Goal: Task Accomplishment & Management: Use online tool/utility

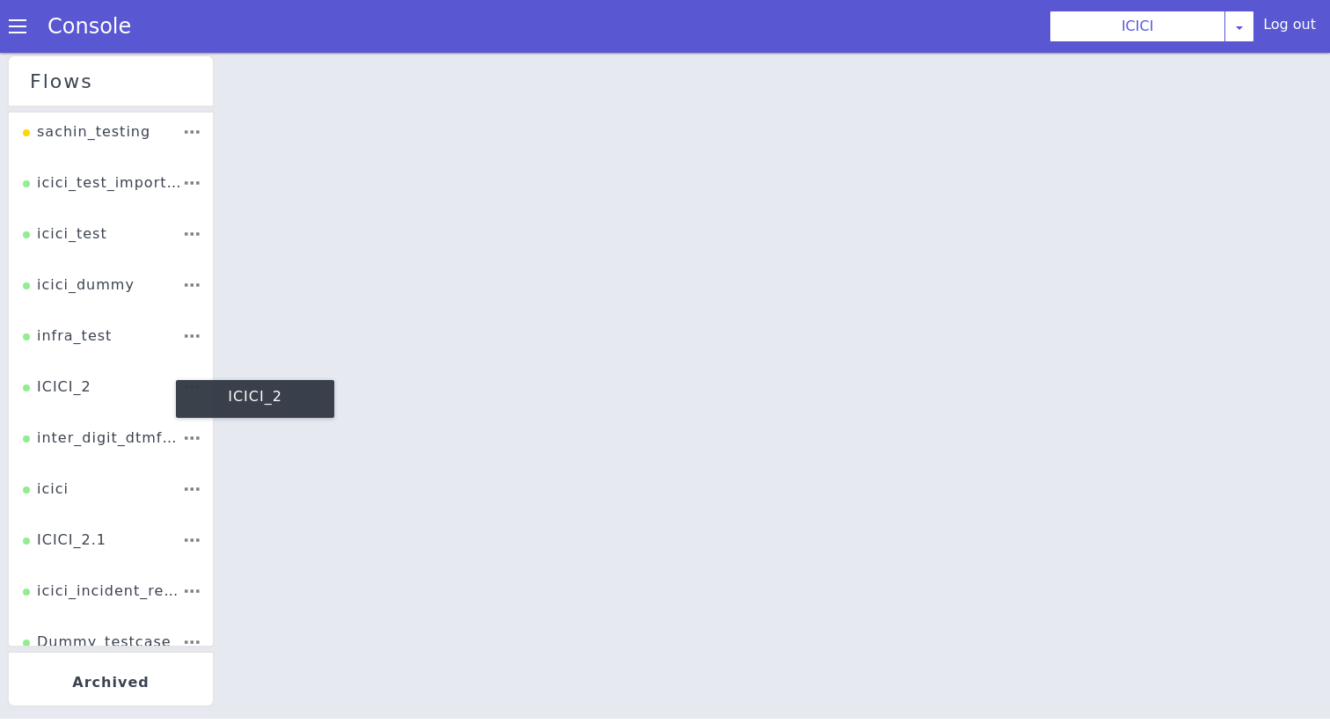
click at [77, 387] on div "ICICI_2" at bounding box center [57, 392] width 69 height 33
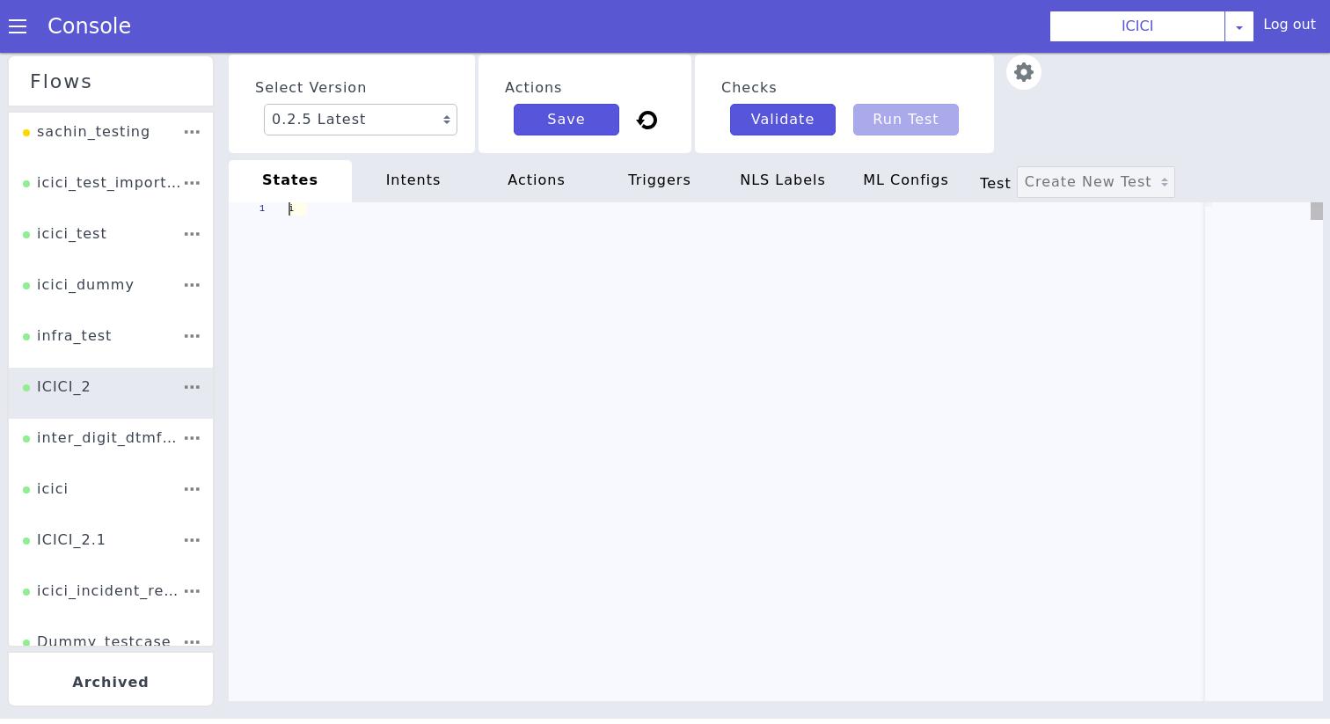
scroll to position [0, 61]
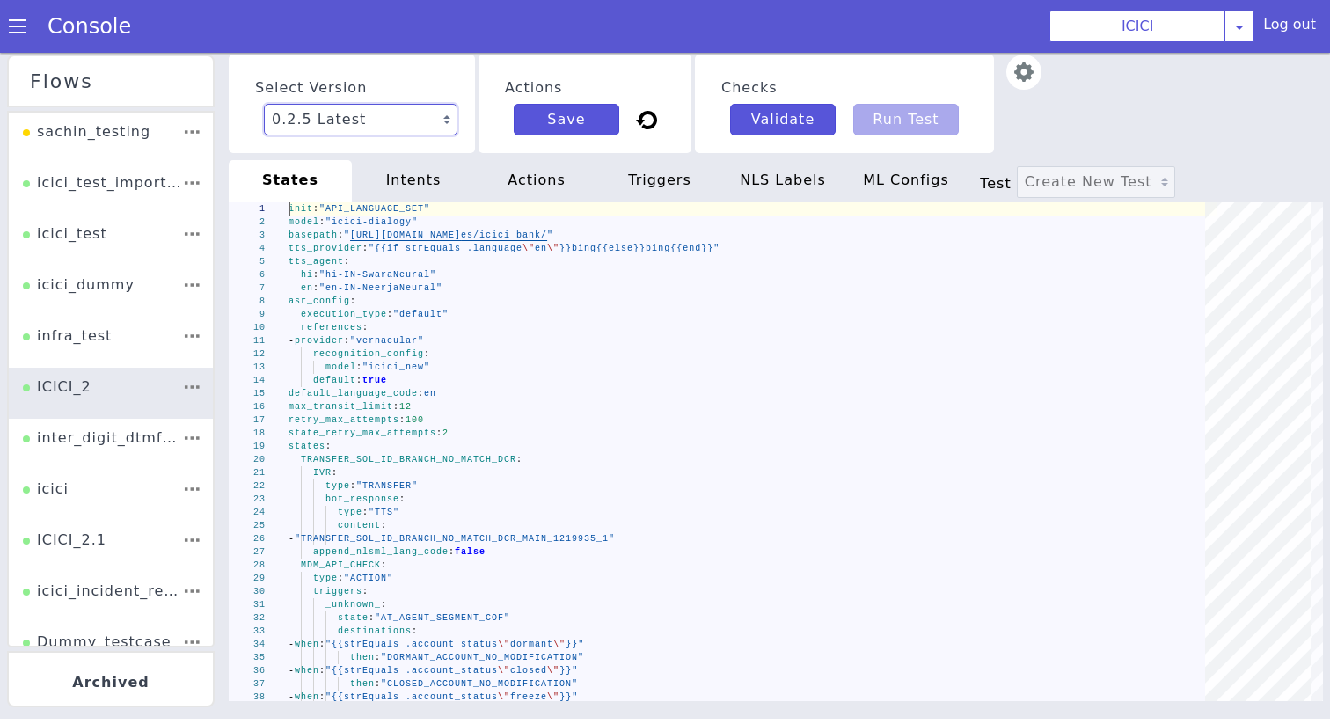
click at [323, 111] on select "0.2.5 Latest 0.2.4 0.2.3 0.2.2 0.2.1 0.2.0 0.1.10 0.1.9 0.1.8 0.1.7 0.1.6 0.1.5…" at bounding box center [360, 120] width 193 height 32
click at [500, 341] on div "- provider : "vernacular"" at bounding box center [752, 340] width 929 height 13
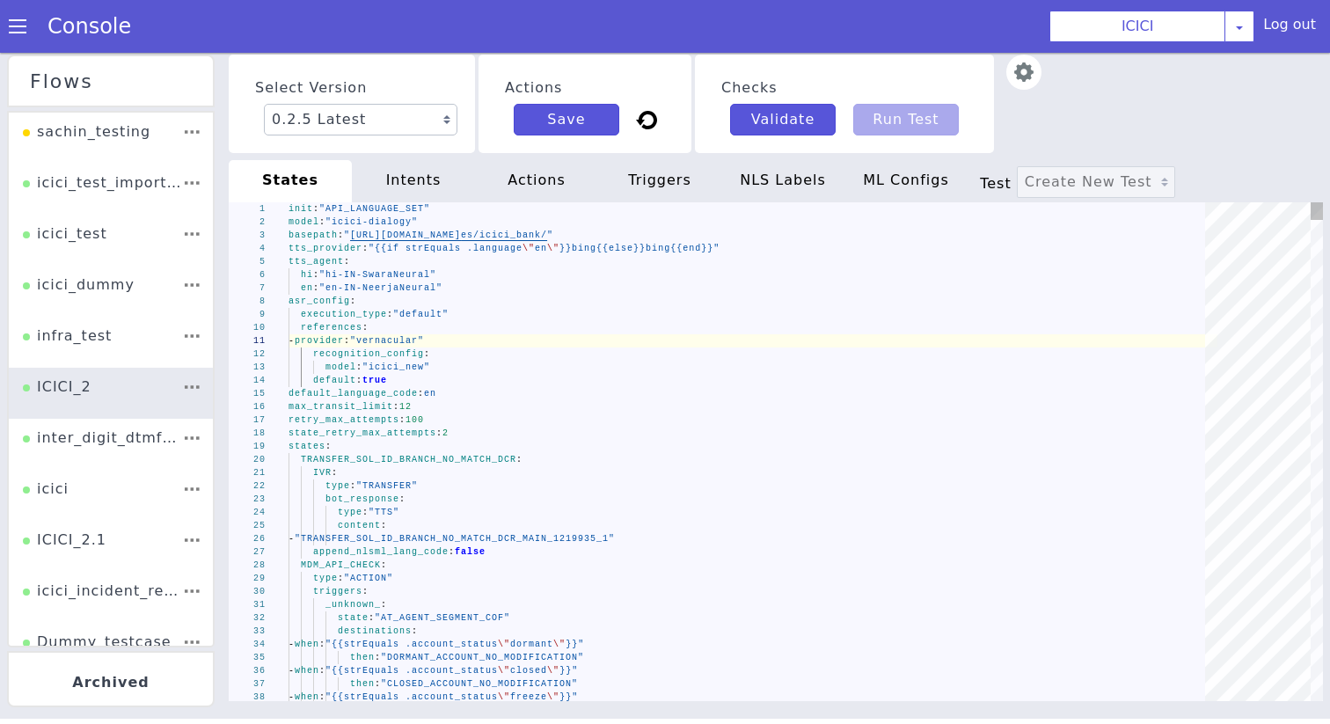
type textarea "init: "API_LANGUAGE_SET" model: "icici-dialogy" basepath: "[URL][DOMAIN_NAME]" …"
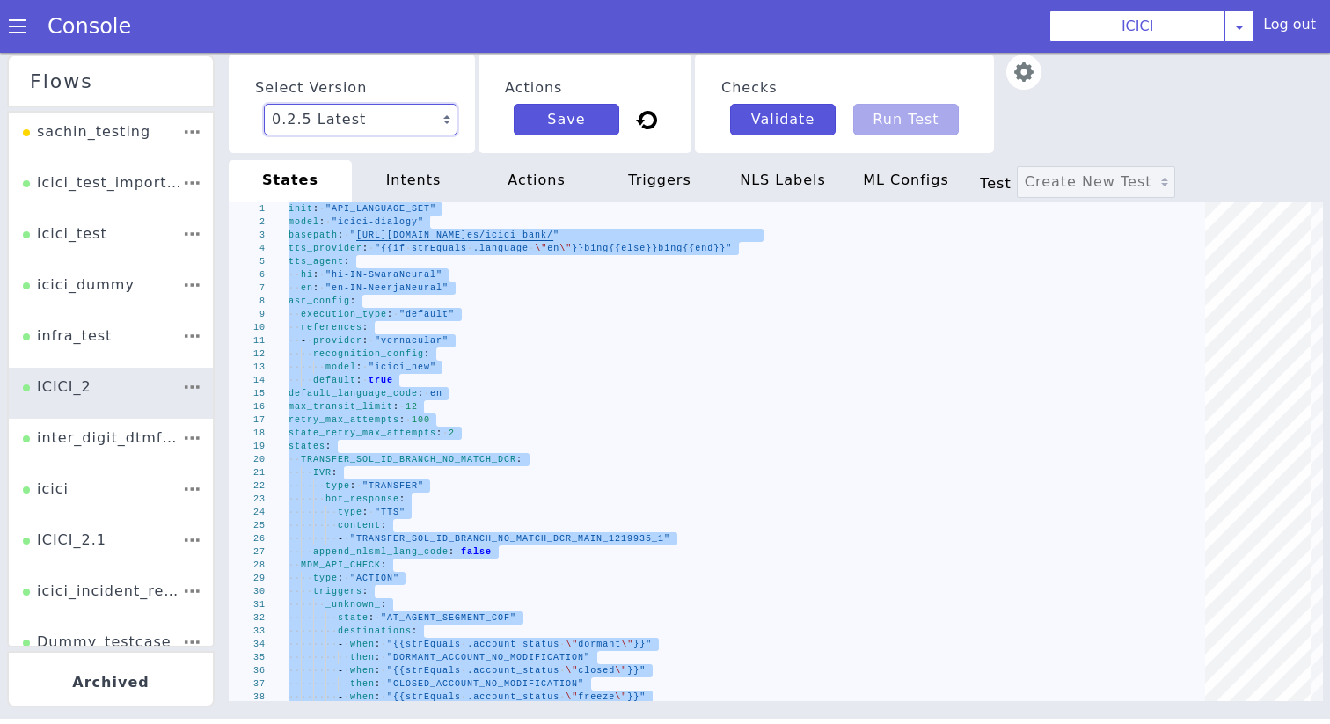
click at [405, 107] on select "0.2.5 Latest 0.2.4 0.2.3 0.2.2 0.2.1 0.2.0 0.1.10 0.1.9 0.1.8 0.1.7 0.1.6 0.1.5…" at bounding box center [360, 120] width 193 height 32
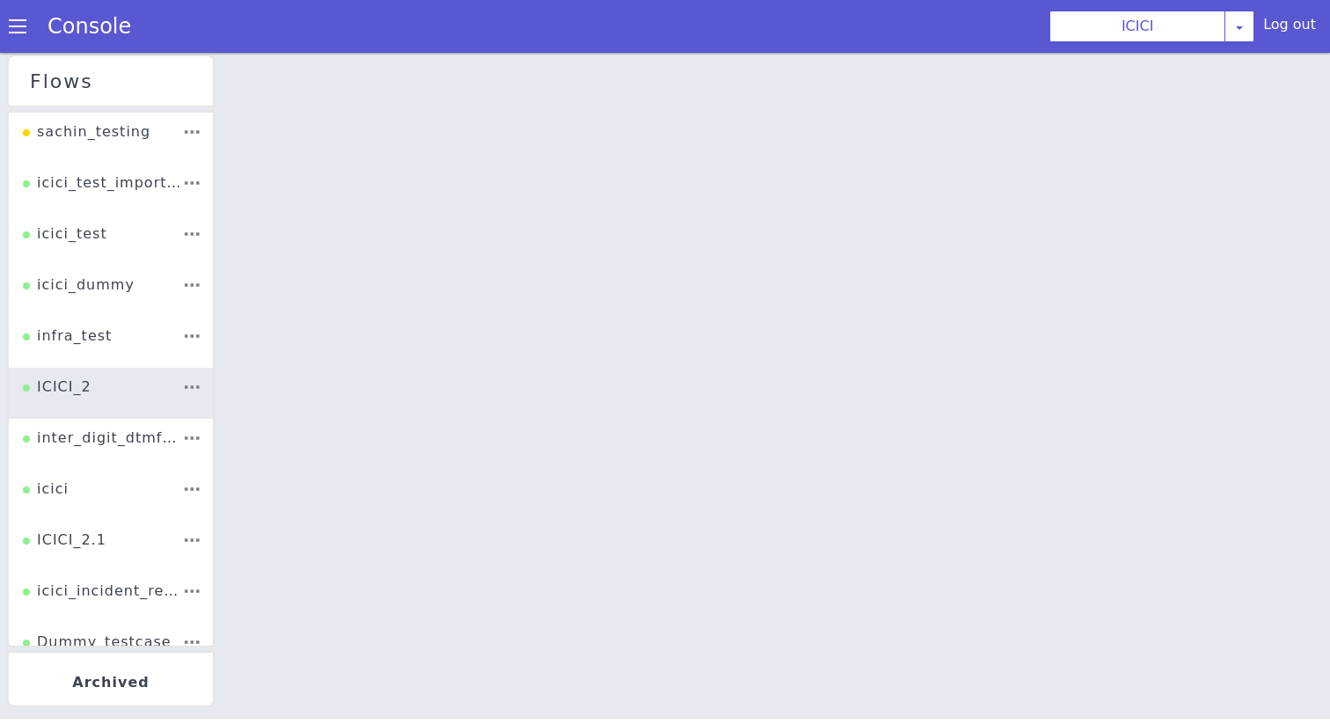
select select "0.2.4"
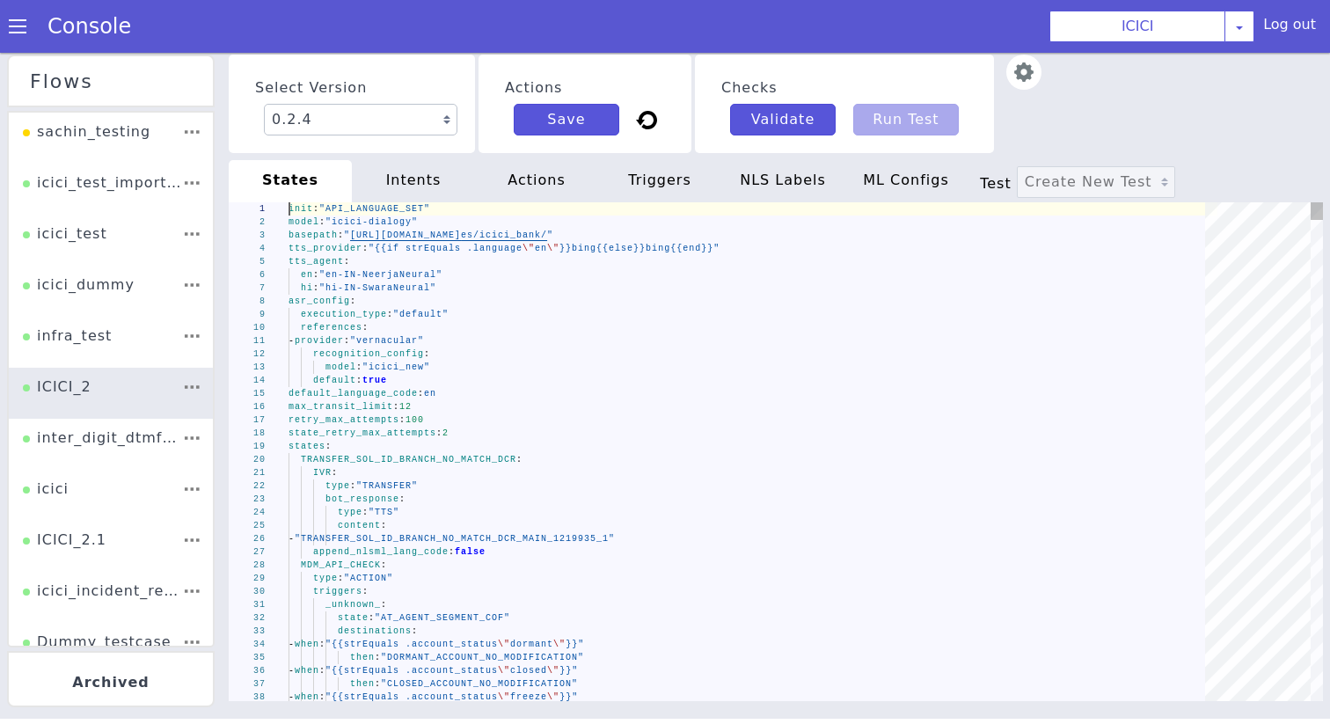
click at [423, 360] on div "1 2 3 4 5 6 7 8 9 10 11 12 13 14 15 16 17 18 19 20 21 22 23 24 25 26 27 28 29 3…" at bounding box center [776, 451] width 1094 height 499
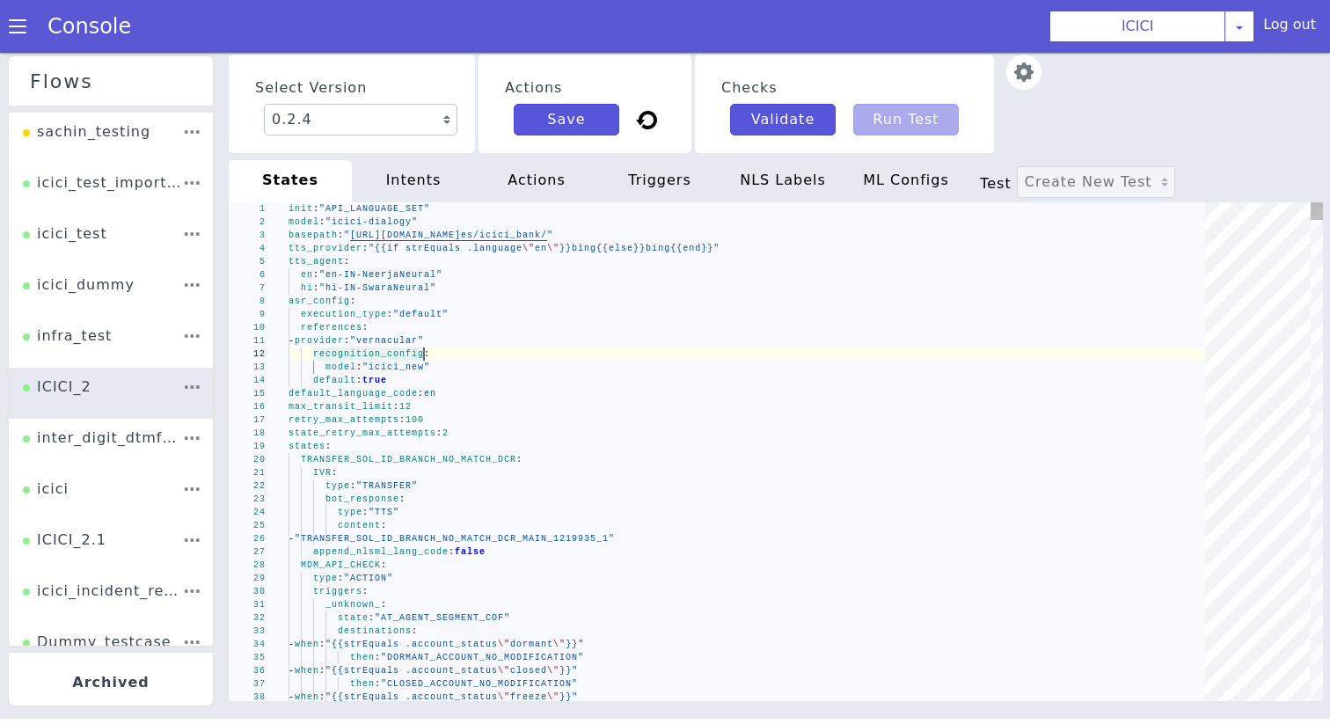
type textarea "init: "API_LANGUAGE_SET" model: "icici-dialogy" basepath: "[URL][DOMAIN_NAME]" …"
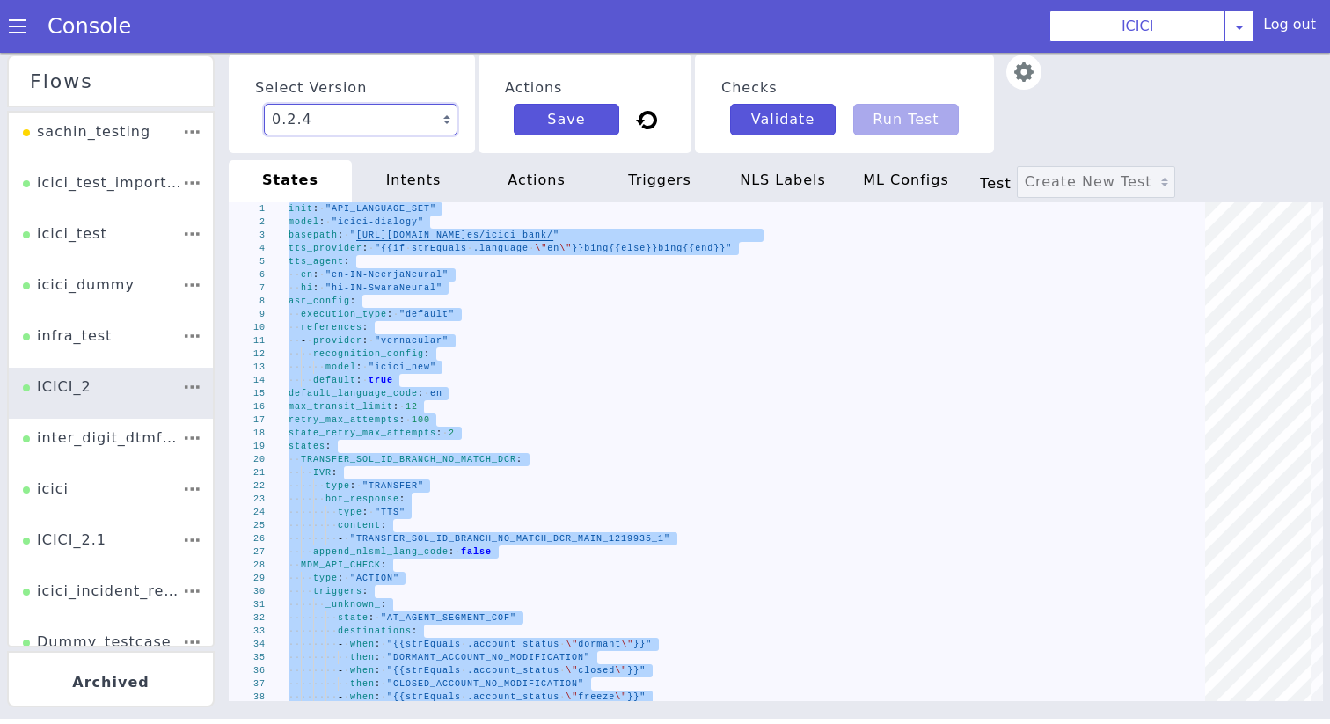
click at [369, 128] on select "0.2.5 Latest 0.2.4 0.2.3 0.2.2 0.2.1 0.2.0 0.1.10 0.1.9 0.1.8 0.1.7 0.1.6 0.1.5…" at bounding box center [360, 120] width 193 height 32
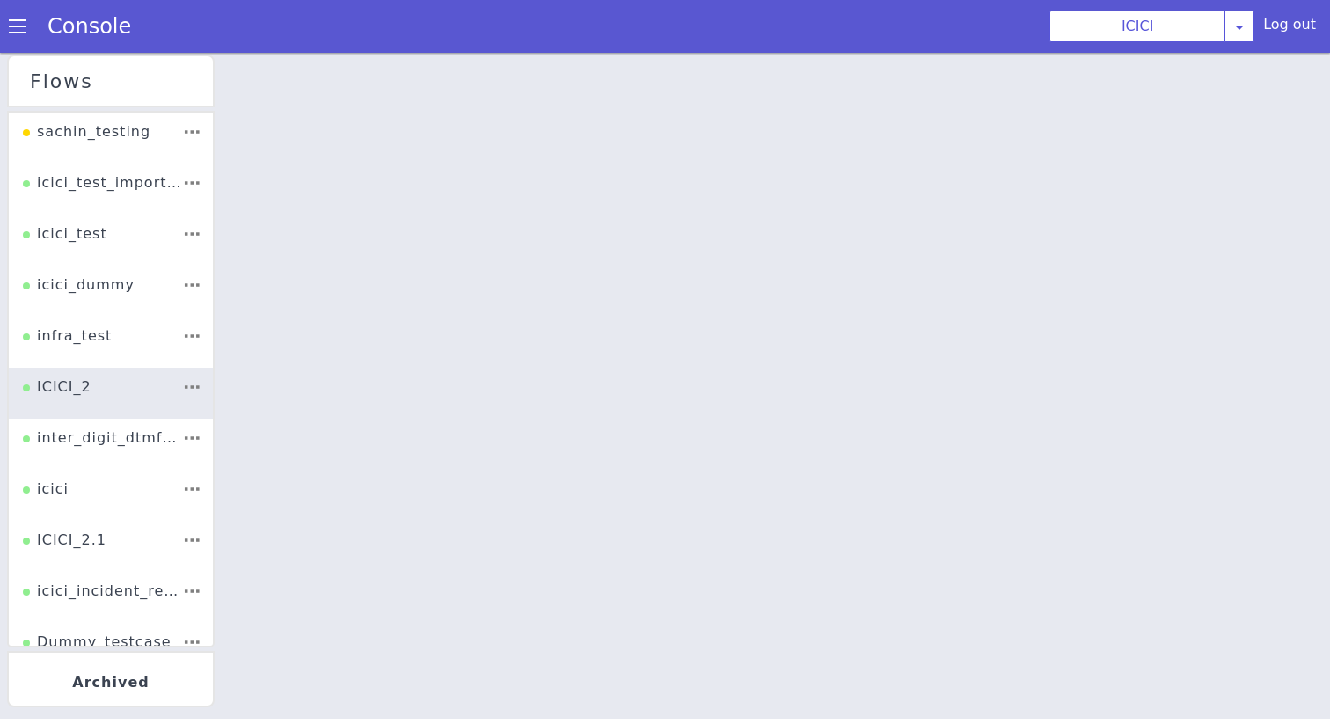
click at [436, 285] on div at bounding box center [776, 386] width 1108 height 671
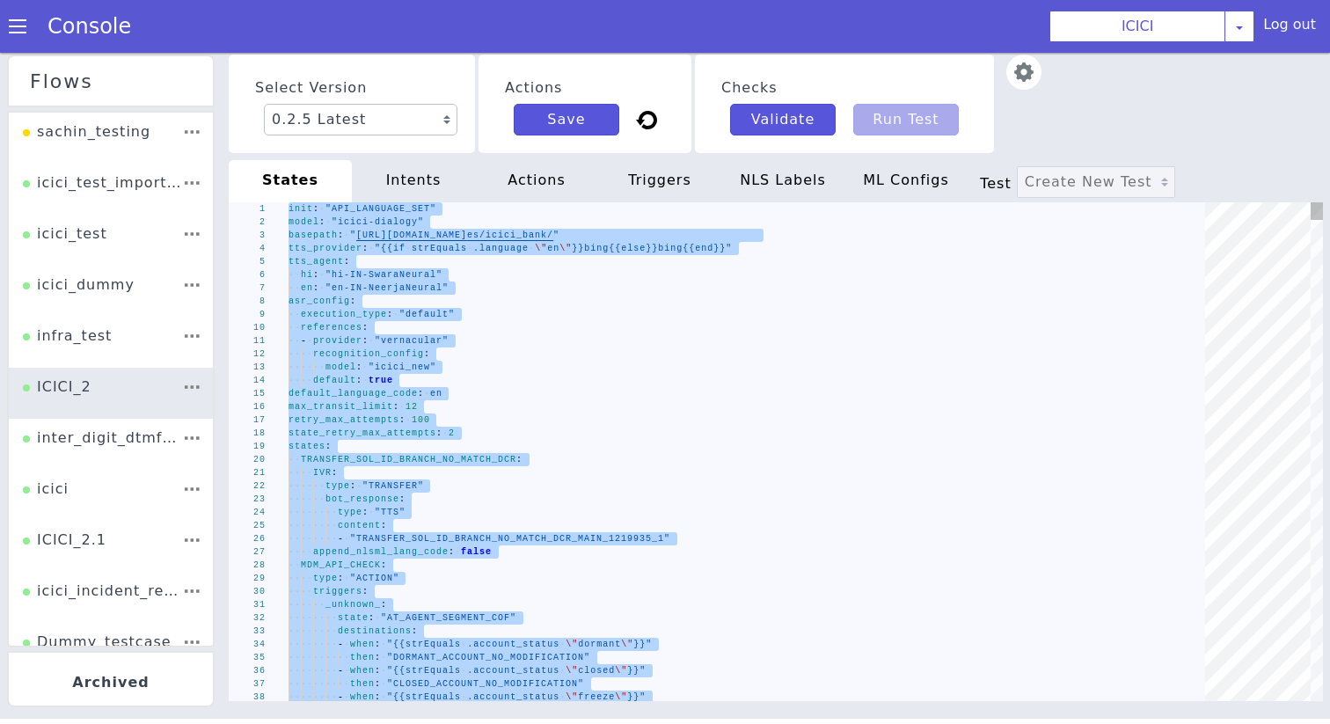
click at [394, 237] on span "[URL][DOMAIN_NAME]" at bounding box center [411, 235] width 111 height 10
type textarea "init: "API_LANGUAGE_SET" model: "icici-dialogy" basepath: "[URL][DOMAIN_NAME]" …"
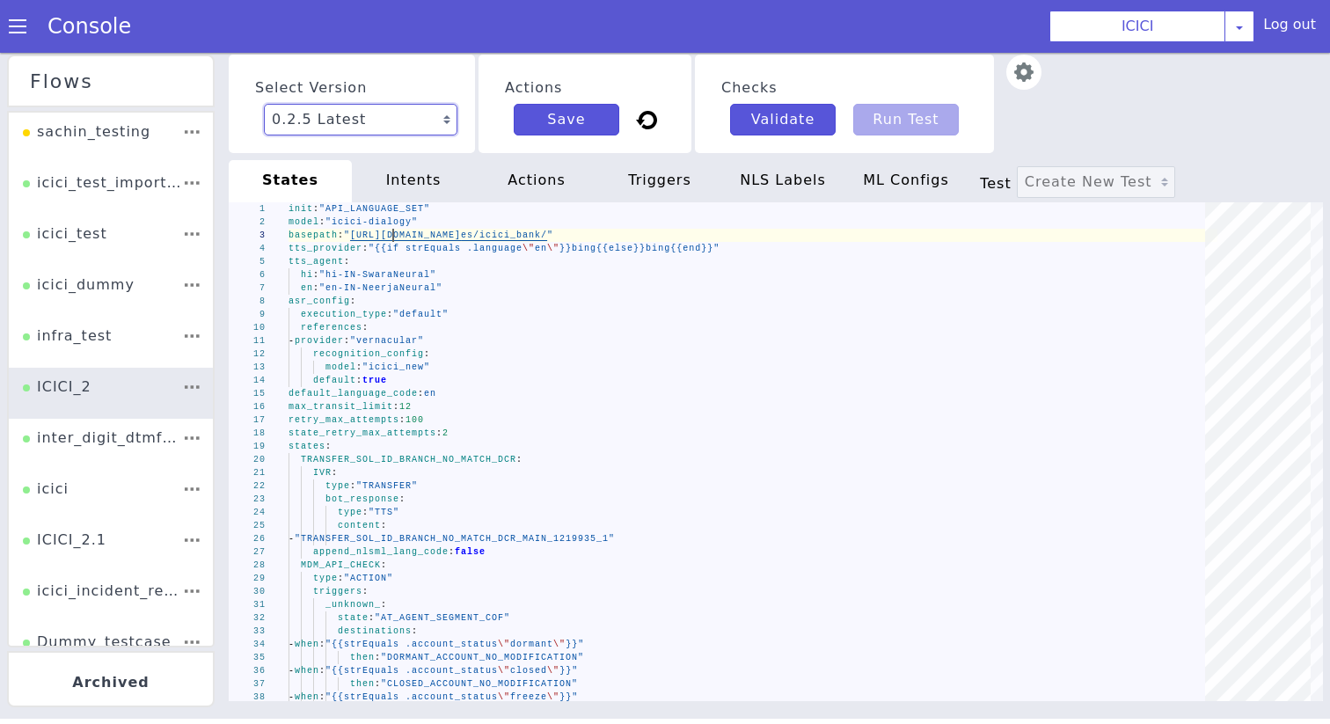
click at [380, 132] on select "0.2.5 Latest 0.2.4 0.2.3 0.2.2 0.2.1 0.2.0 0.1.10 0.1.9 0.1.8 0.1.7 0.1.6 0.1.5…" at bounding box center [360, 120] width 193 height 32
drag, startPoint x: 380, startPoint y: 132, endPoint x: 383, endPoint y: 294, distance: 161.8
click at [384, 298] on div "Select Version 0.2.5 Latest 0.2.4 0.2.3 0.2.2 0.2.1 0.2.0 0.1.10 0.1.9 0.1.8 0.…" at bounding box center [776, 386] width 1108 height 671
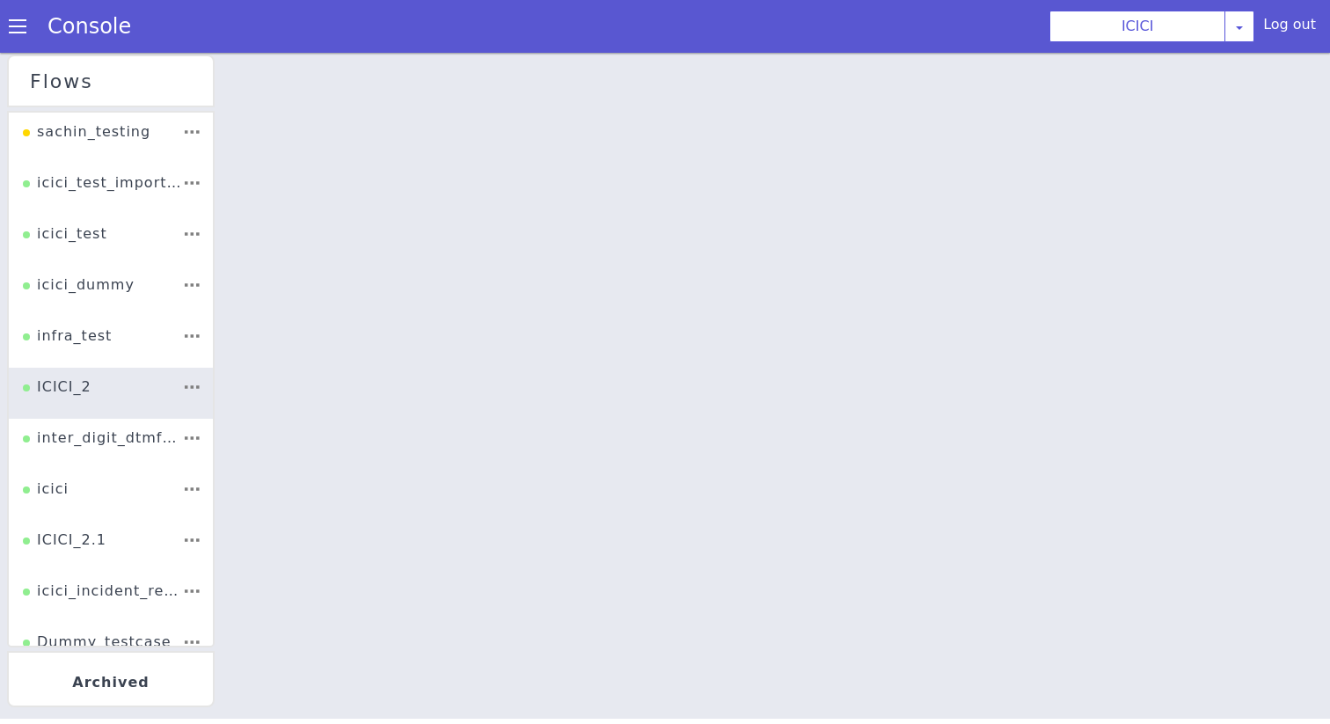
select select "0.2.4"
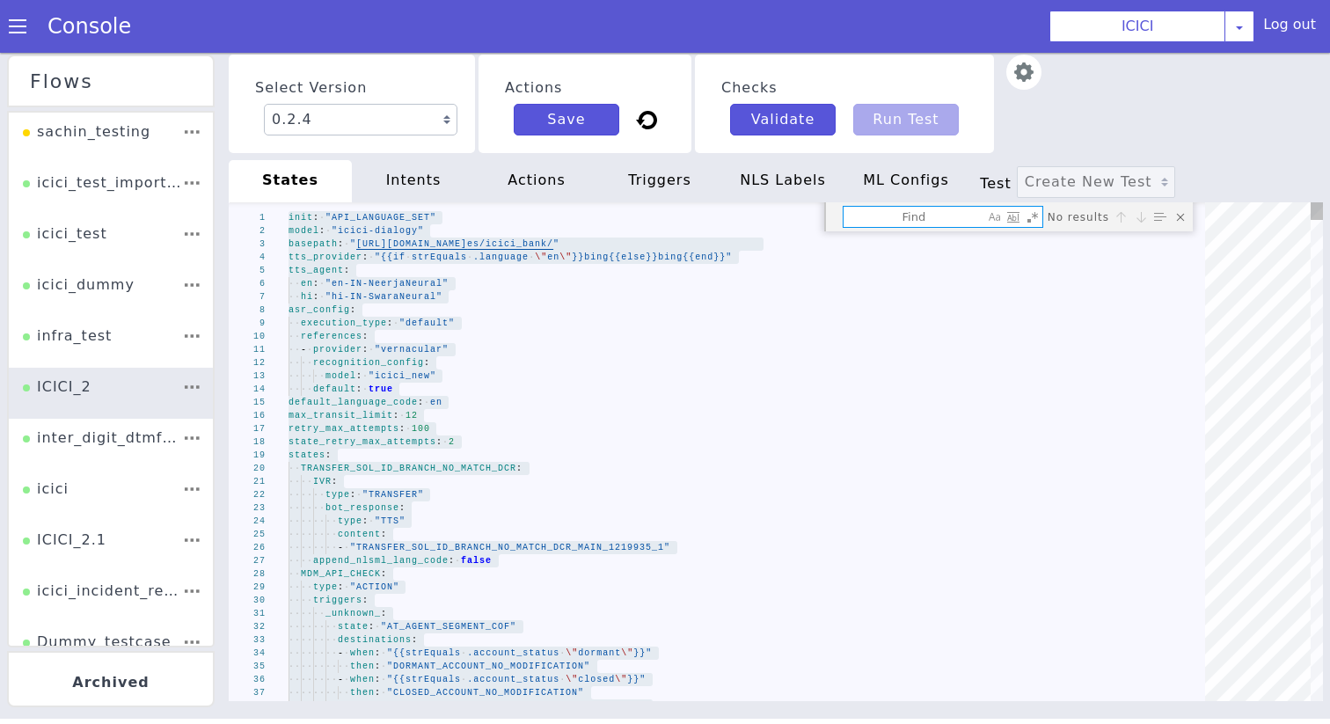
click at [879, 219] on textarea "Find" at bounding box center [913, 217] width 141 height 20
paste textarea "651000_PIN_CHECK_PRIME_CTL_API_CC_AUTH"
type textarea "state: "AT_AGENT_SEGMENT_COF" enable_validation_webhook: true validation_webhoo…"
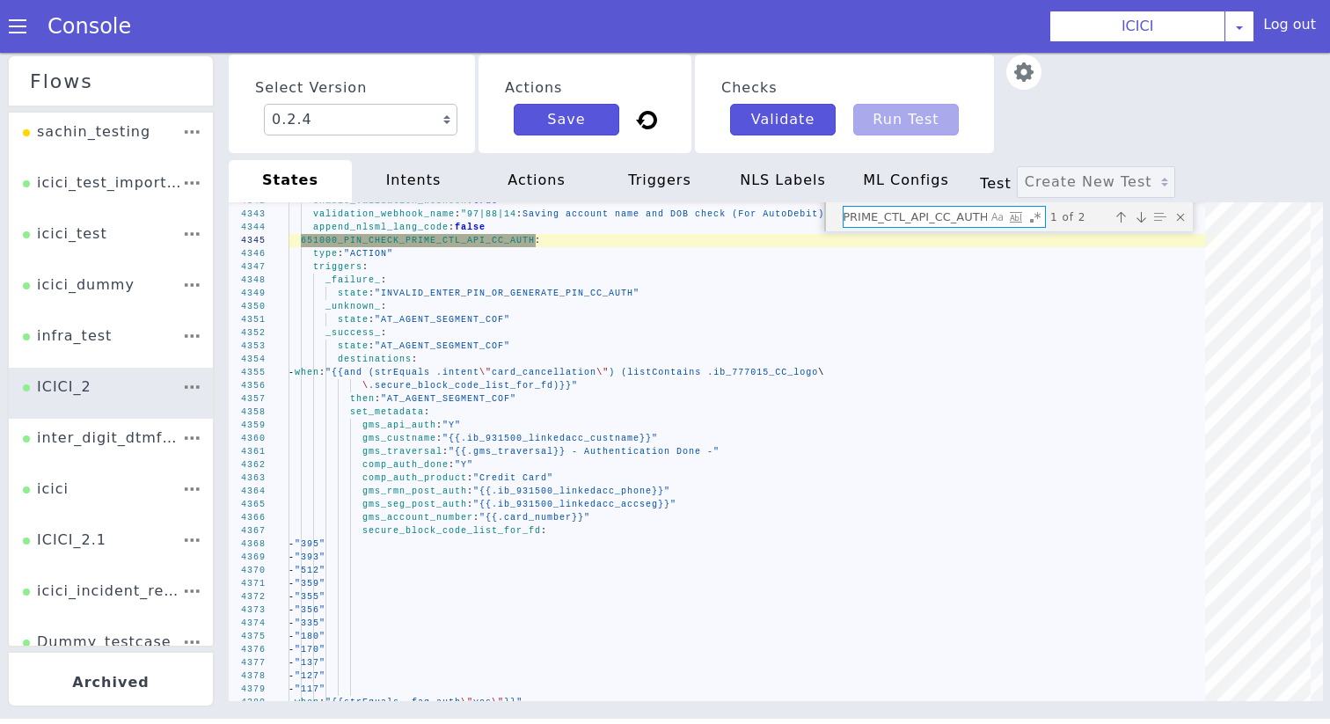
type textarea "651000_PIN_CHECK_PRIME_CTL_API_CC_AUTH"
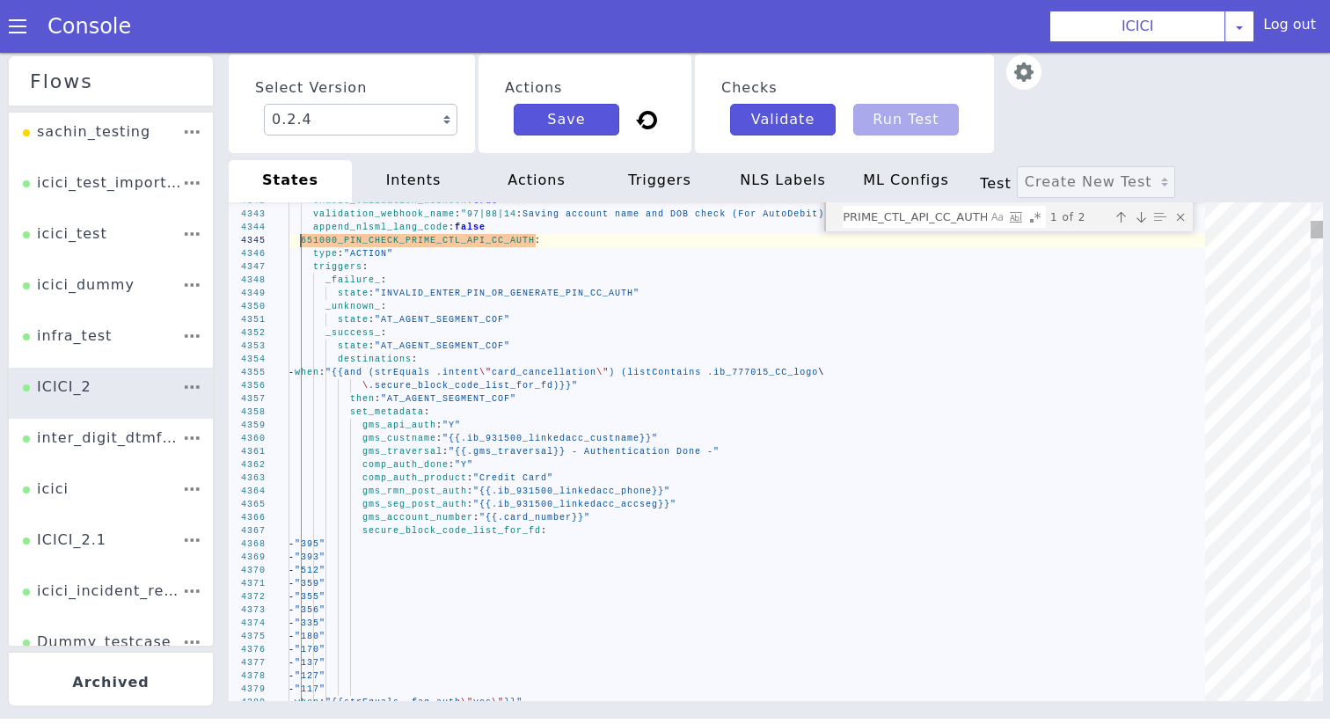
scroll to position [0, 0]
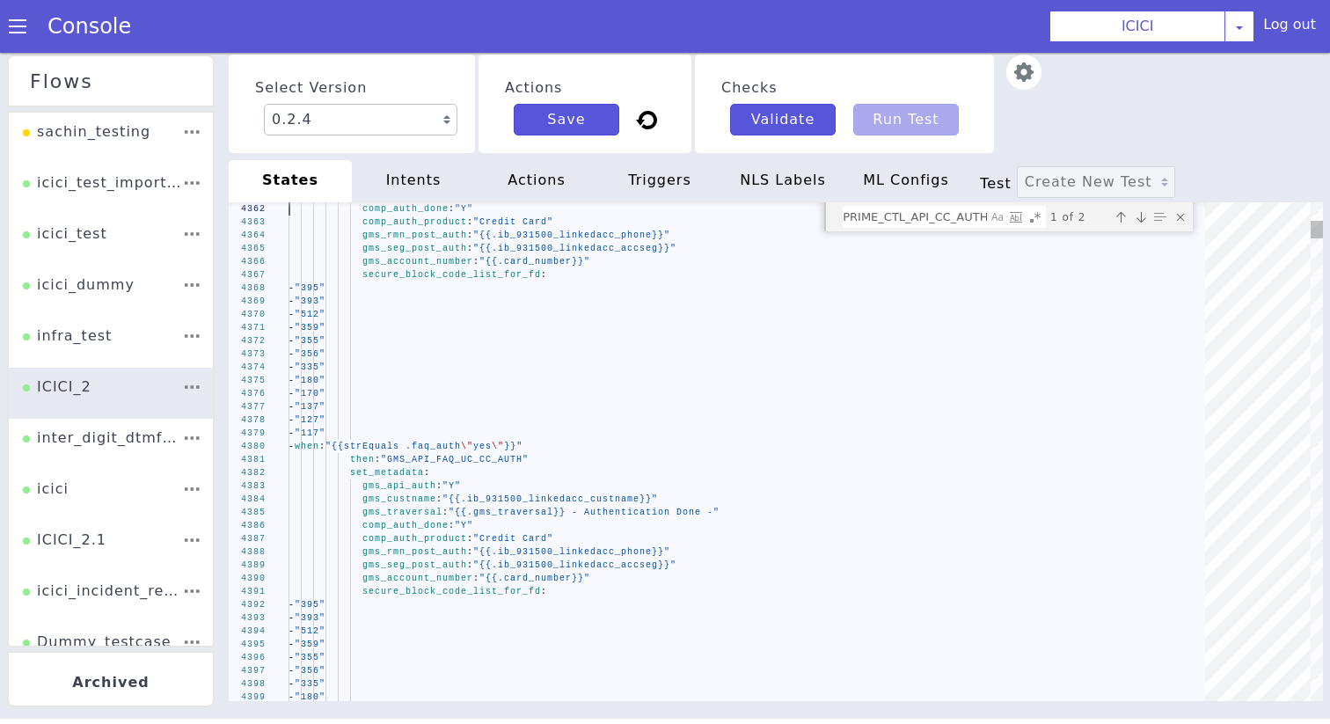
type textarea "state: "AT_AGENT_SEGMENT_COF" enable_validation_webhook: true validation_webhoo…"
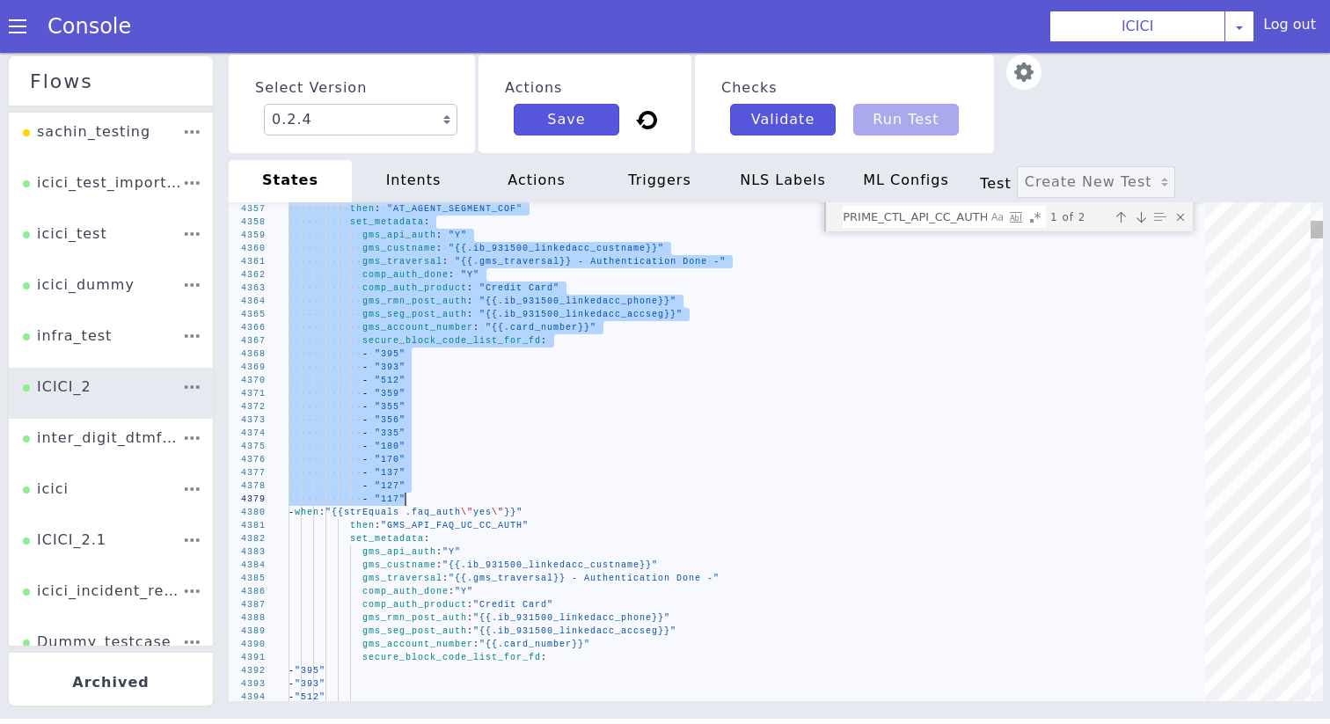
drag, startPoint x: 298, startPoint y: 241, endPoint x: 455, endPoint y: 495, distance: 298.5
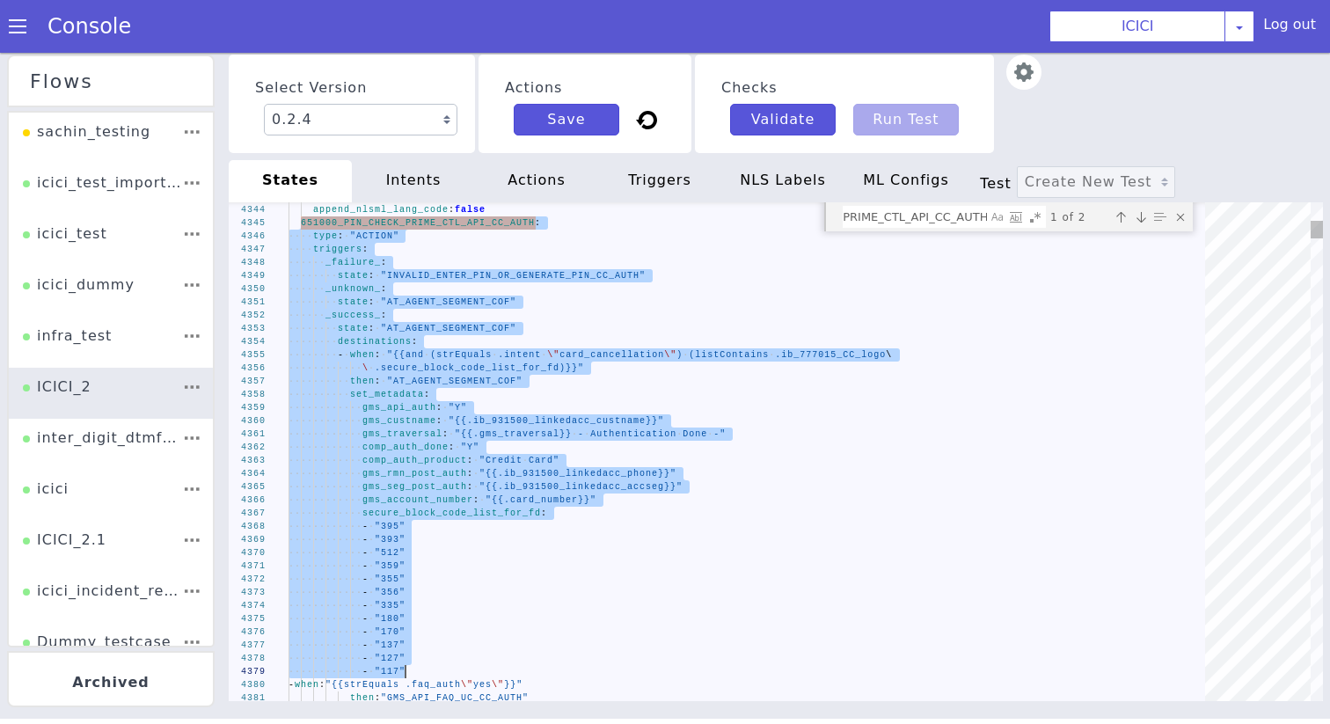
click at [874, 211] on textarea "651000_PIN_CHECK_PRIME_CTL_API_CC_AUTH" at bounding box center [914, 217] width 143 height 20
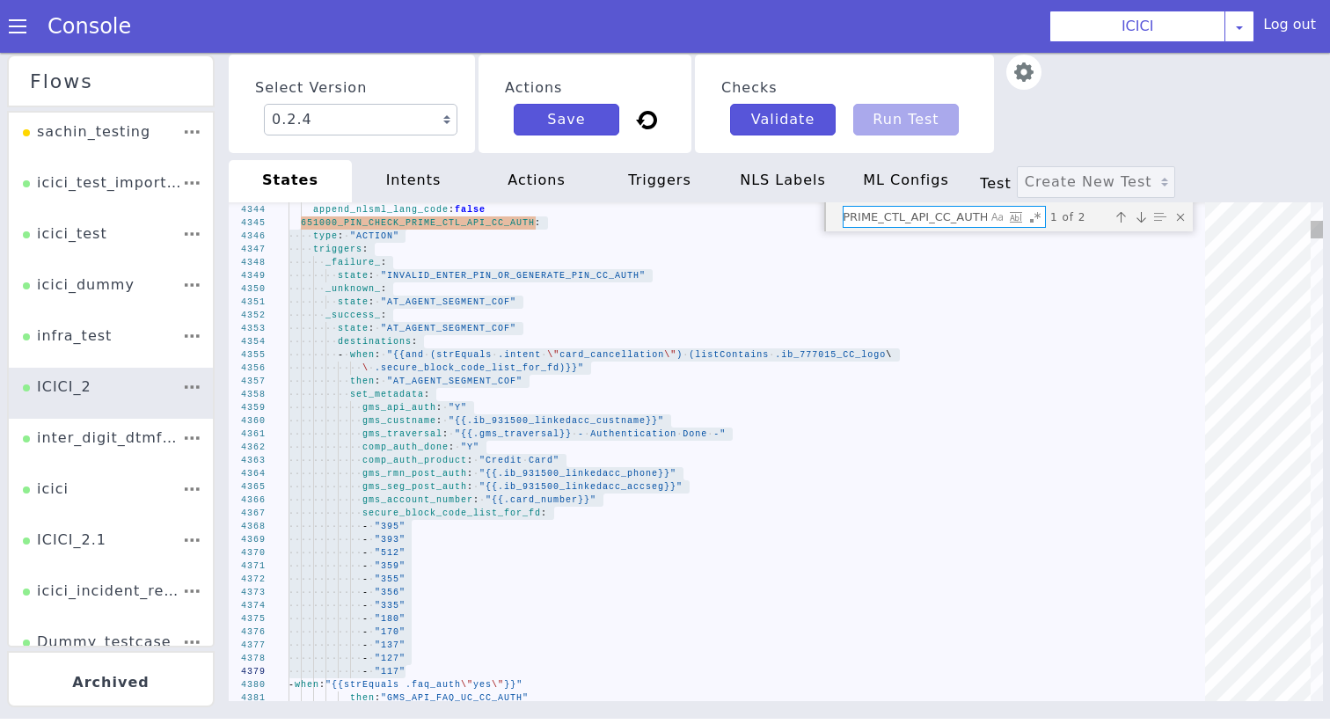
paste textarea "651000_PIN_CHECK_PRIME_CTL_API_CC_AUTH: triggers: _success_: destinations: - wh…"
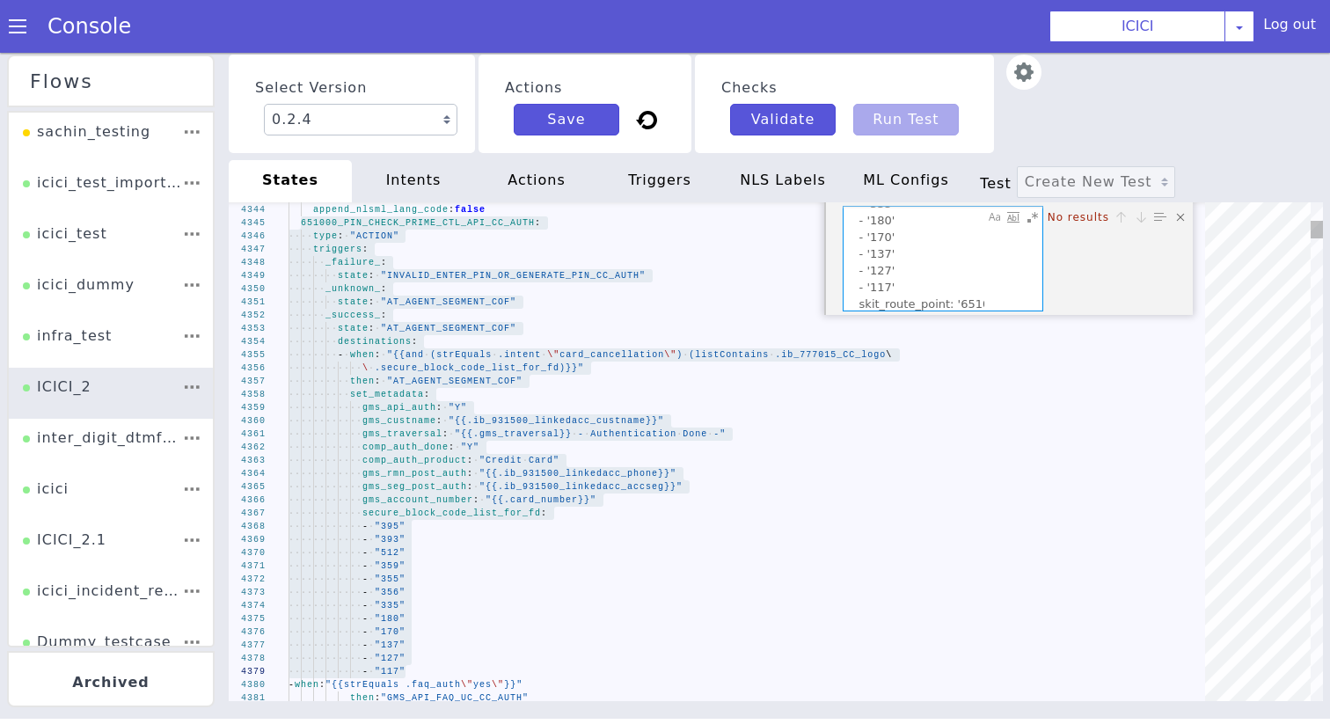
click at [992, 304] on div "651000_PIN_CHECK_PRIME_CTL_API_CC_AUTH: triggers: _success_: destinations: - wh…" at bounding box center [942, 259] width 199 height 104
drag, startPoint x: 959, startPoint y: 292, endPoint x: 830, endPoint y: 253, distance: 134.1
click at [830, 253] on div "651000_PIN_CHECK_PRIME_CTL_API_CC_AUTH: triggers: _success_: destinations: - wh…" at bounding box center [1008, 258] width 368 height 113
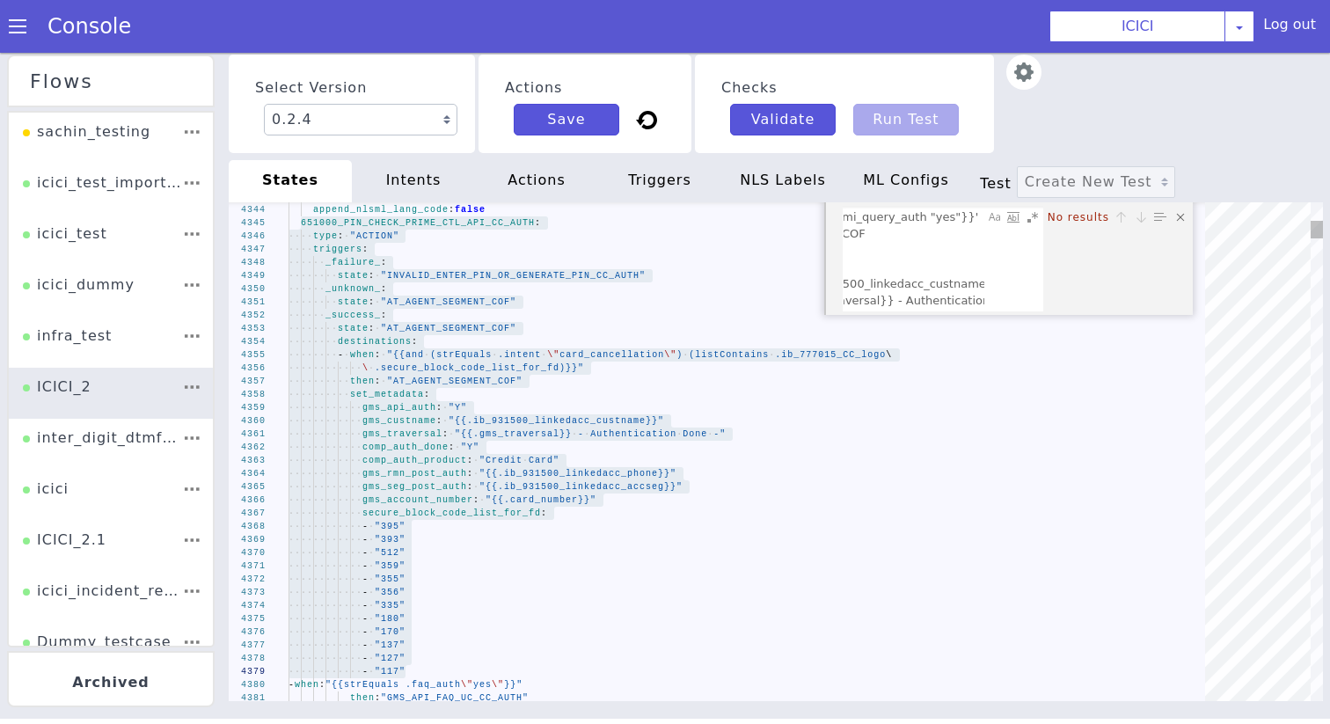
drag, startPoint x: 1002, startPoint y: 303, endPoint x: 852, endPoint y: 274, distance: 152.1
click at [852, 274] on div "651000_PIN_CHECK_PRIME_CTL_API_CC_AUTH: triggers: _success_: destinations: - wh…" at bounding box center [942, 259] width 199 height 104
click at [864, 280] on textarea "651000_PIN_CHECK_PRIME_CTL_API_CC_AUTH: triggers: _success_: destinations: - wh…" at bounding box center [913, 259] width 141 height 104
click at [881, 288] on textarea "651000_PIN_CHECK_PRIME_CTL_API_CC_AUTH: triggers: _success_: destinations: - wh…" at bounding box center [913, 259] width 141 height 104
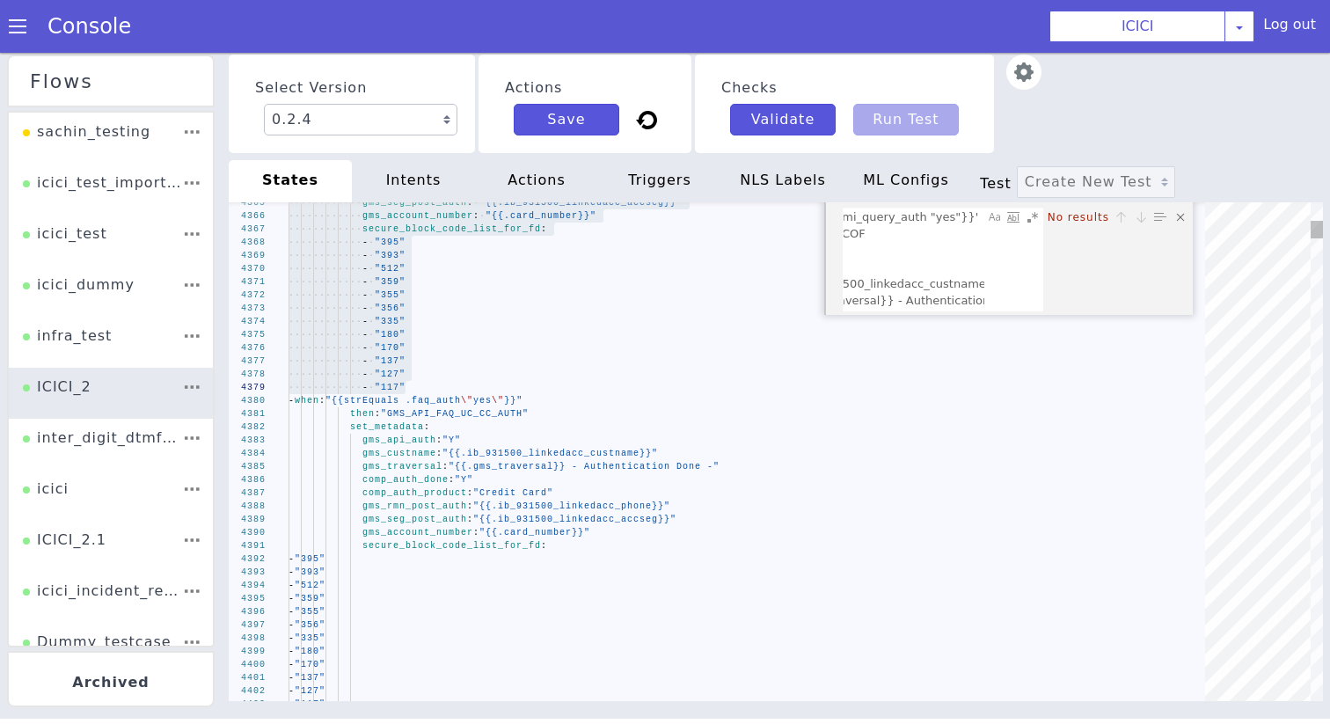
drag, startPoint x: 982, startPoint y: 303, endPoint x: 877, endPoint y: 286, distance: 106.8
click at [877, 286] on div "651000_PIN_CHECK_PRIME_CTL_API_CC_AUTH: triggers: _success_: destinations: - wh…" at bounding box center [942, 259] width 199 height 104
click at [998, 292] on div "651000_PIN_CHECK_PRIME_CTL_API_CC_AUTH: triggers: _success_: destinations: - wh…" at bounding box center [942, 259] width 199 height 104
click at [993, 298] on div "651000_PIN_CHECK_PRIME_CTL_API_CC_AUTH: triggers: _success_: destinations: - wh…" at bounding box center [942, 259] width 199 height 104
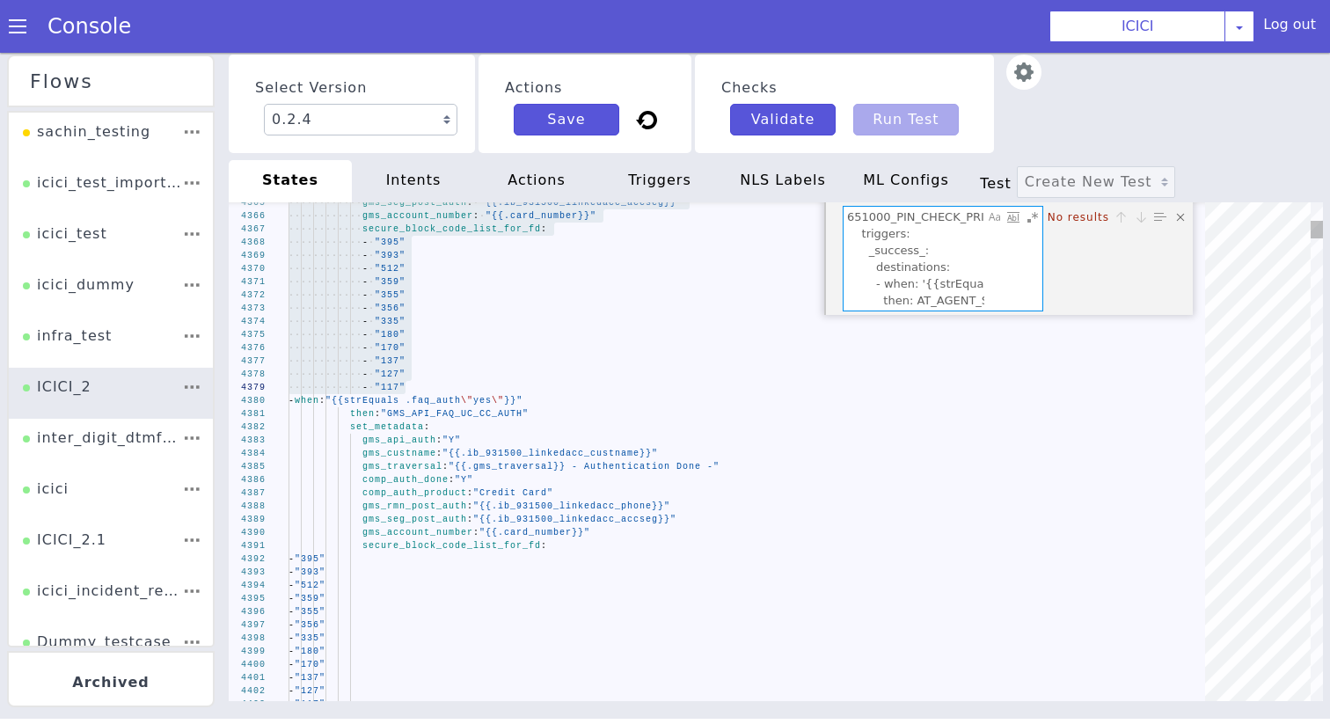
drag, startPoint x: 982, startPoint y: 300, endPoint x: 827, endPoint y: 294, distance: 155.8
click at [827, 294] on div "651000_PIN_CHECK_PRIME_CTL_API_CC_AUTH: triggers: _success_: destinations: - wh…" at bounding box center [1008, 258] width 368 height 113
click at [883, 288] on textarea "651000_PIN_CHECK_PRIME_CTL_API_CC_AUTH: triggers: _success_: destinations: - wh…" at bounding box center [913, 250] width 141 height 87
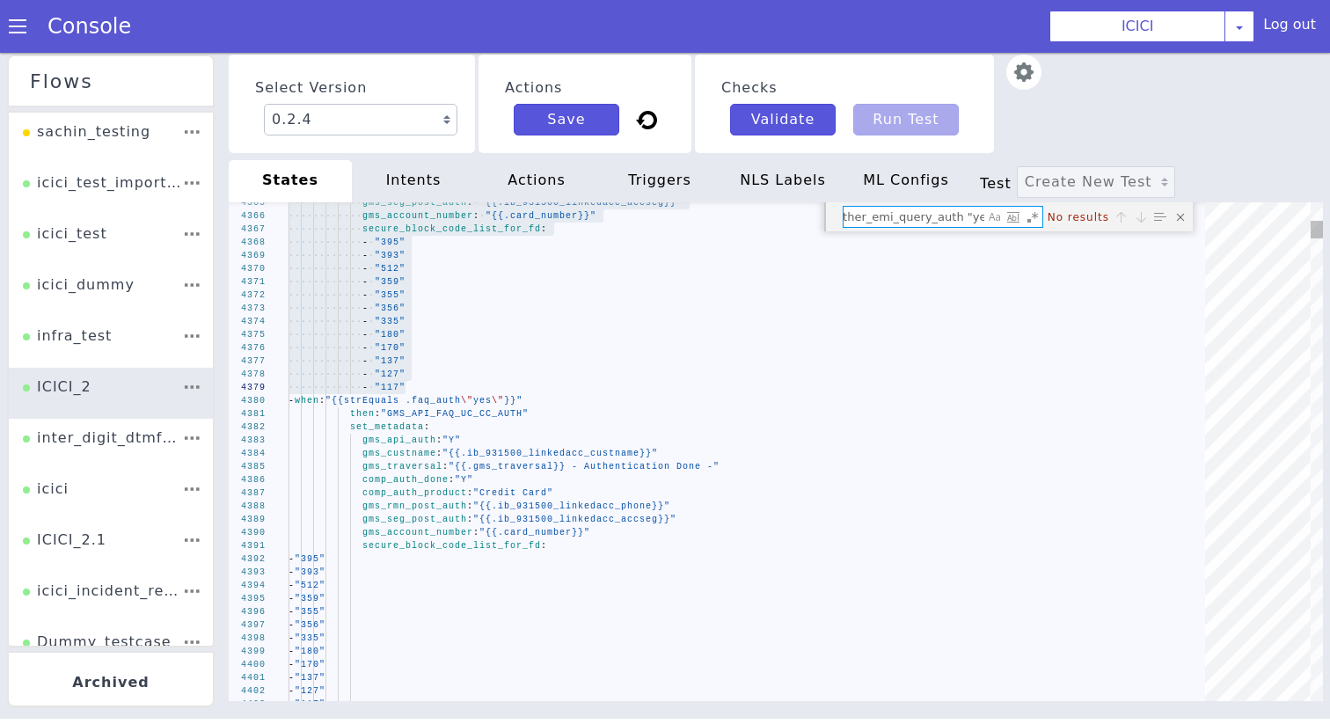
scroll to position [0, 81]
drag, startPoint x: 966, startPoint y: 218, endPoint x: 1079, endPoint y: 223, distance: 113.5
click at [1081, 224] on div "651000_PIN_.other_emi_query_auth "yes"}} 651000_PIN_.other_emi_query_auth "yes"…" at bounding box center [1016, 217] width 347 height 22
type textarea "651000_PIN_.other_emi_query_auth"
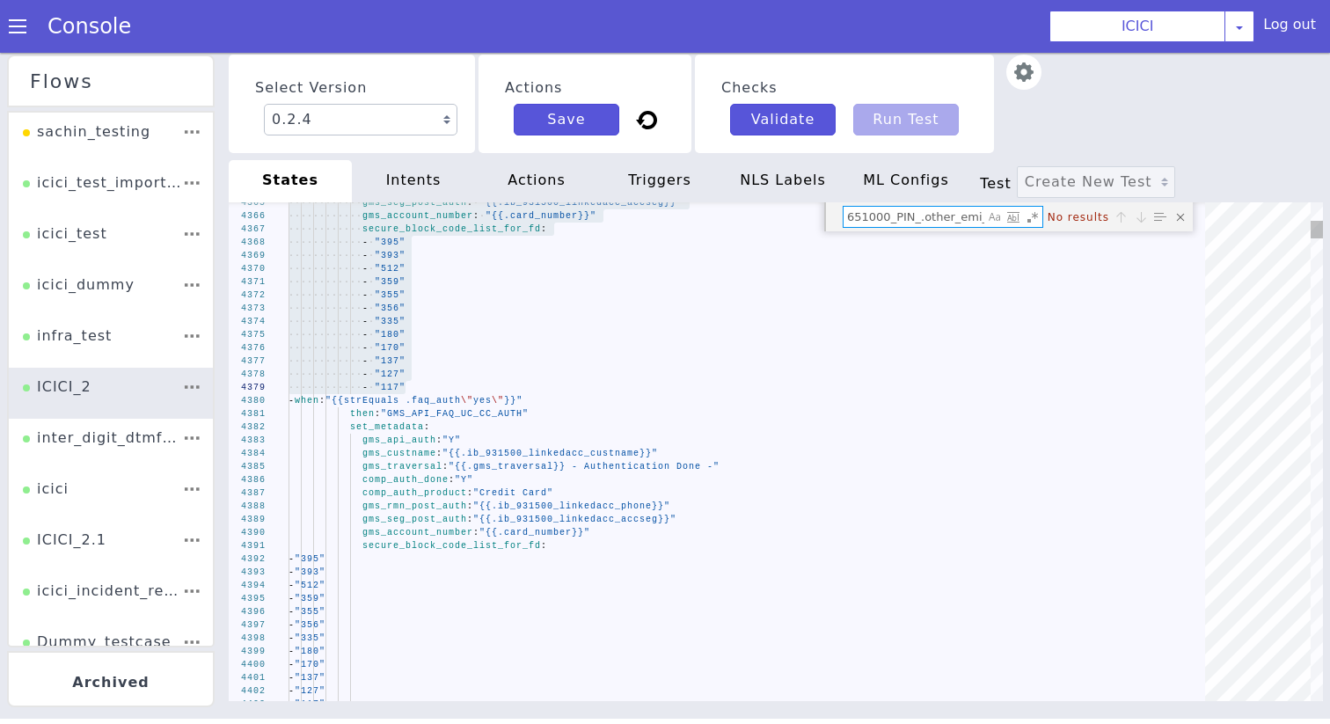
drag, startPoint x: 864, startPoint y: 221, endPoint x: 758, endPoint y: 220, distance: 105.5
click at [758, 220] on div "4381 4380 4378 4379 4377 4375 4376 4373 4374 4372 4370 4371 4369 4368 4367 4382…" at bounding box center [776, 451] width 1094 height 499
type textarea "skit_route_point: "66928" - when: "{{strEquals .other_emi_query_auth \"yes\"}}"…"
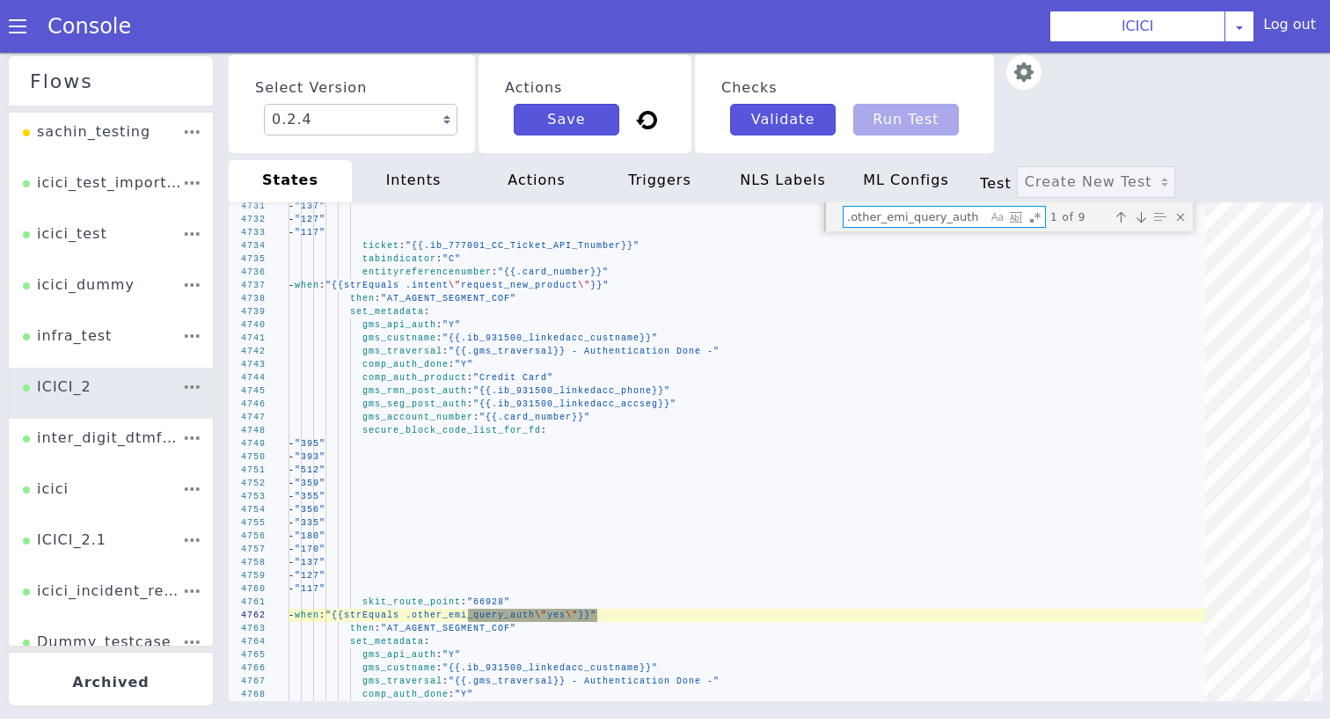
type textarea ".other_emi_query_auth"
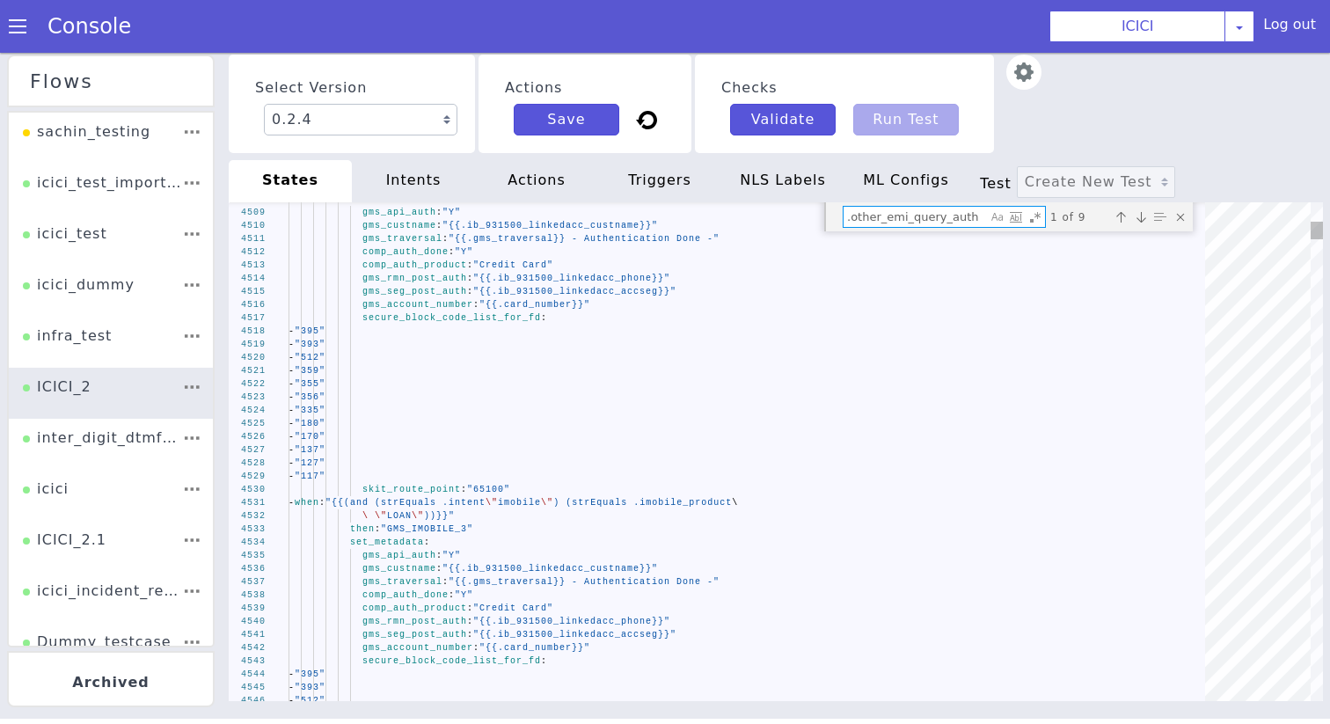
click at [942, 215] on textarea ".other_emi_query_auth" at bounding box center [914, 217] width 143 height 20
paste textarea "ASK_IF_SAME_CC"
type textarea "_cancel_: state: "HANGUP_SAID_NO_TO_CHARGES_TWICE_DCR" append_nlsml_lang_code: …"
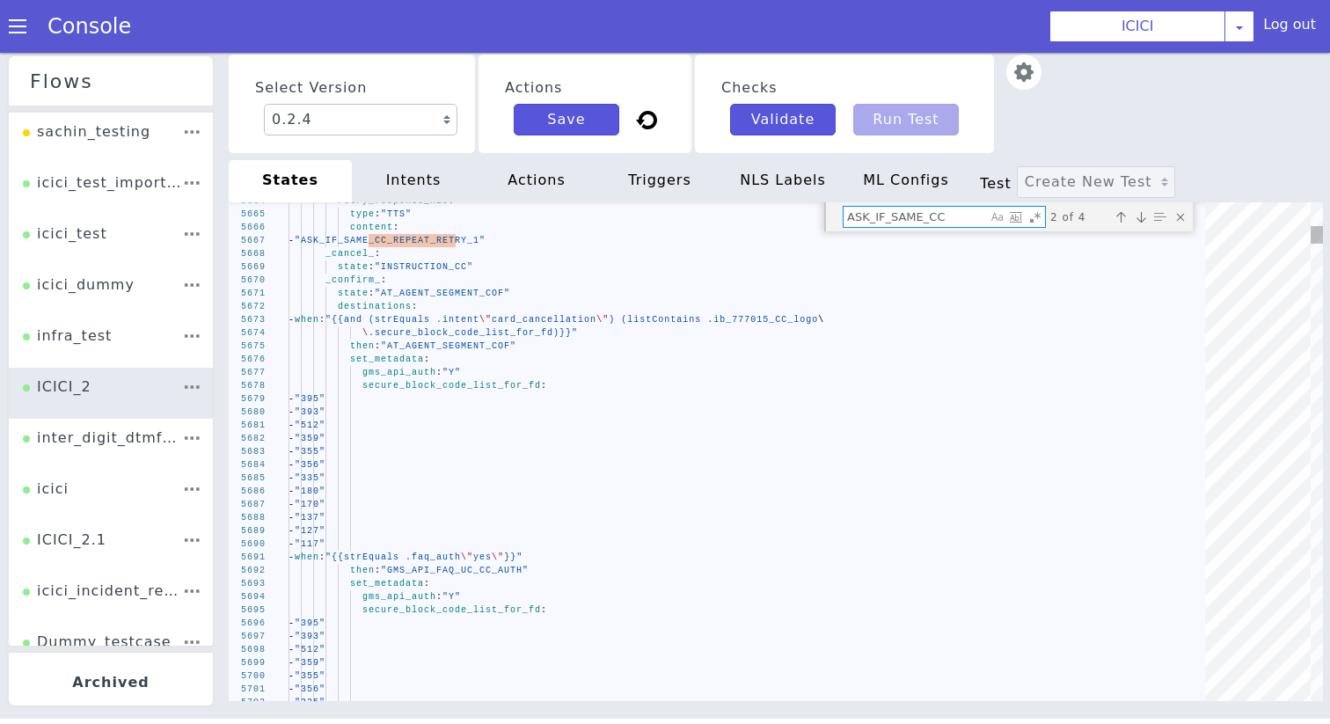
click at [881, 223] on textarea "ASK_IF_SAME_CC" at bounding box center [914, 217] width 143 height 20
paste textarea "- '117' skit_route_point: '65108'"
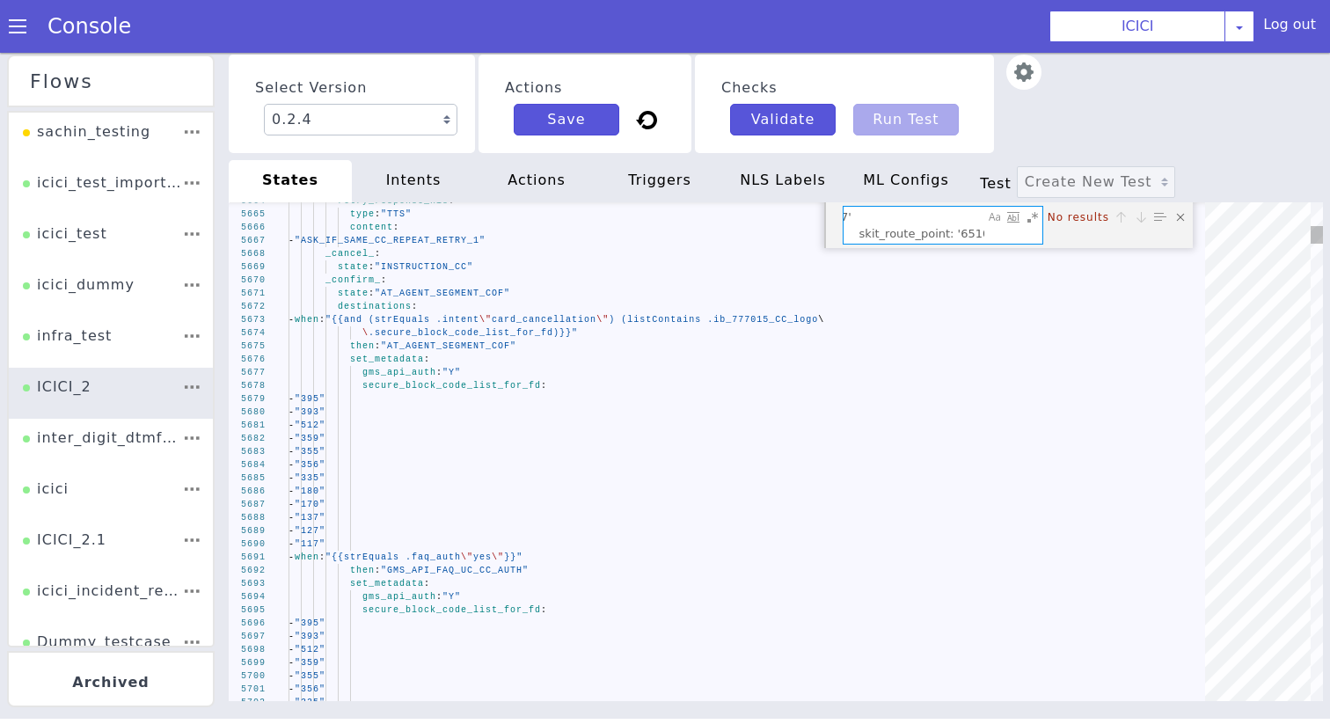
click at [881, 223] on textarea "- '117' skit_route_point: '65108'" at bounding box center [913, 225] width 141 height 37
click at [850, 231] on textarea "- '117' skit_route_point: '65108'" at bounding box center [913, 225] width 141 height 37
drag, startPoint x: 852, startPoint y: 231, endPoint x: 806, endPoint y: 205, distance: 52.8
click at [806, 205] on div "5672 5673 5674 5675 5676 5677 5678 5679 5680 5681 5682 5683 5684 5685 5686 5687…" at bounding box center [776, 451] width 1094 height 499
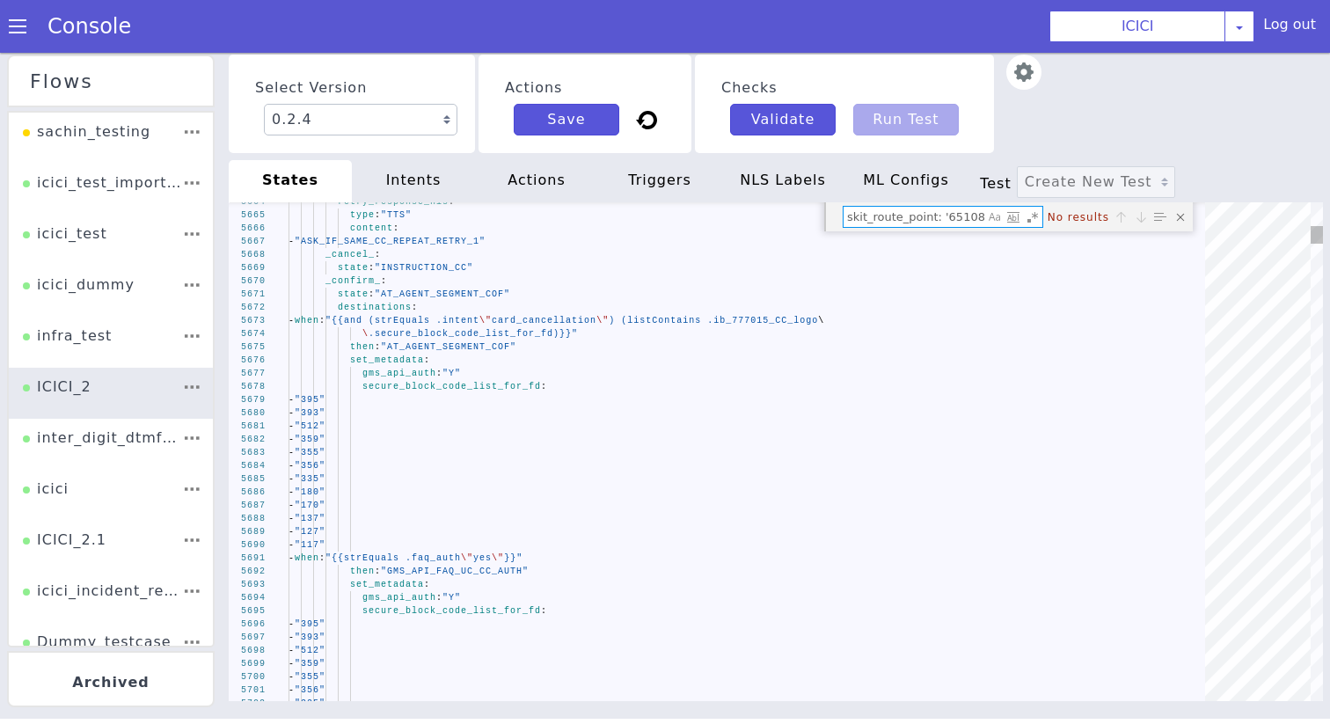
click at [940, 214] on textarea "skit_route_point: '65108'" at bounding box center [913, 217] width 141 height 20
type textarea "skit_route_point: "65108'"
type textarea "- "355" - "356" - "335" - "180" - "170" - "137" - "127" - "117" skit_route_poin…"
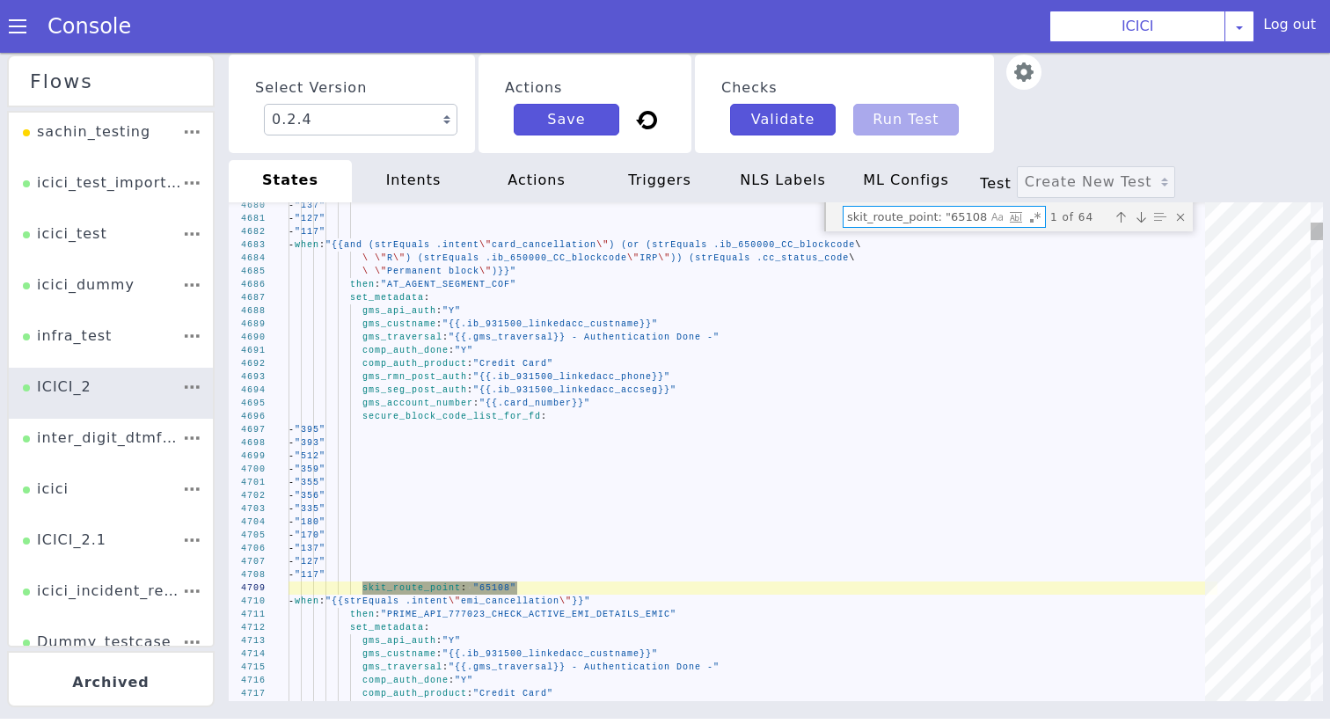
type textarea "skit_route_point: "65108""
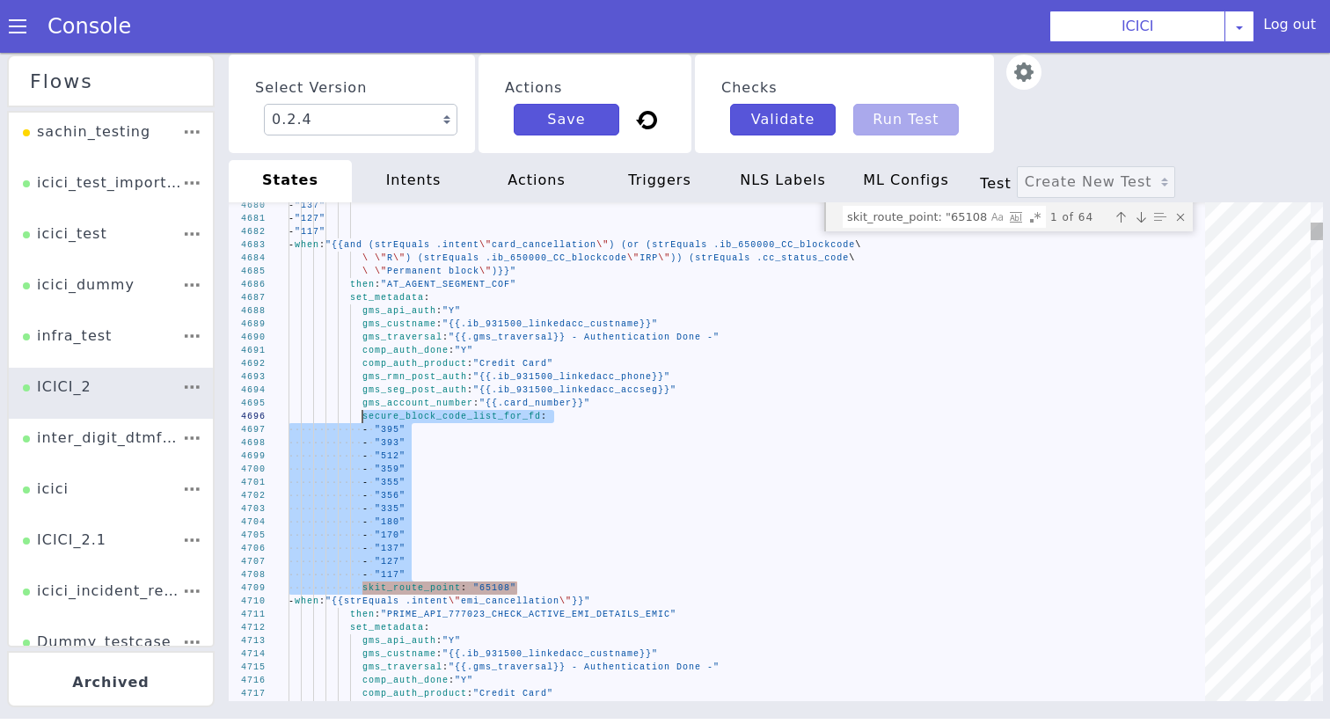
drag, startPoint x: 529, startPoint y: 586, endPoint x: 362, endPoint y: 421, distance: 234.5
type textarea "- "127" - "117" - when: "{{and (strEquals .intent \"card_cancellation\") (or (s…"
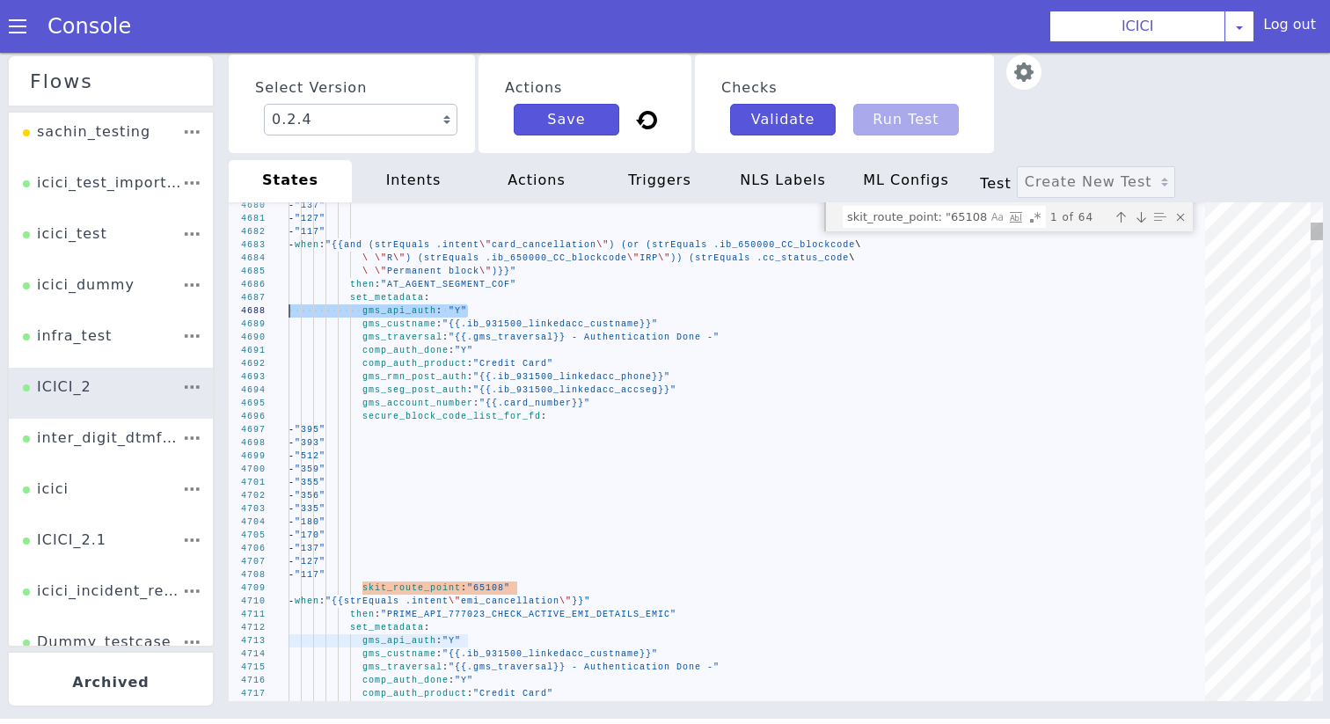
drag, startPoint x: 477, startPoint y: 308, endPoint x: 242, endPoint y: 313, distance: 234.9
click at [878, 223] on textarea "skit_route_point: "65108"" at bounding box center [914, 217] width 143 height 20
paste textarea "gms_api_auth: "Y"
type textarea "gms_api_auth: "Y""
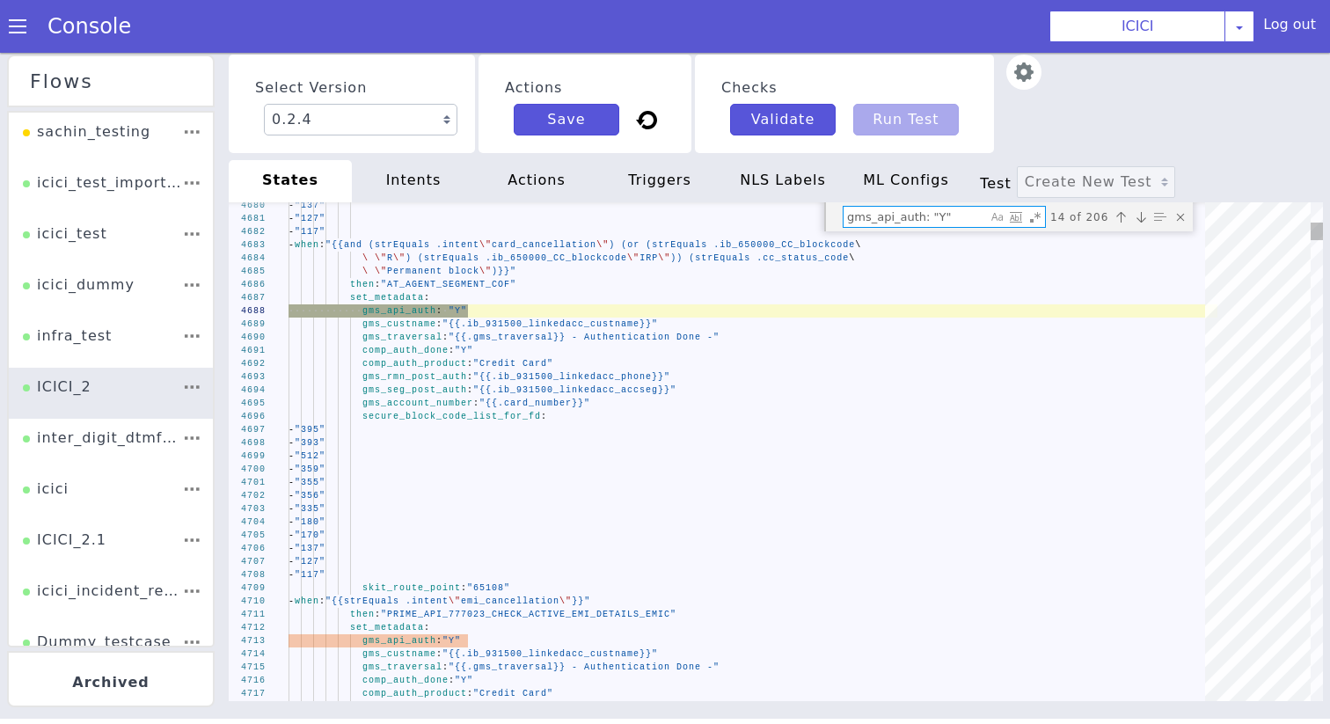
type textarea "set_metadata: gms_api_auth: "Y" gms_custname: "{{.ib_931500_linkedacc_custname}…"
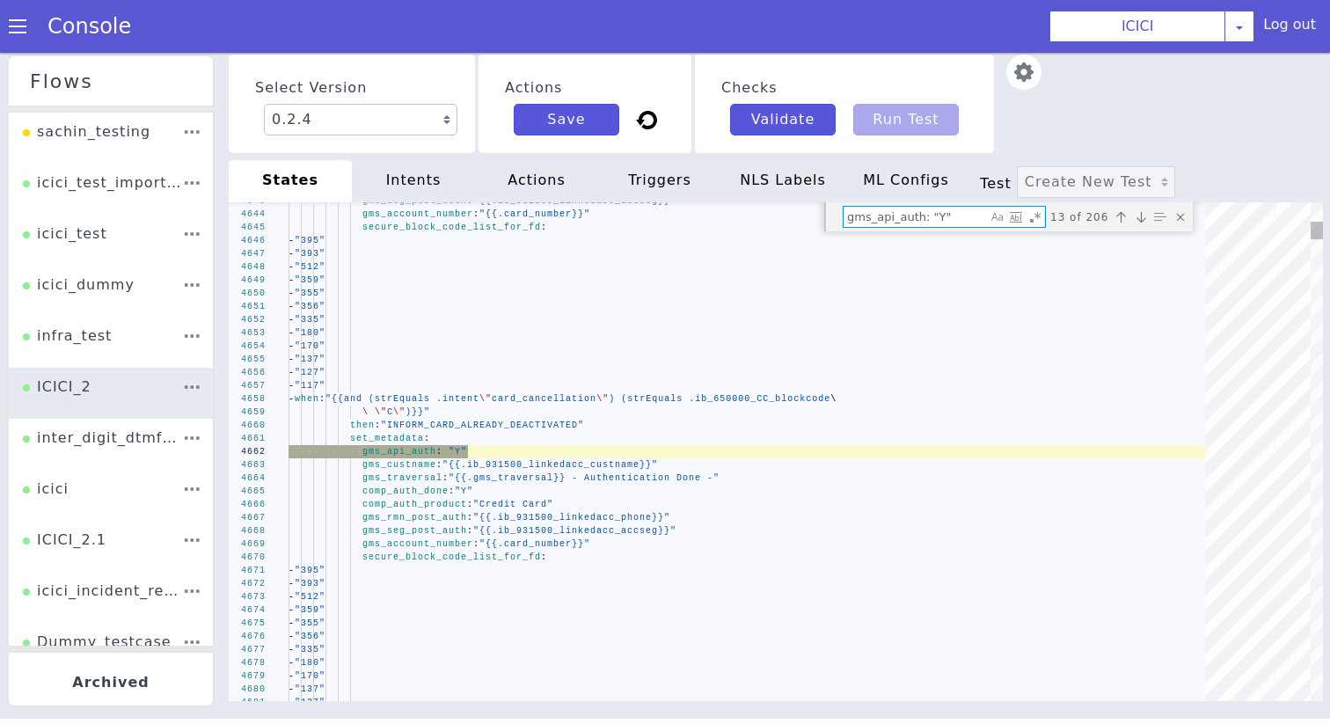
type textarea "gms_api_auth: "Y""
click at [1116, 223] on div "Previous match (⇧Enter)" at bounding box center [1121, 217] width 18 height 18
type textarea "- "127" - "117" - when: "{{and (strEquals .intent \"card_cancellation\") (strEq…"
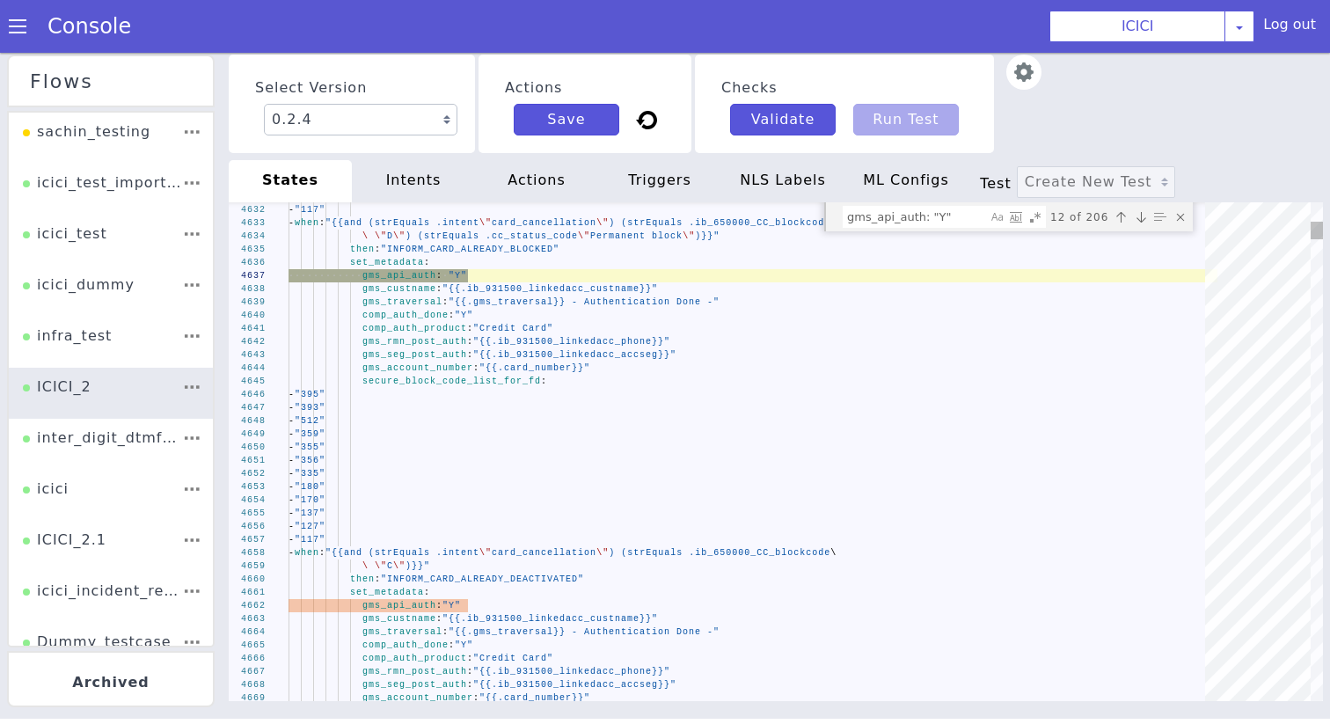
click at [890, 207] on textarea "gms_api_auth: "Y"" at bounding box center [914, 217] width 143 height 20
paste textarea "skit_route_point: '65108'"
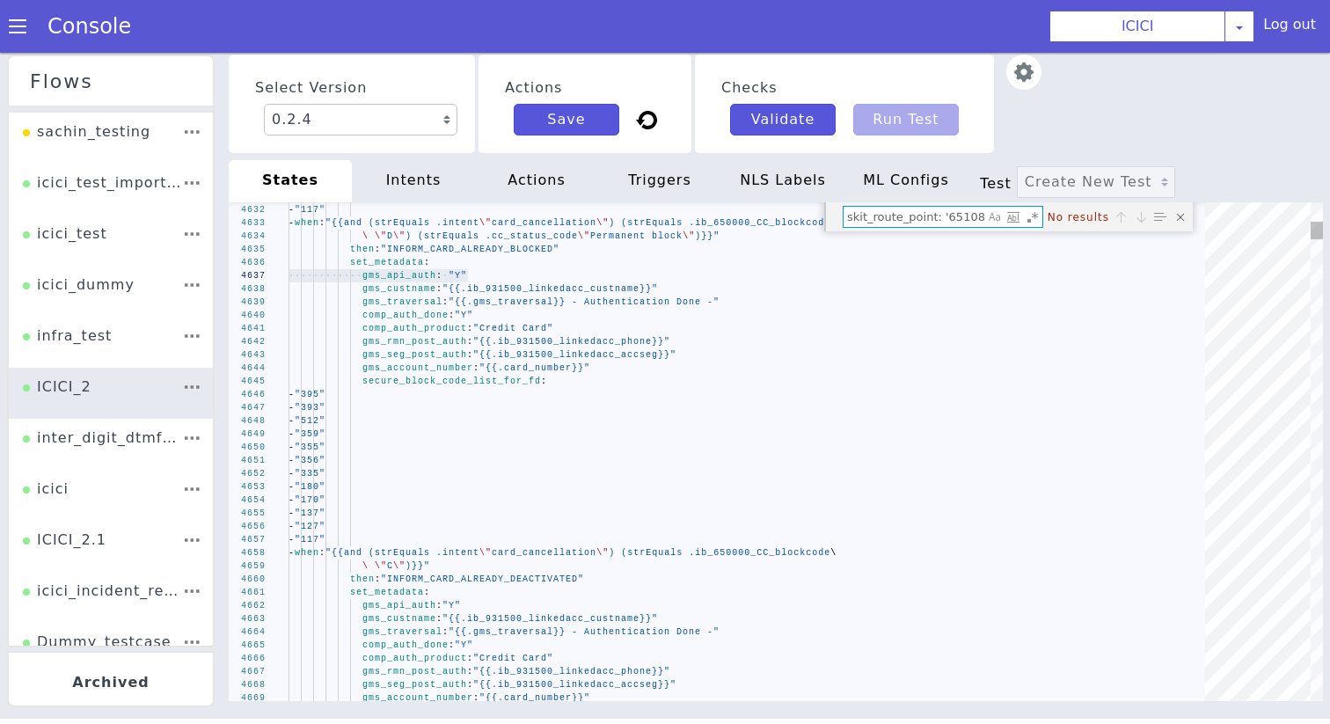
click at [943, 216] on textarea "skit_route_point: '65108'" at bounding box center [913, 217] width 141 height 20
type textarea "skit_route_point: "65108'"
click at [986, 216] on div at bounding box center [1012, 217] width 58 height 18
click at [982, 216] on textarea "skit_route_point: "65108'" at bounding box center [913, 217] width 141 height 20
type textarea "- "355" - "356" - "335" - "180" - "170" - "137" - "127" - "117" skit_route_poin…"
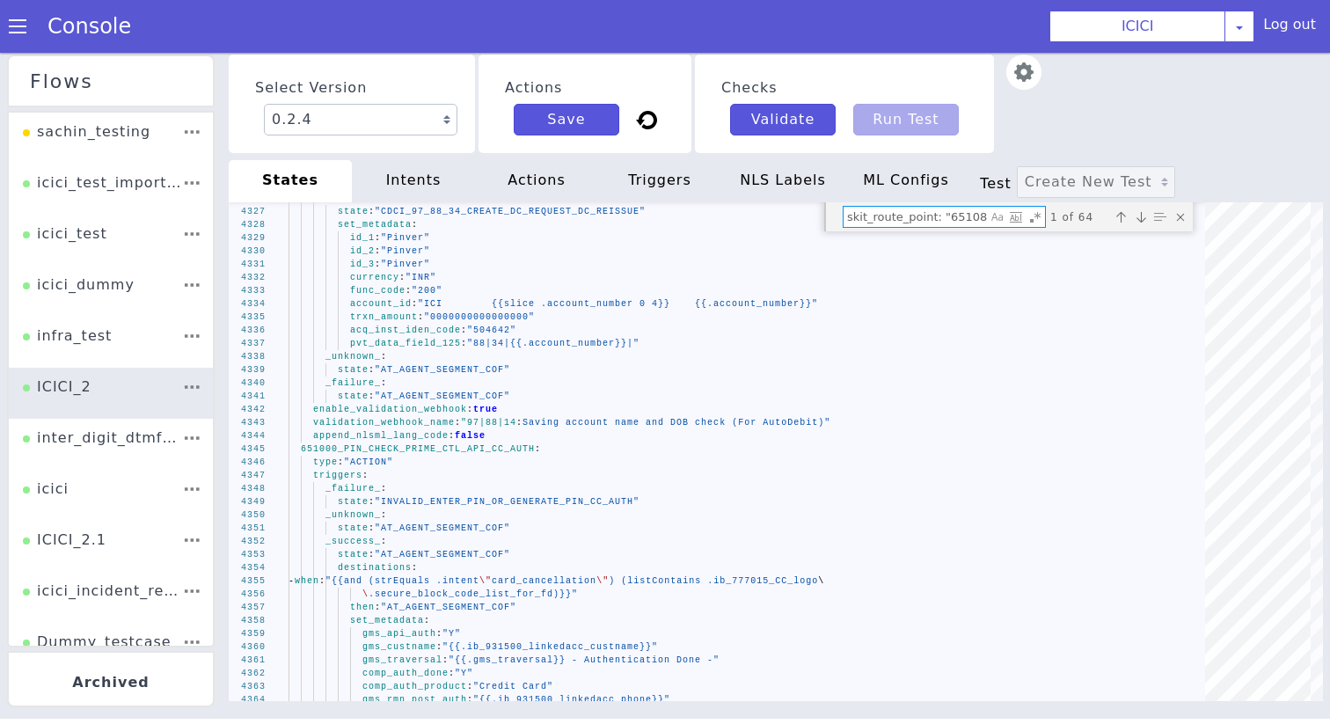
type textarea "skit_route_point: "65108""
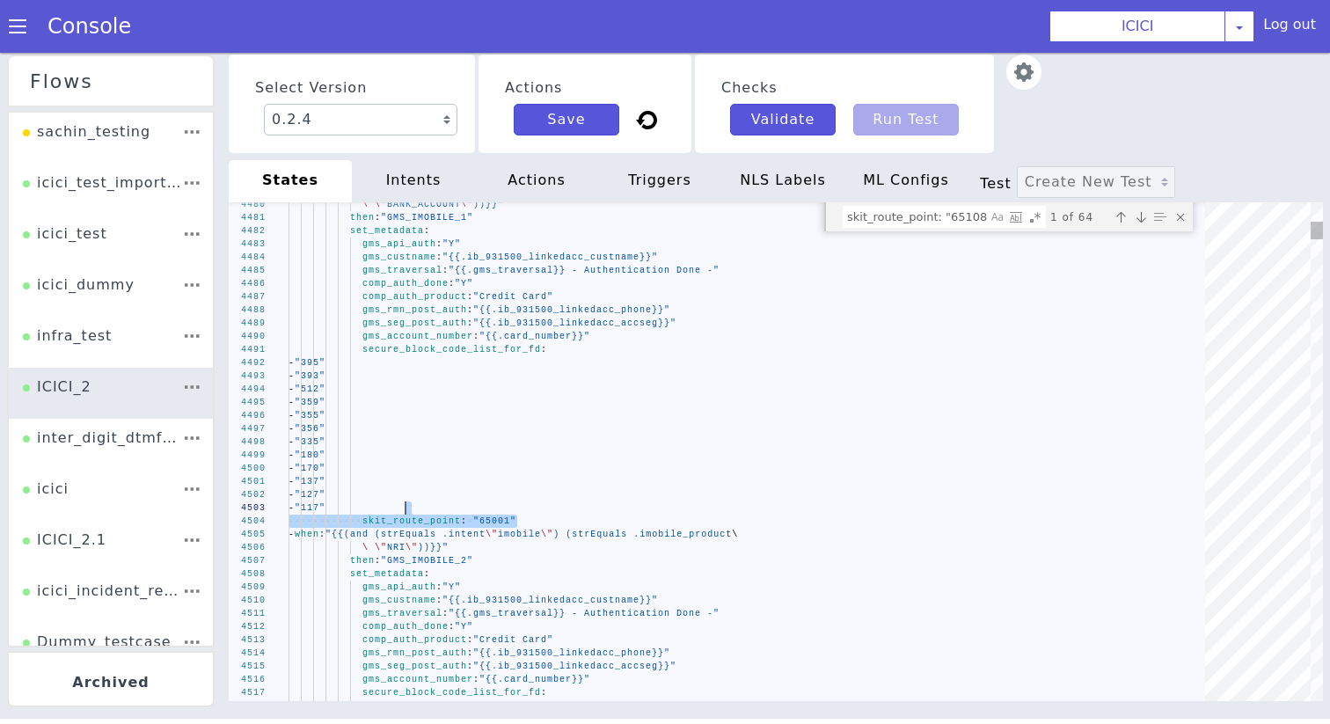
type textarea "secure_block_code_list_for_fd: - "395" - "393" - "512" - "359" - "355" - "356" …"
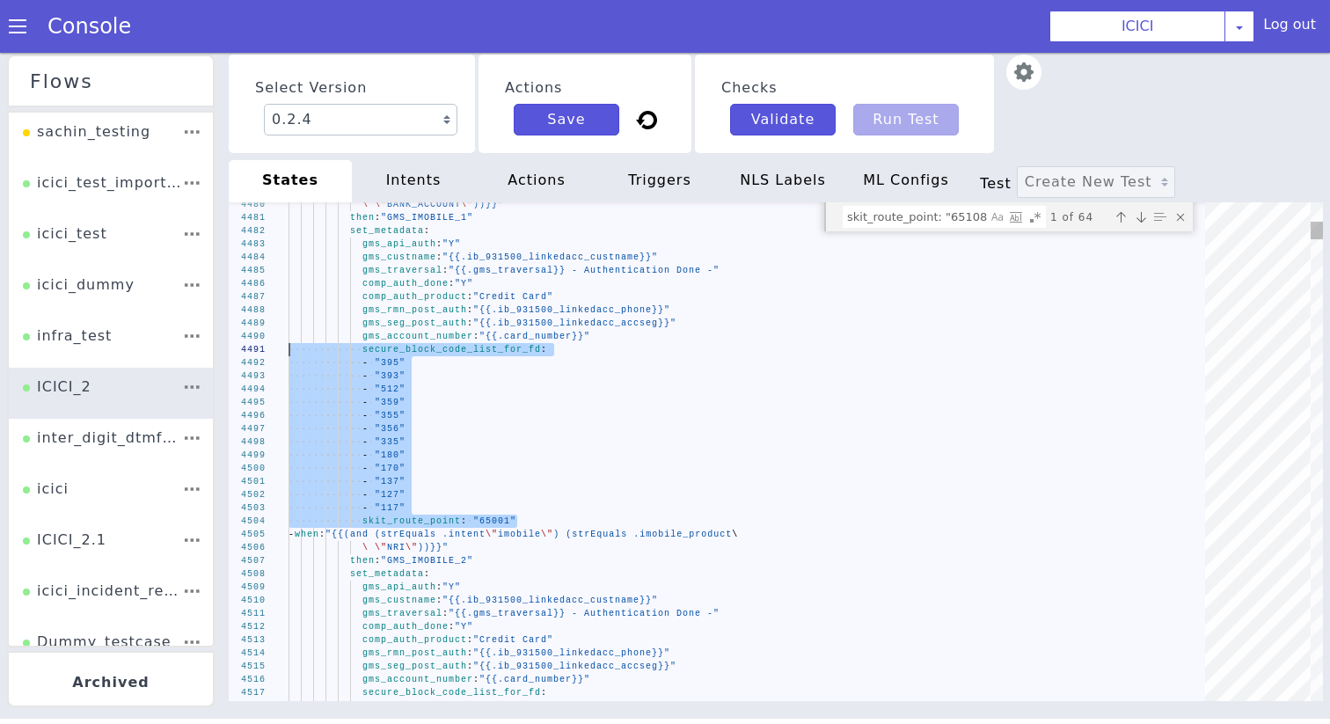
drag, startPoint x: 533, startPoint y: 521, endPoint x: 241, endPoint y: 354, distance: 336.0
click at [897, 219] on textarea "skit_route_point: "65108"" at bounding box center [914, 217] width 143 height 20
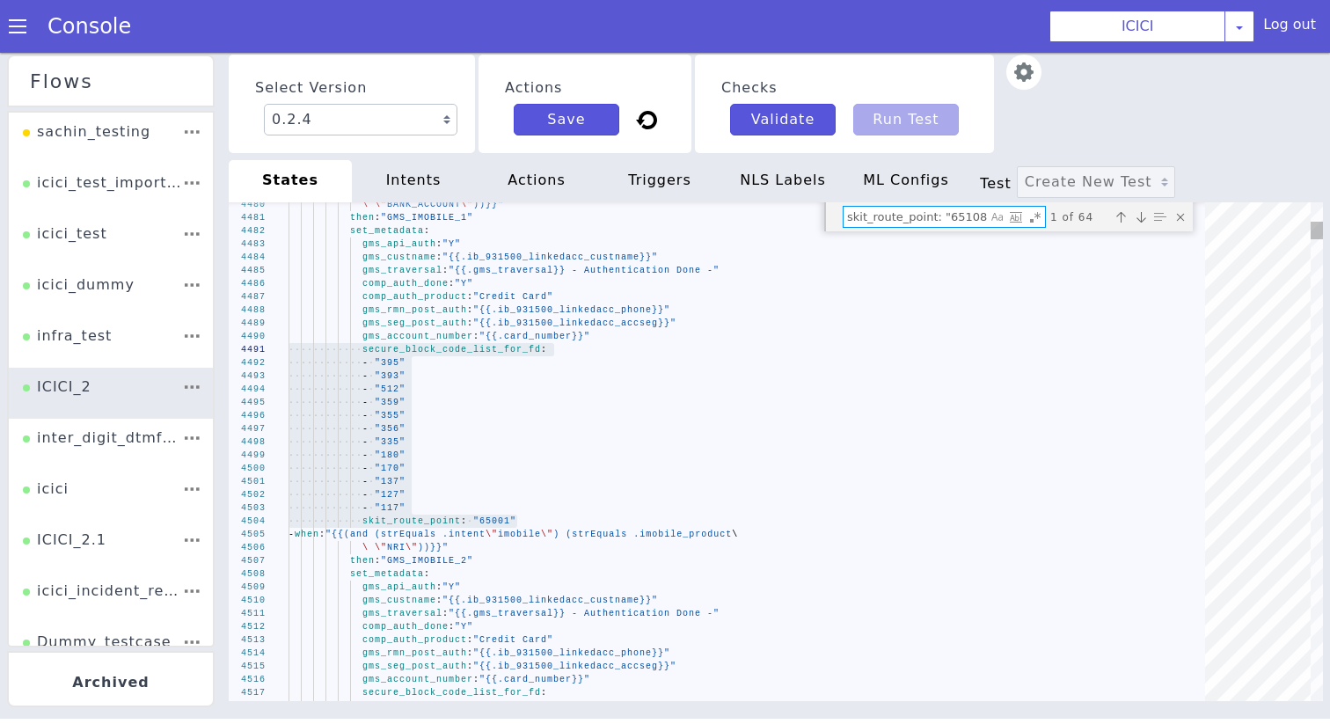
paste textarea "secure_block_code_list_for_fd: - "395" - "393" - "512" - "359" - "355" - "356" …"
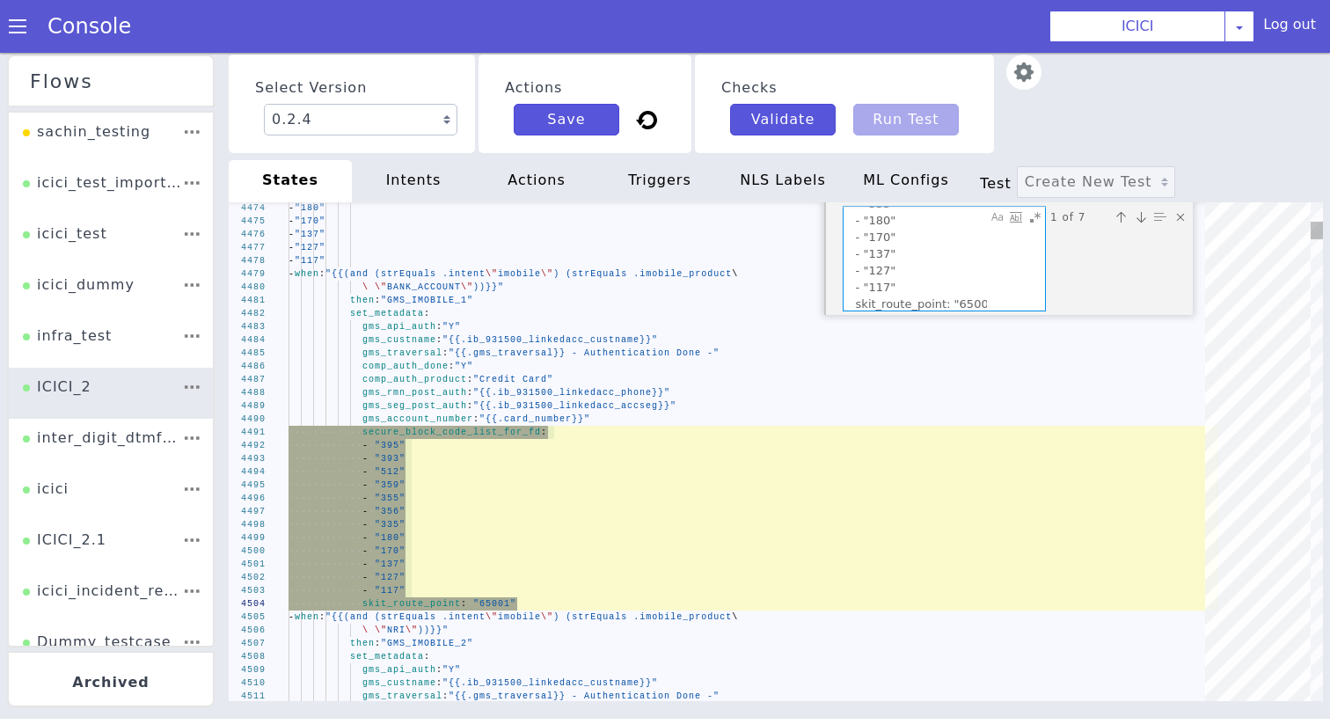
type textarea "secure_block_code_list_for_fd: - "395" - "393" - "512" - "359" - "355" - "356" …"
type textarea "then: "GMS_IMOBILE_1" set_metadata: gms_api_auth: "Y" gms_custname: "{{.ib_9315…"
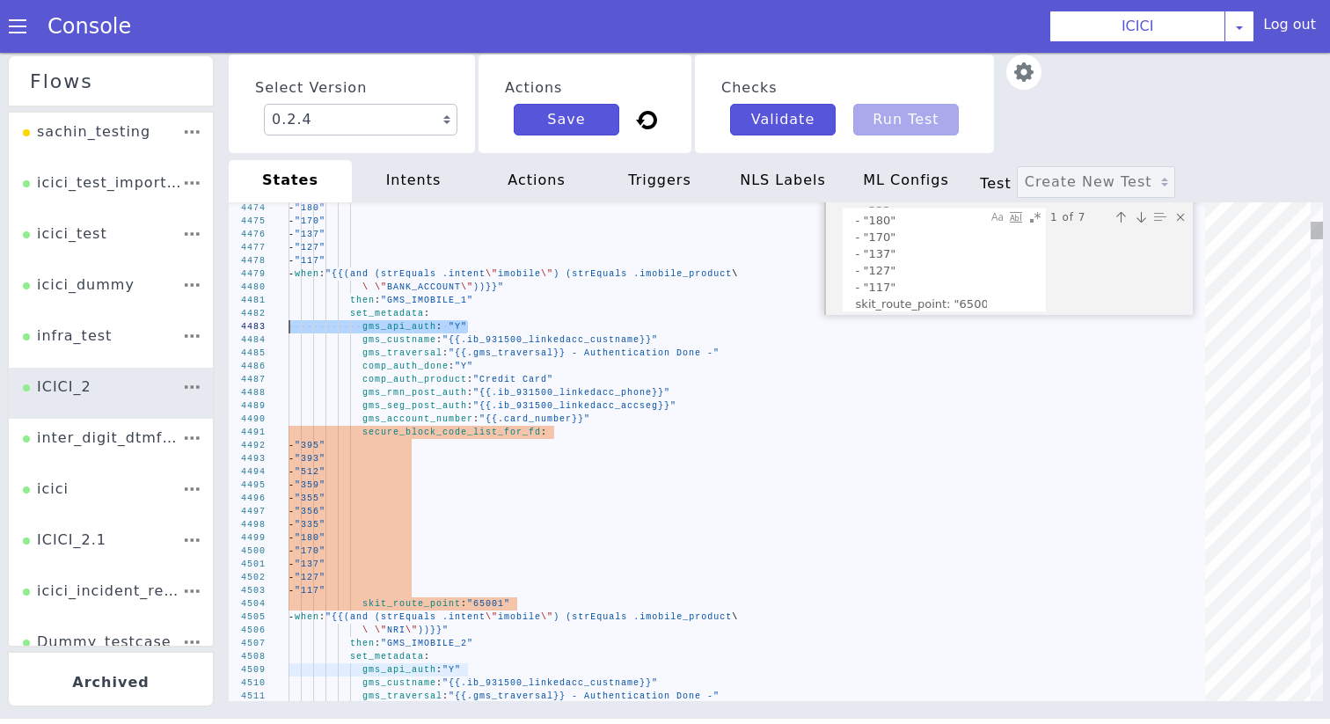
drag, startPoint x: 478, startPoint y: 322, endPoint x: 273, endPoint y: 322, distance: 205.8
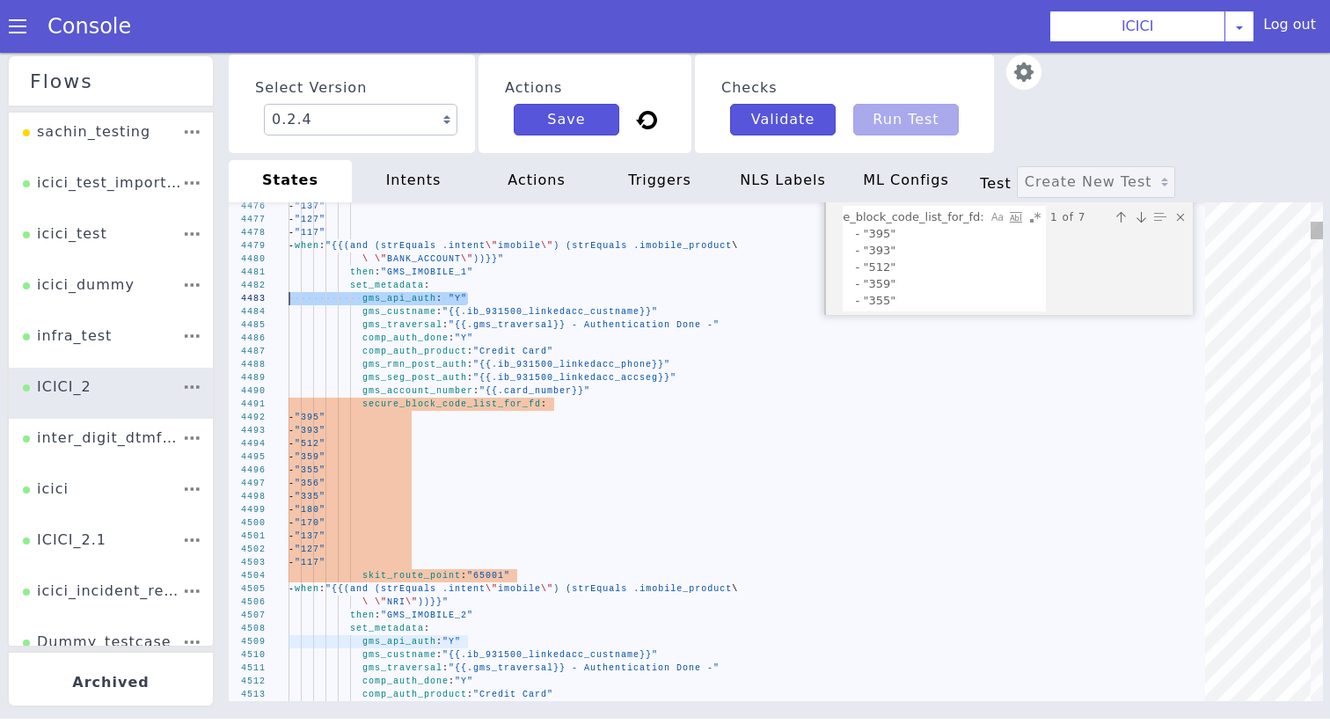
click at [850, 217] on textarea "secure_block_code_list_for_fd: - "395" - "393" - "512" - "359" - "355" - "356" …" at bounding box center [914, 259] width 143 height 104
paste textarea "gms_api_auth: "Y""
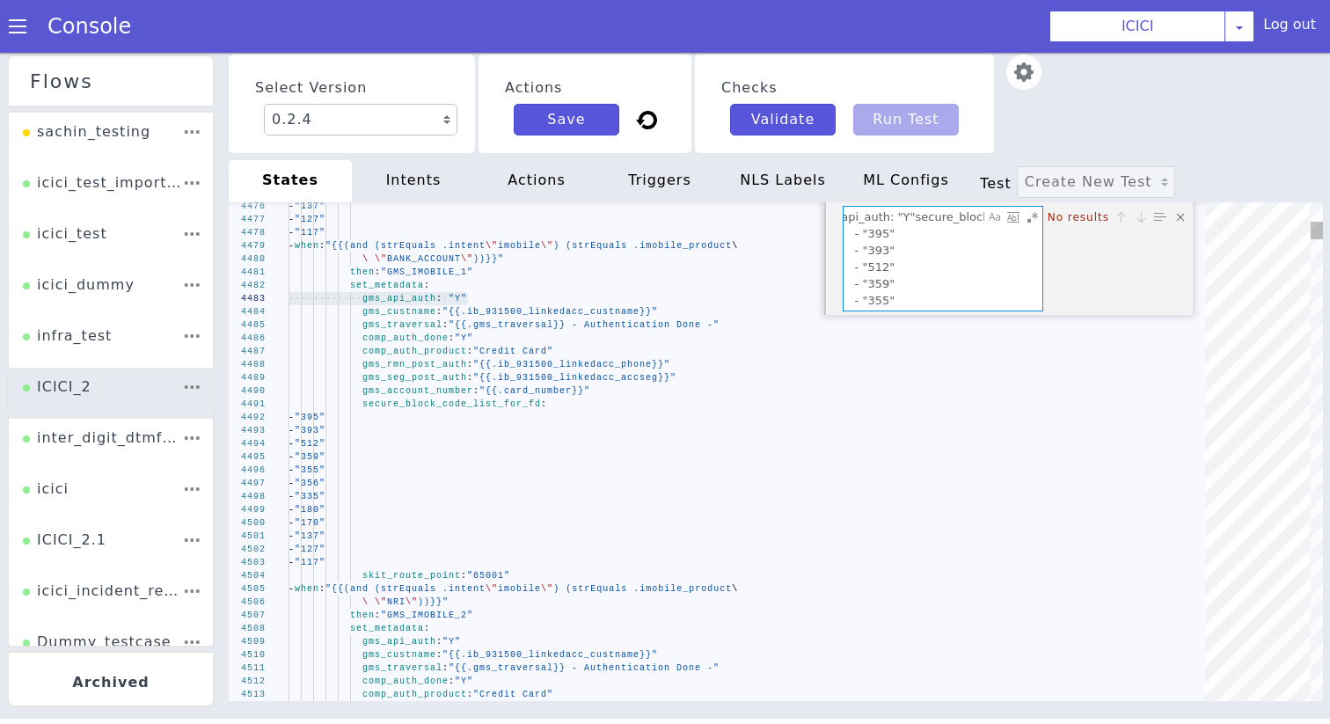
type textarea "gms_api_auth: "Y"secure_block_code_list_for_fd: - "395" - "393" - "512" - "359"…"
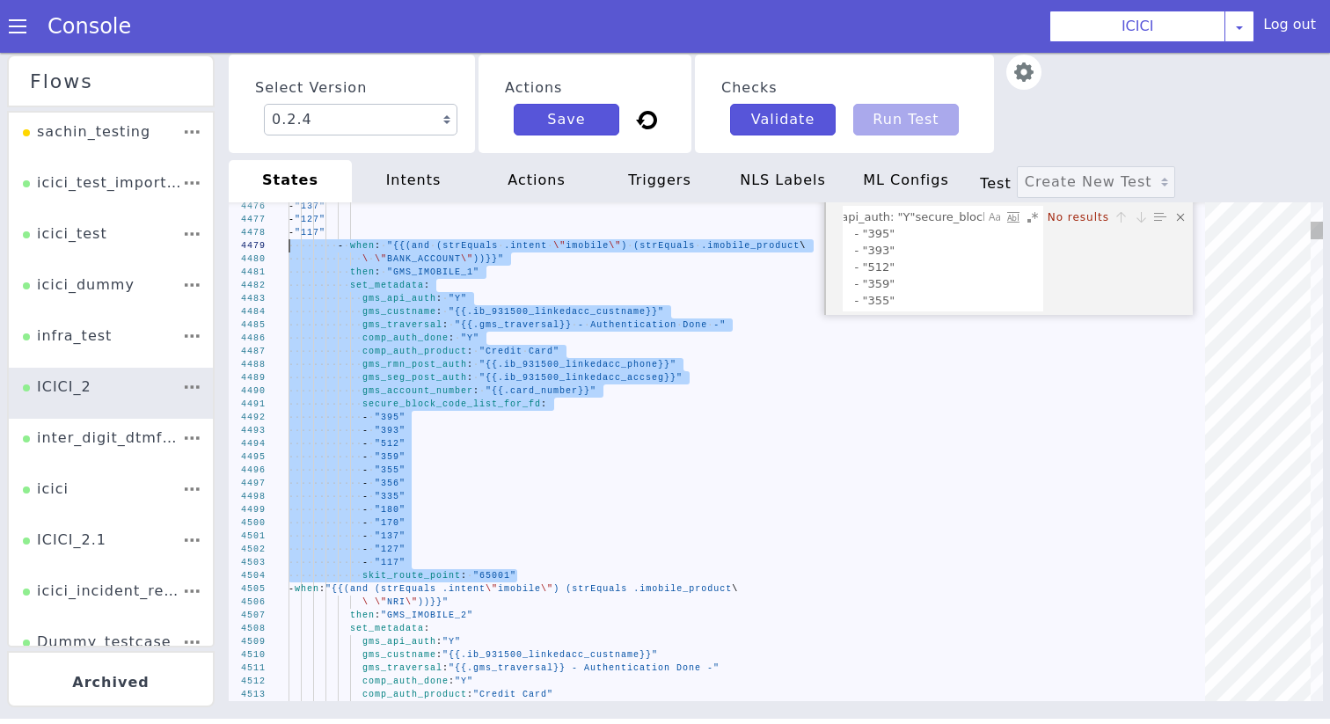
type textarea "then: "GMS_IMOBILE_1" set_metadata: gms_api_auth: "Y" gms_custname: "{{.ib_9315…"
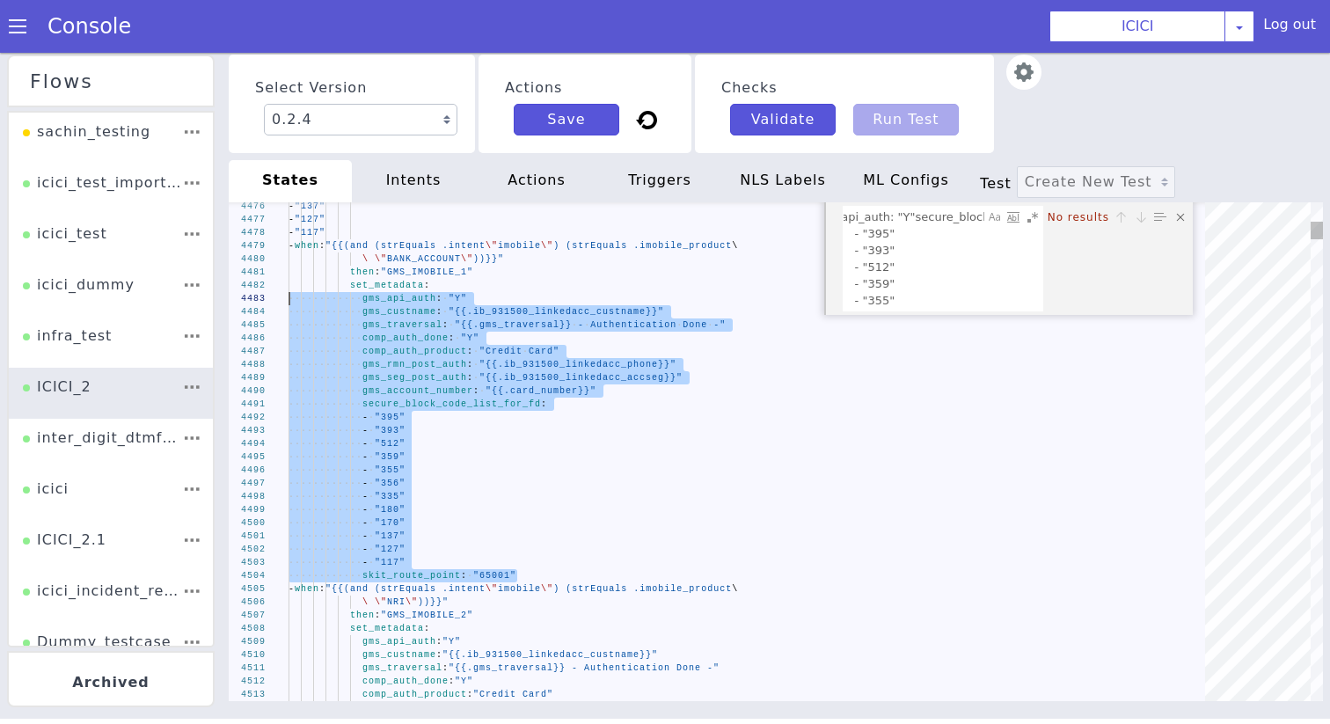
drag, startPoint x: 524, startPoint y: 576, endPoint x: 237, endPoint y: 292, distance: 403.6
click at [900, 257] on textarea "gms_api_auth: "Y"secure_block_code_list_for_fd: - "395" - "393" - "512" - "359"…" at bounding box center [913, 259] width 141 height 104
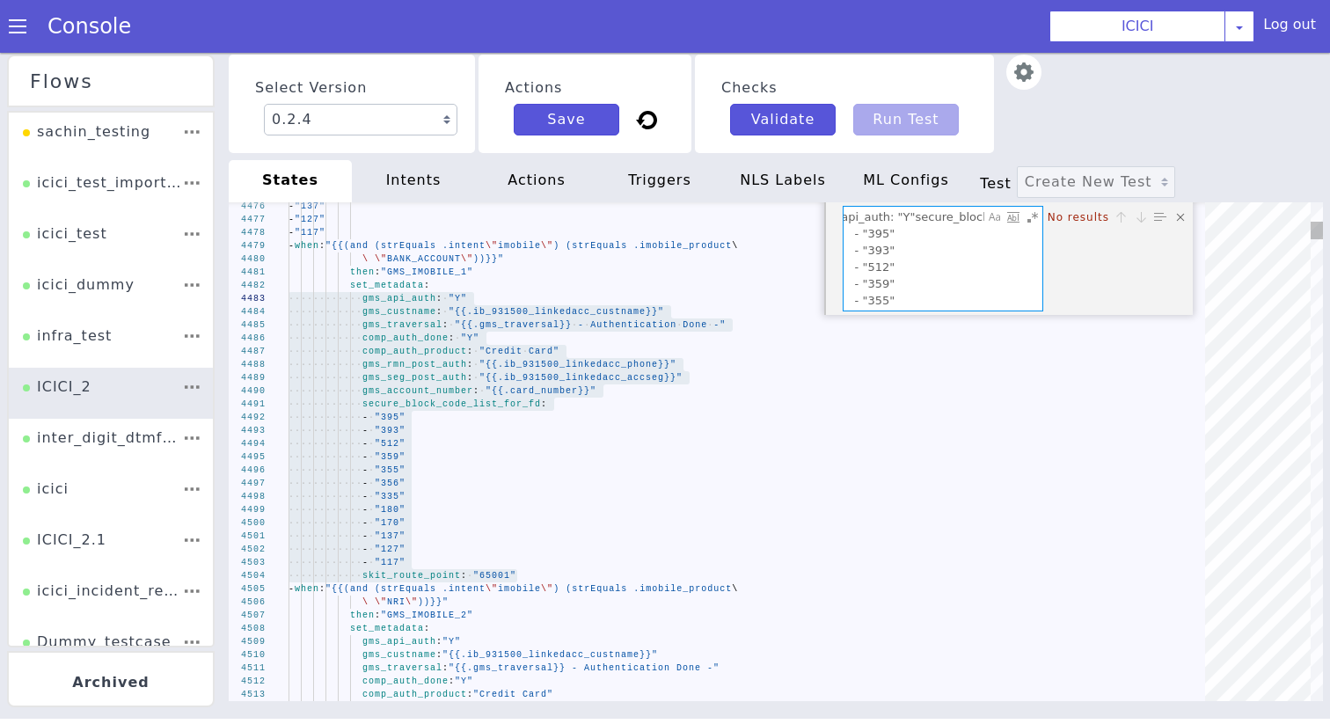
paste textarea "gms_api_auth: "Y" gms_custname: "{{.ib_931500_linkedacc_custname}}" gms_travers…"
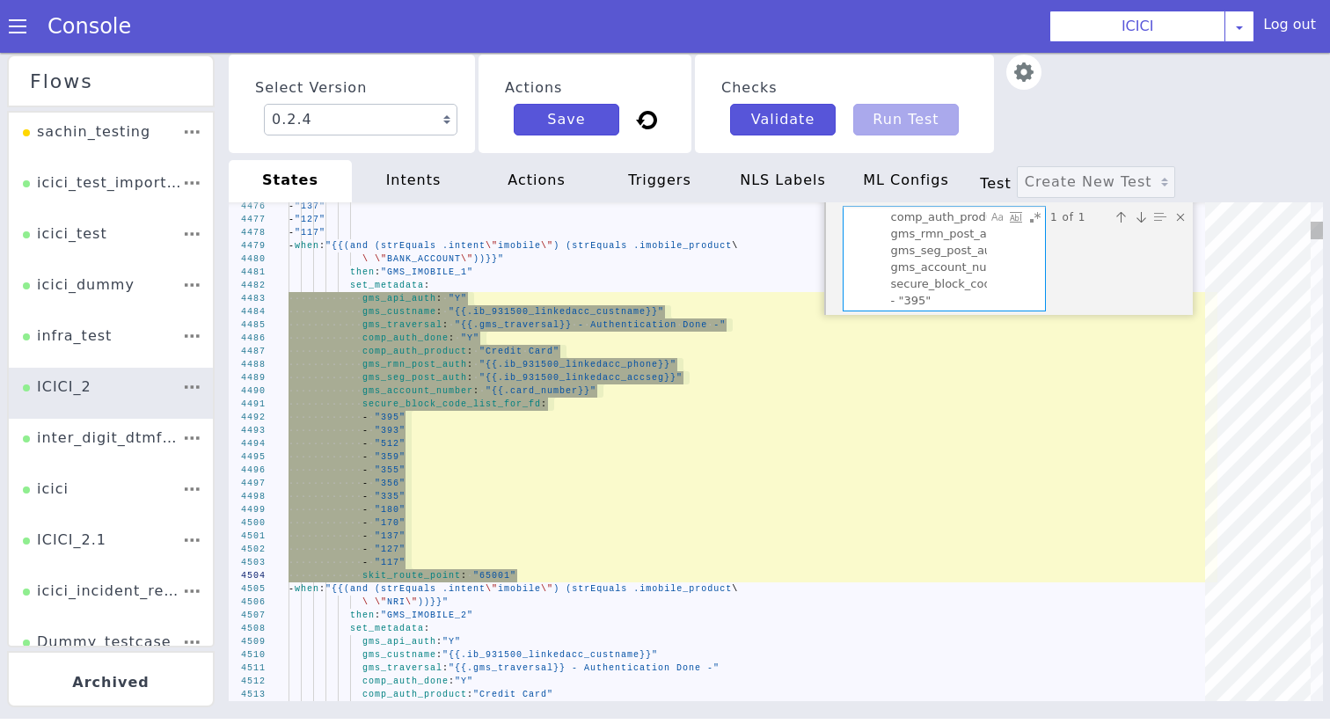
scroll to position [0, 0]
drag, startPoint x: 850, startPoint y: 283, endPoint x: 845, endPoint y: 230, distance: 53.9
click at [845, 230] on textarea "gms_api_auth: "Y" gms_custname: "{{.ib_931500_linkedacc_custname}}" gms_travers…" at bounding box center [914, 259] width 143 height 104
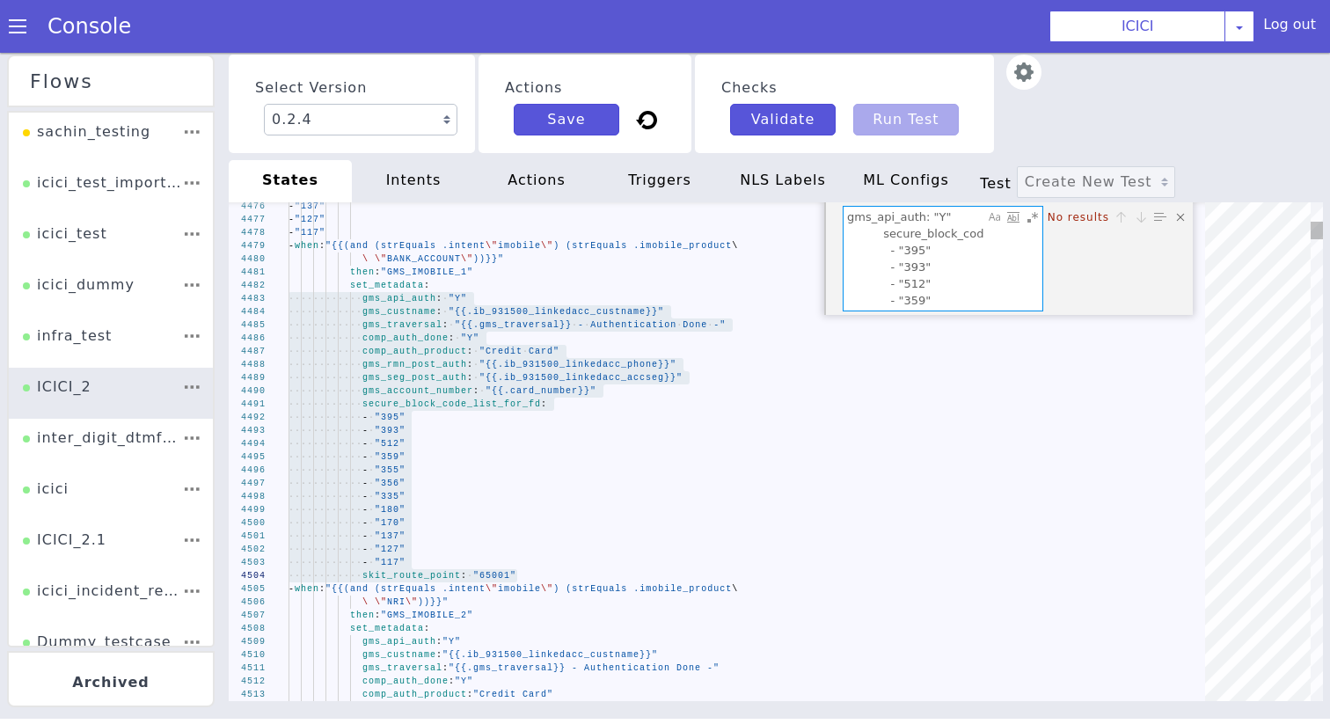
type textarea "gms_api_auth: "Y" secure_block_code_list_for_fd: - "395" - "393" - "512" - "359…"
type textarea "- "117" - when: "{{(and (strEquals .intent \"imobile\") (strEquals .imobile_pro…"
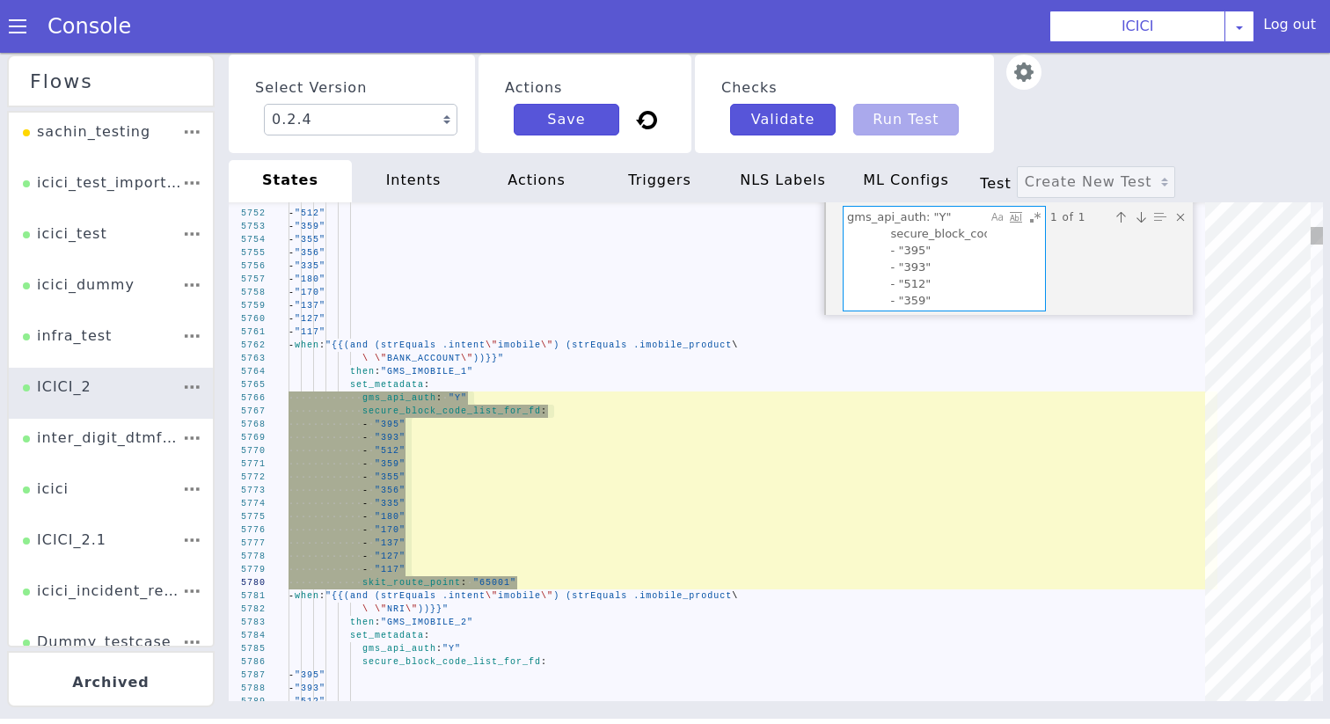
click at [908, 252] on textarea "gms_api_auth: "Y" secure_block_code_list_for_fd: - "395" - "393" - "512" - "359…" at bounding box center [914, 259] width 143 height 104
click at [923, 261] on textarea "gms_api_auth: "Y" secure_block_code_list_for_fd: - "395" - "393" - "512" - "359…" at bounding box center [914, 259] width 143 height 104
paste textarea "{{strEquals .other_emi_query_auth "yes"}}"
type textarea "{{strEquals .other_emi_query_auth "yes"}}"
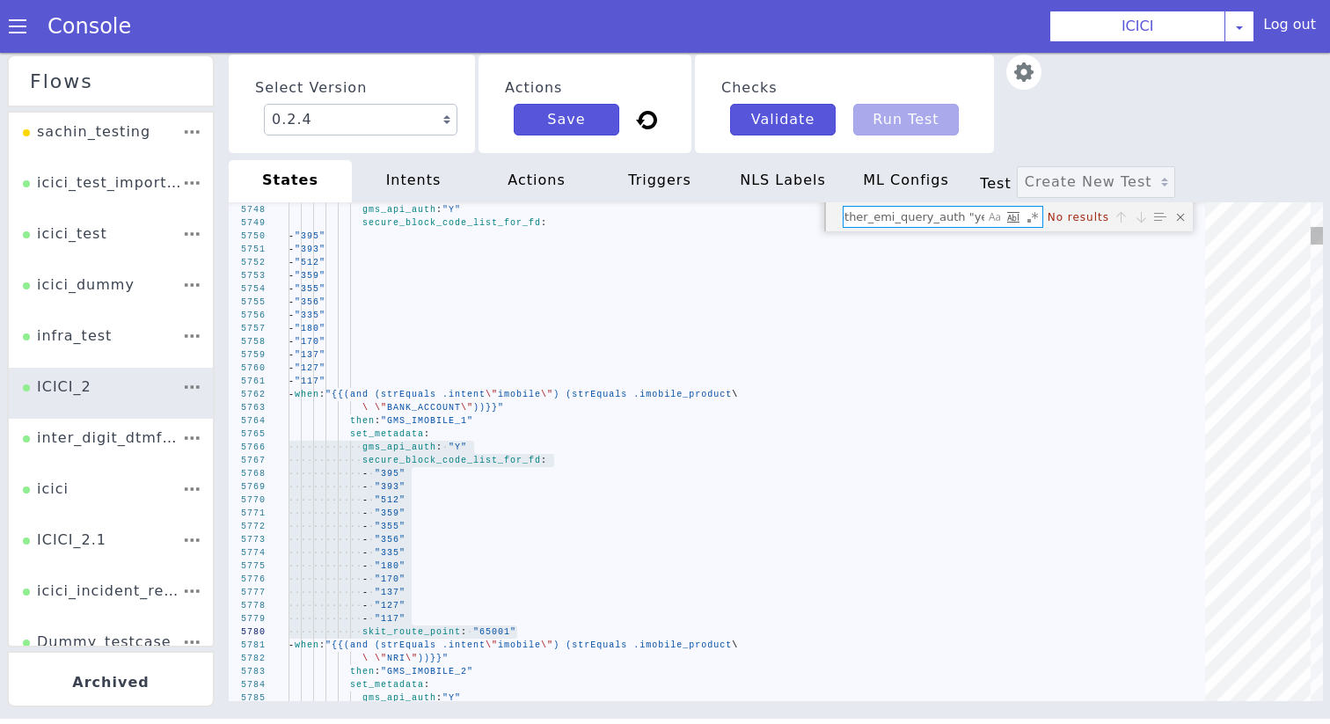
drag, startPoint x: 947, startPoint y: 218, endPoint x: 1018, endPoint y: 218, distance: 71.2
click at [1018, 218] on div "{{strEquals .other_emi_query_auth "yes"}} {{strEquals .other_emi_query_auth "ye…" at bounding box center [943, 217] width 201 height 22
type textarea "skit_route_point: "66928" - when: "{{strEquals .other_emi_query_auth \"yes\"}}"…"
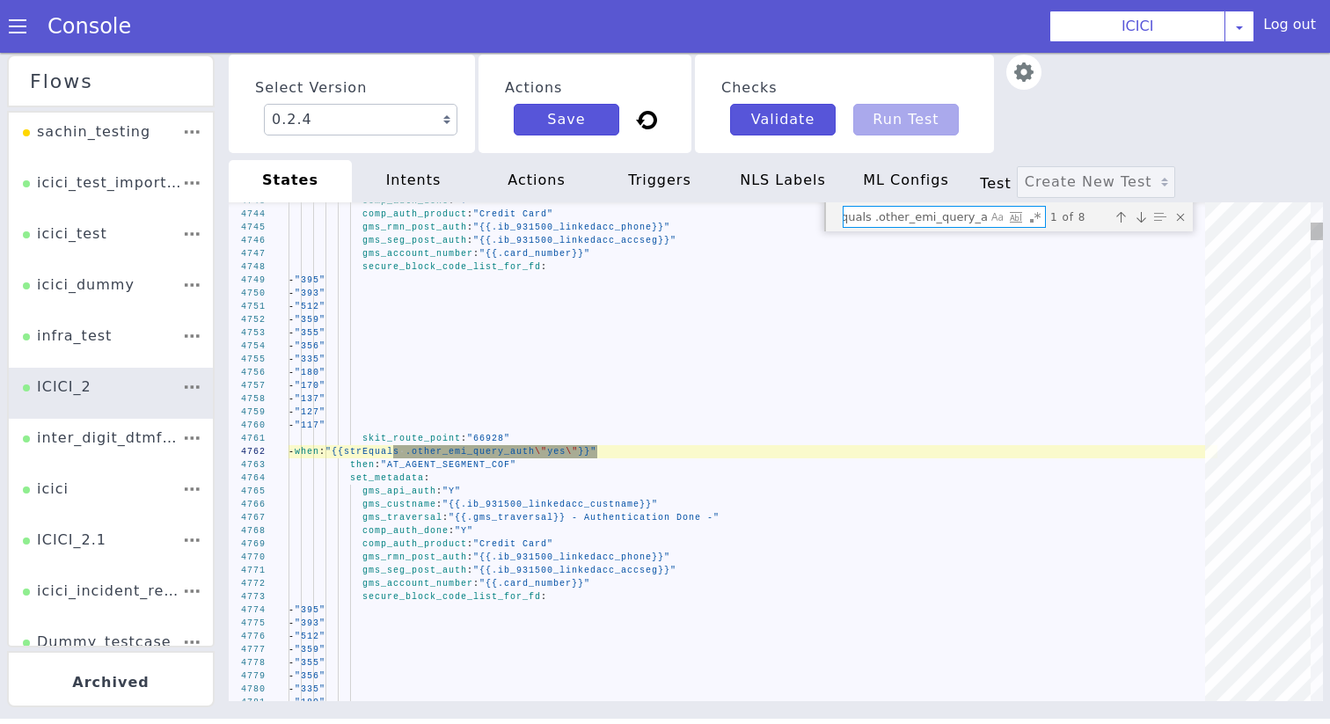
scroll to position [0, 0]
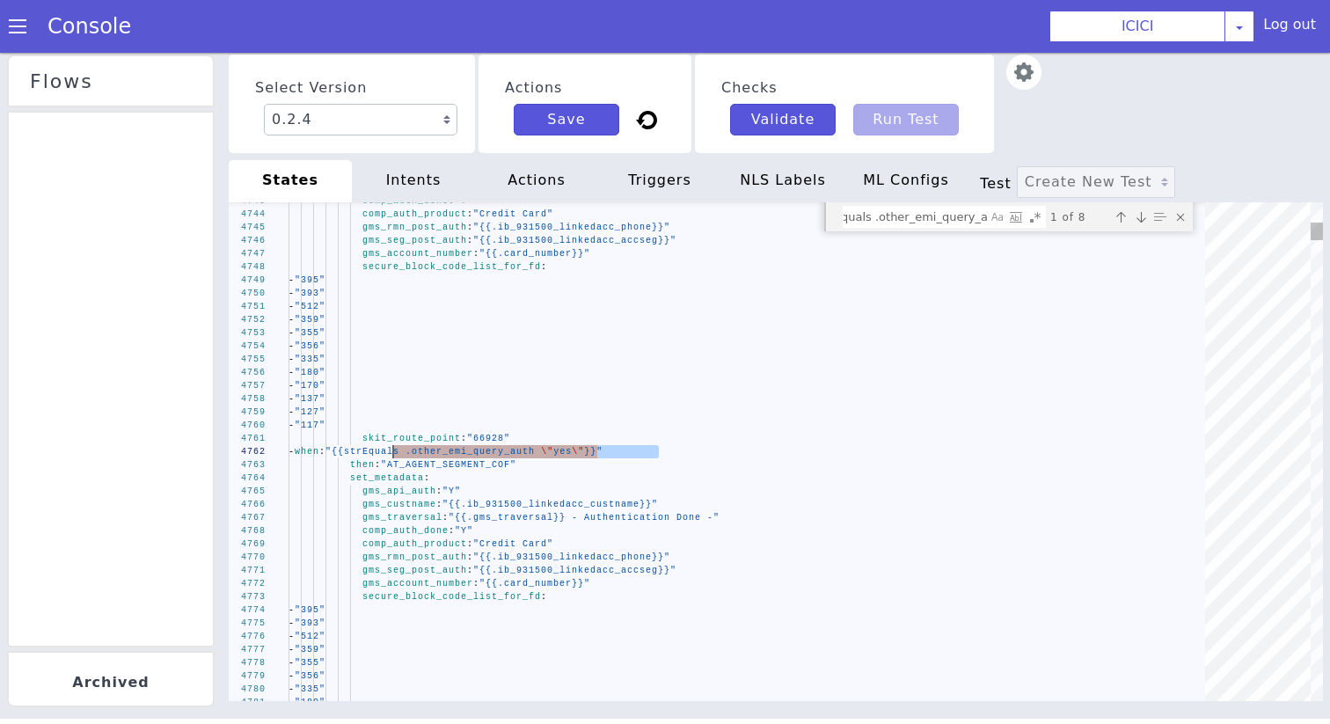
drag, startPoint x: 656, startPoint y: 451, endPoint x: 393, endPoint y: 447, distance: 263.0
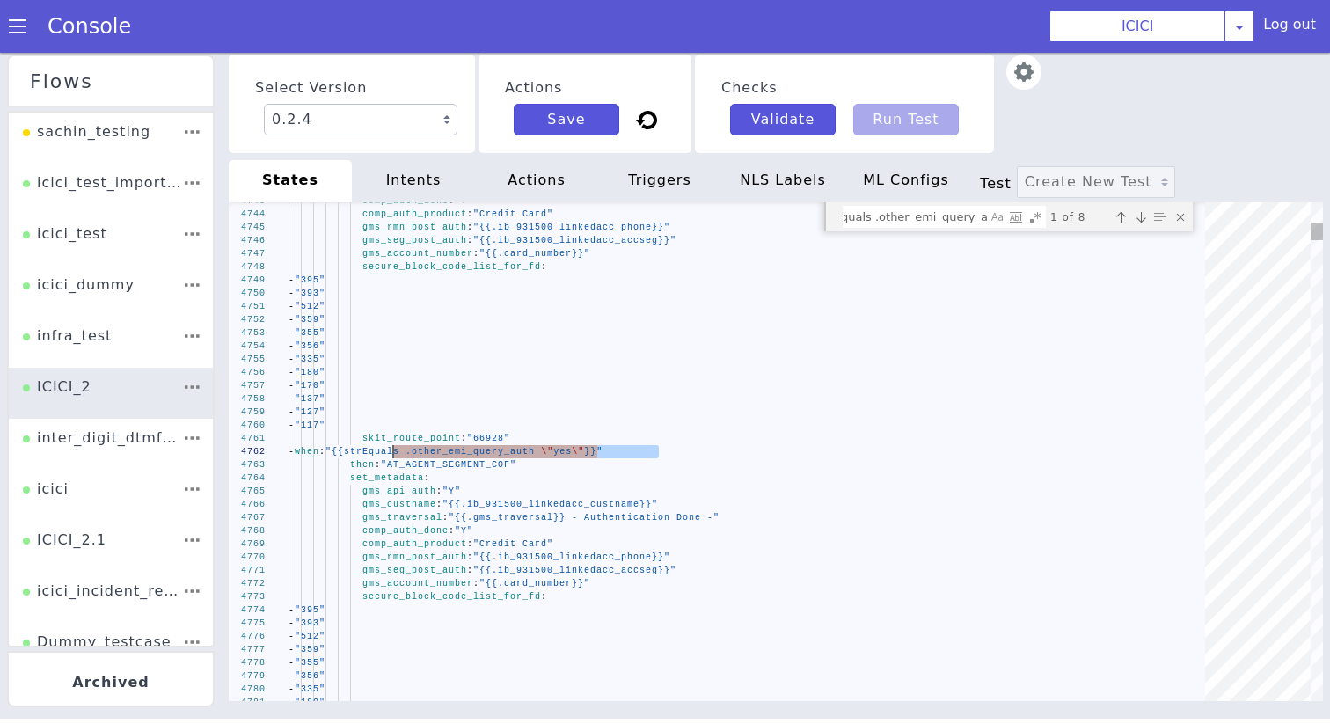
click at [890, 220] on textarea "{{strEquals .other_emi_query_auth" at bounding box center [914, 217] width 143 height 20
paste textarea "\"yes\"}}"
type textarea "{{strEquals .other_emi_query_auth \"yes\"}}"
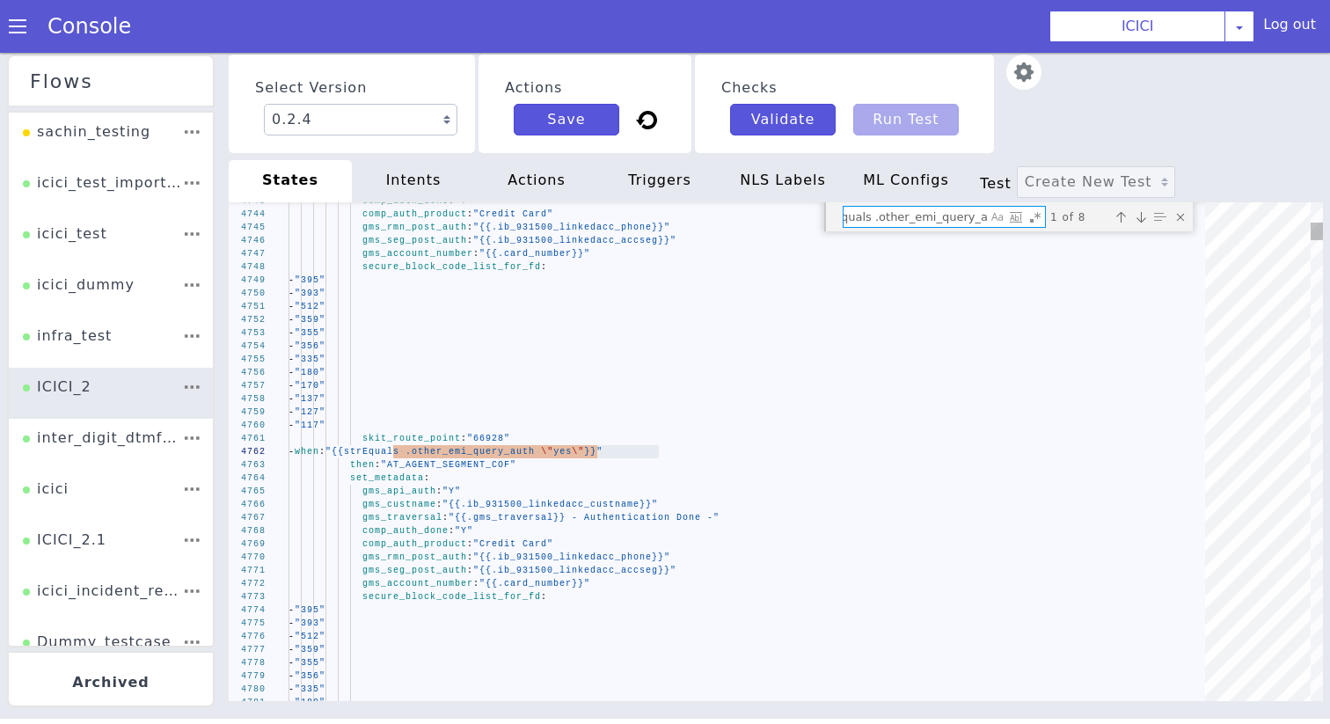
scroll to position [0, 91]
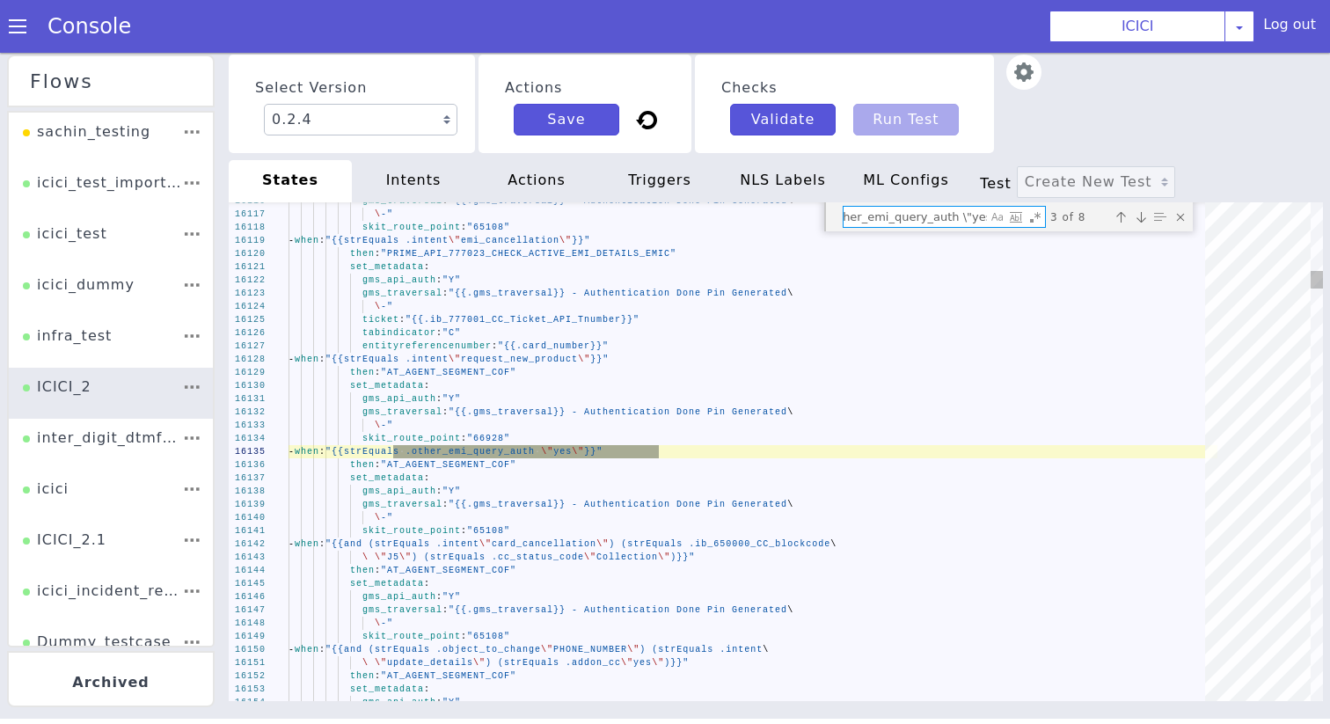
type textarea "- "117" skit_route_point: "66928" - when: "{{strEquals .other_emi_query_auth \"…"
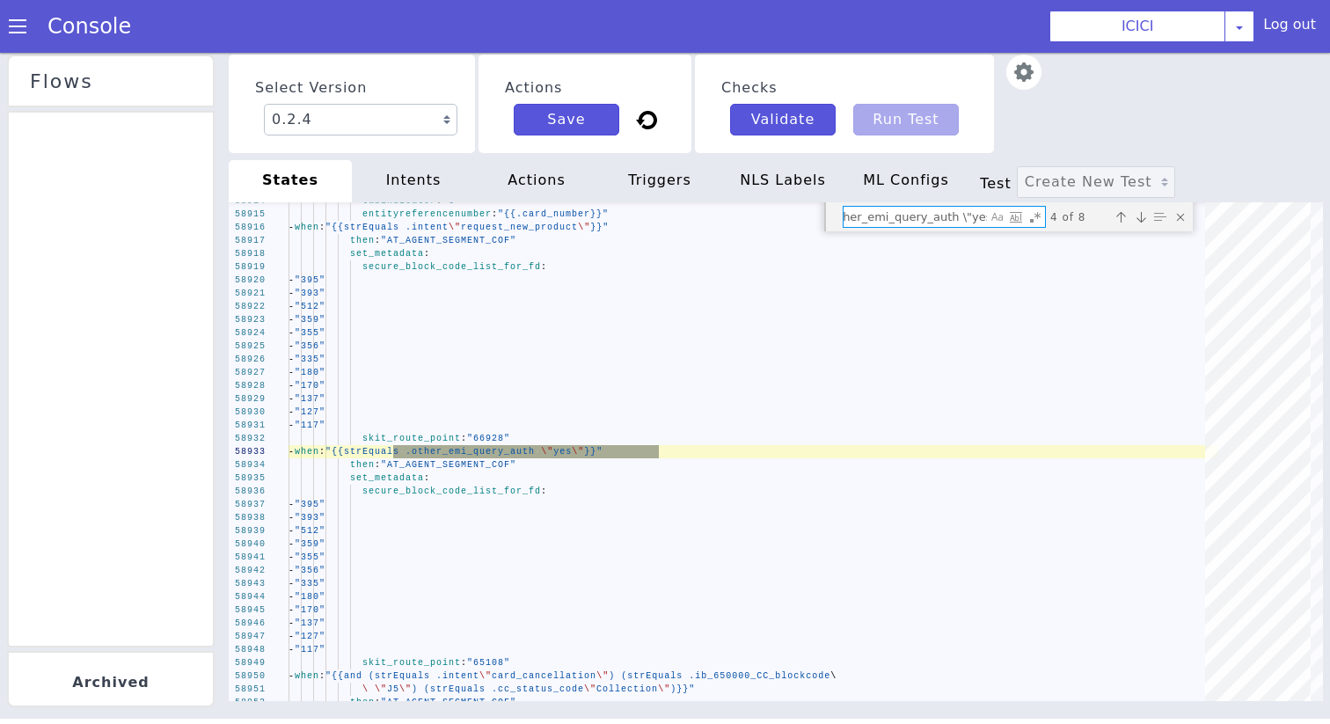
type textarea "{{strEquals .other_emi_query_auth \"yes\"}}"
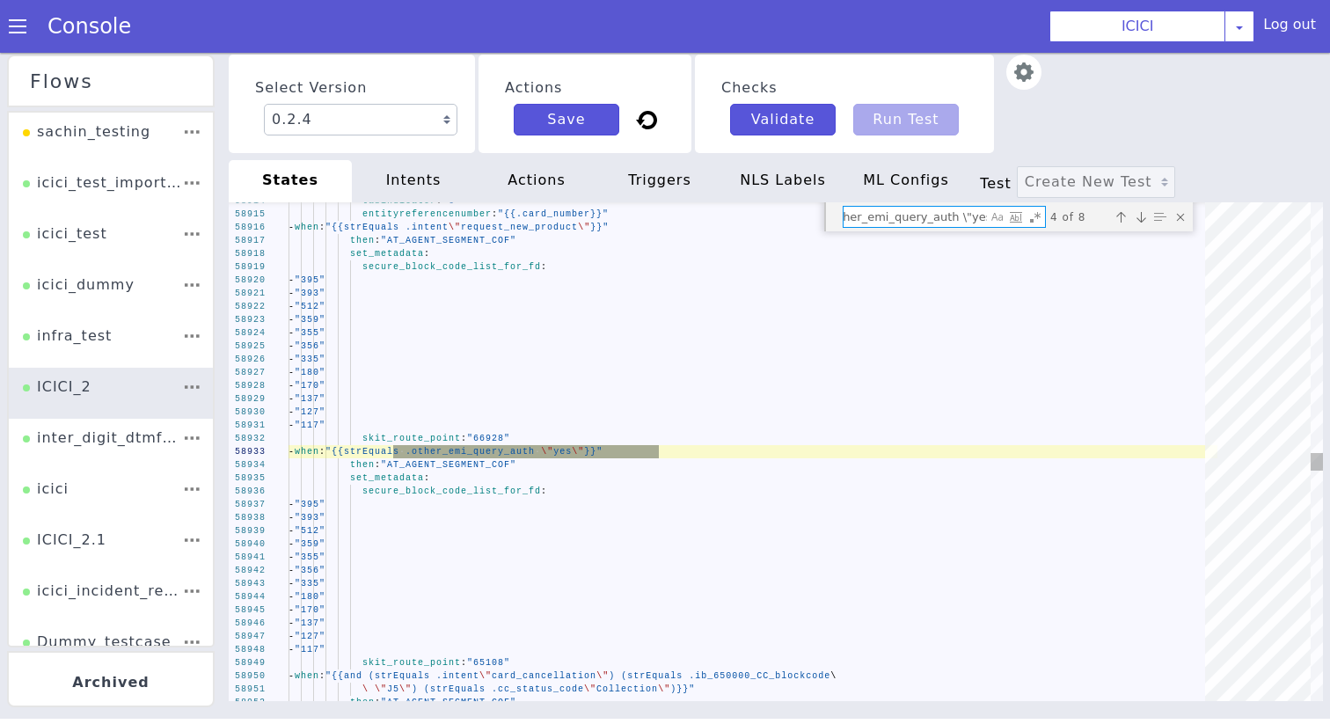
click at [856, 215] on textarea "{{strEquals .other_emi_query_auth \"yes\"}}" at bounding box center [914, 217] width 143 height 20
type textarea "skit_route_point: "66928" - when: "{{strEquals .other_emi_query_auth \"yes\"}}"…"
type textarea "a"
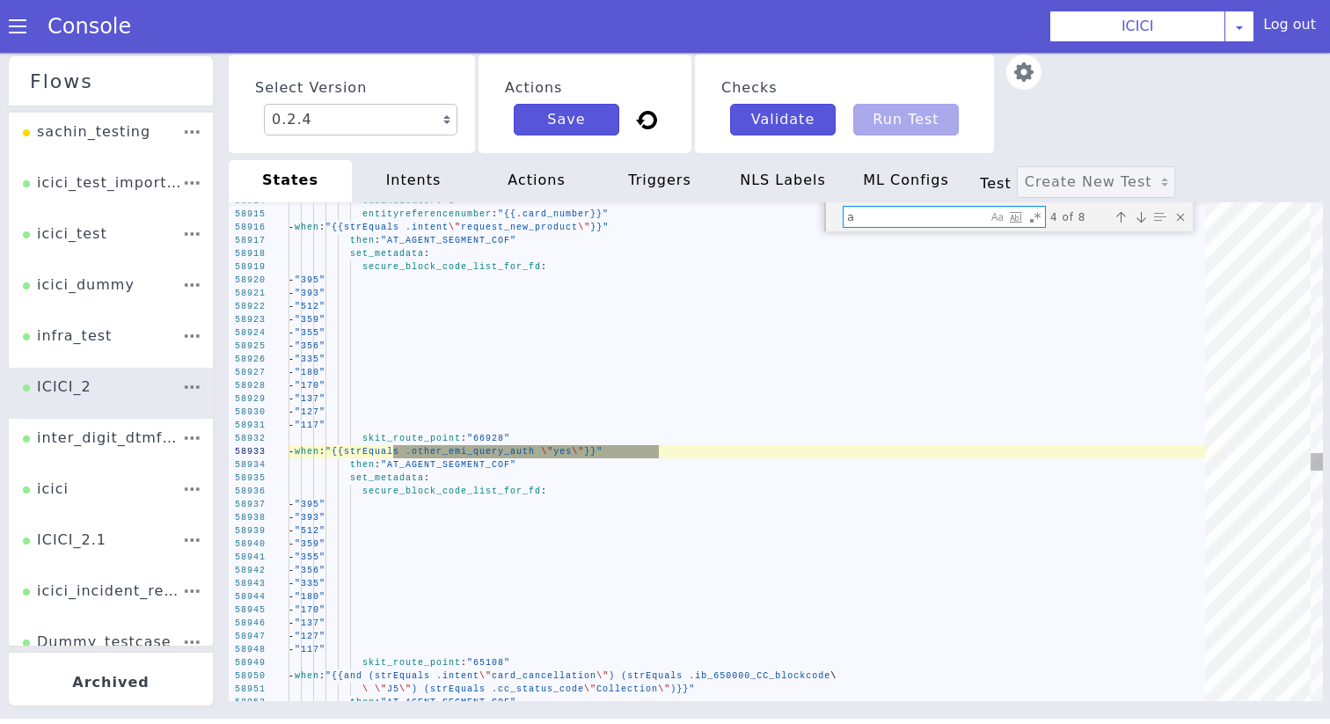
scroll to position [0, 0]
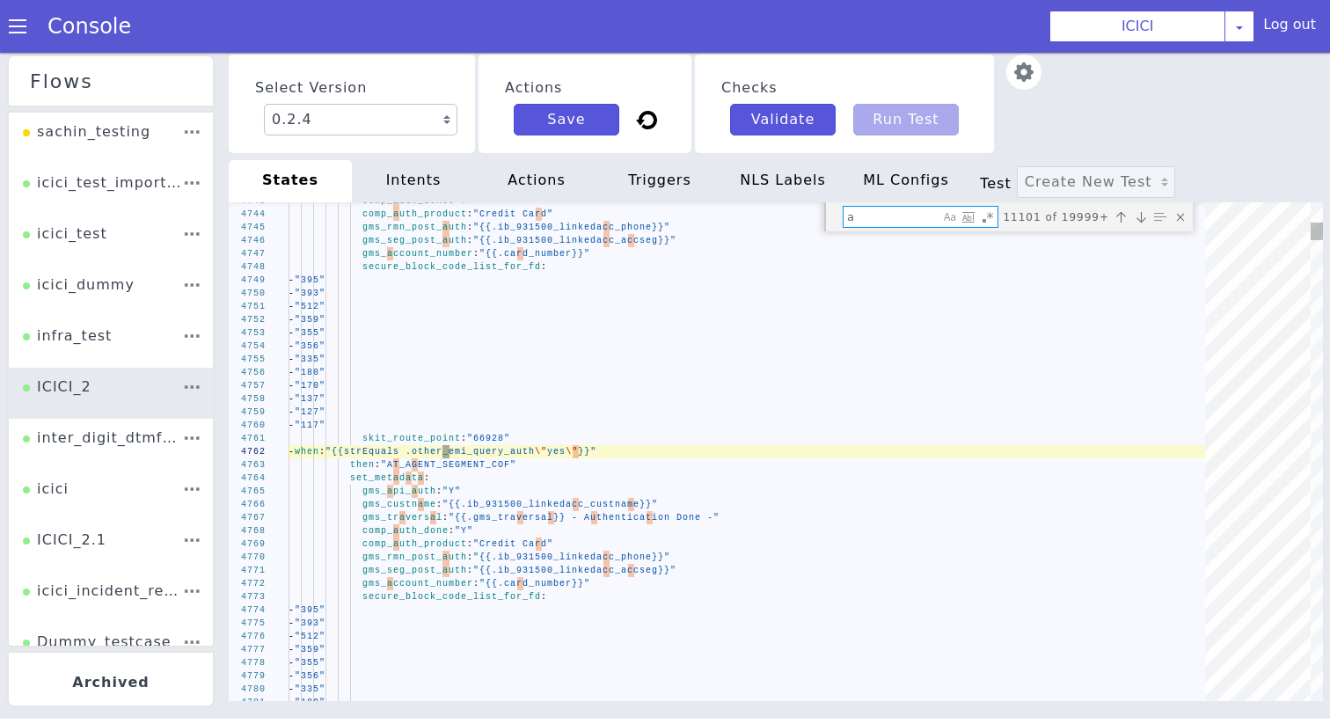
type textarea "- "356" - "335" - "180" - "170" - "137" - "127" - "117" - when: "{{strEquals .i…"
type textarea "as"
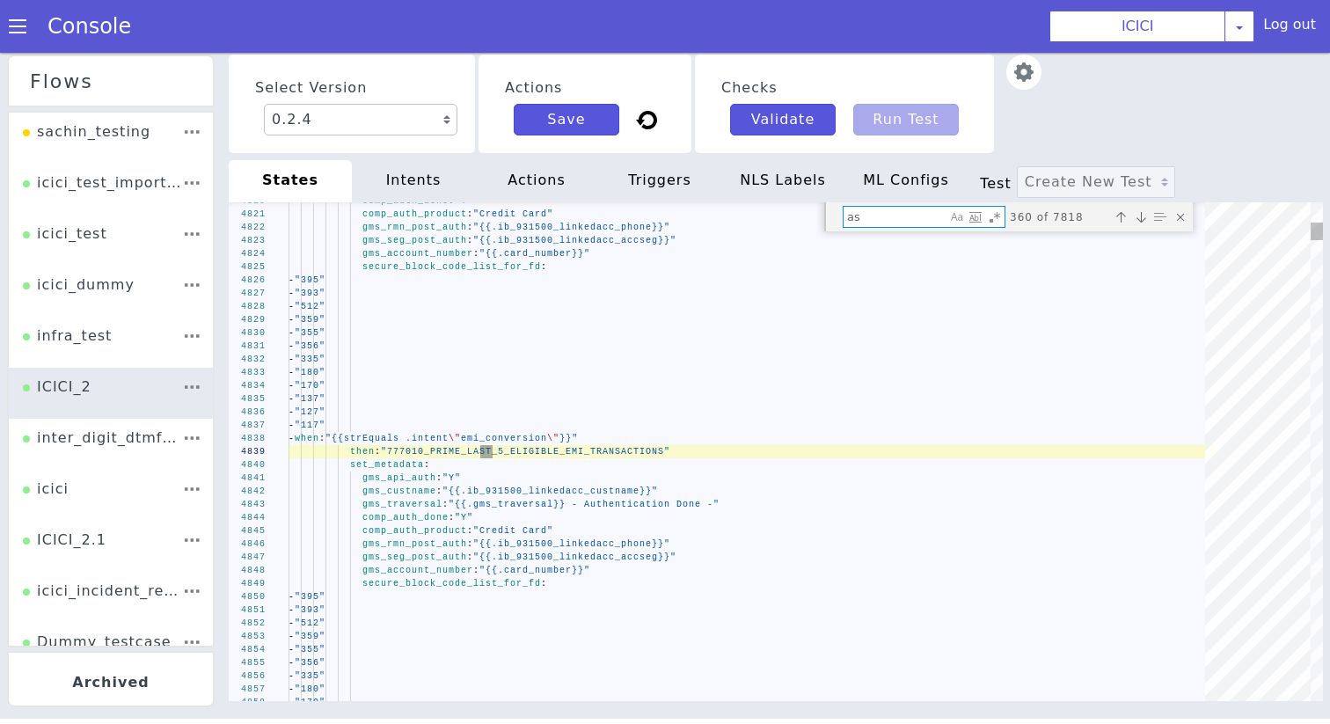
type textarea "date_from: "{{timeFormat (toTZ (addDay now -60) \"Asia/[GEOGRAPHIC_DATA]\") \"\…"
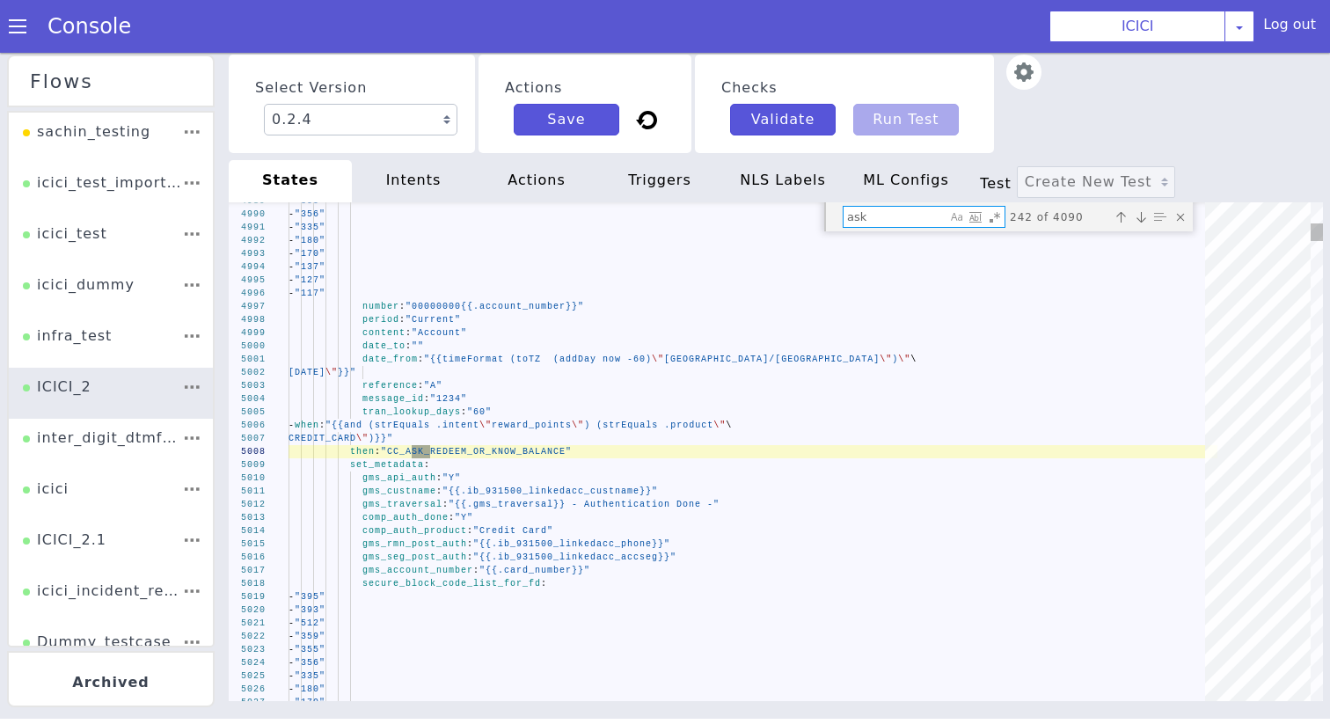
type textarea "ask_"
type textarea "append_nlsml_lang_code: false PRIME_API_CHECK_ACCOUNT_LINKED_TO_PHONE_NUMBER_CC…"
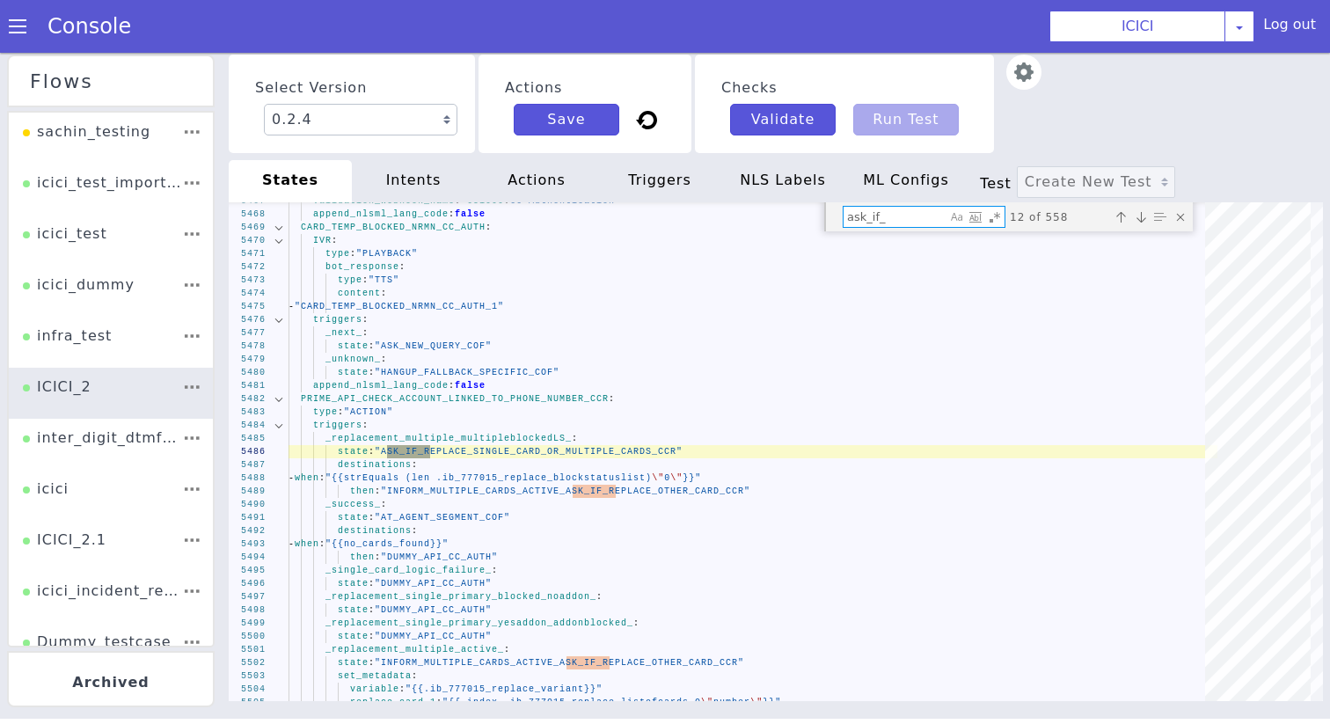
type textarea "ask_if_"
type textarea "_cancel_: state: "HANGUP_SAID_NO_TO_CHARGES_TWICE_DCR" append_nlsml_lang_code: …"
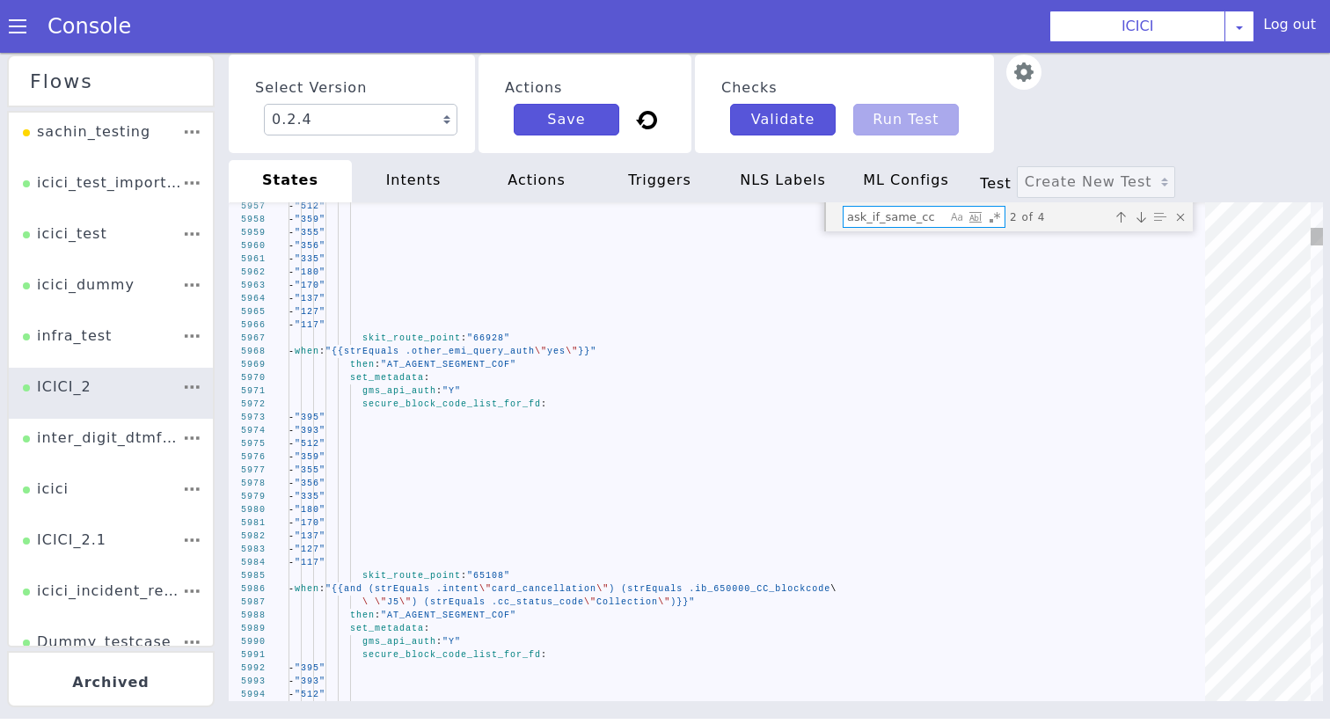
type textarea "ask_if_same_cc"
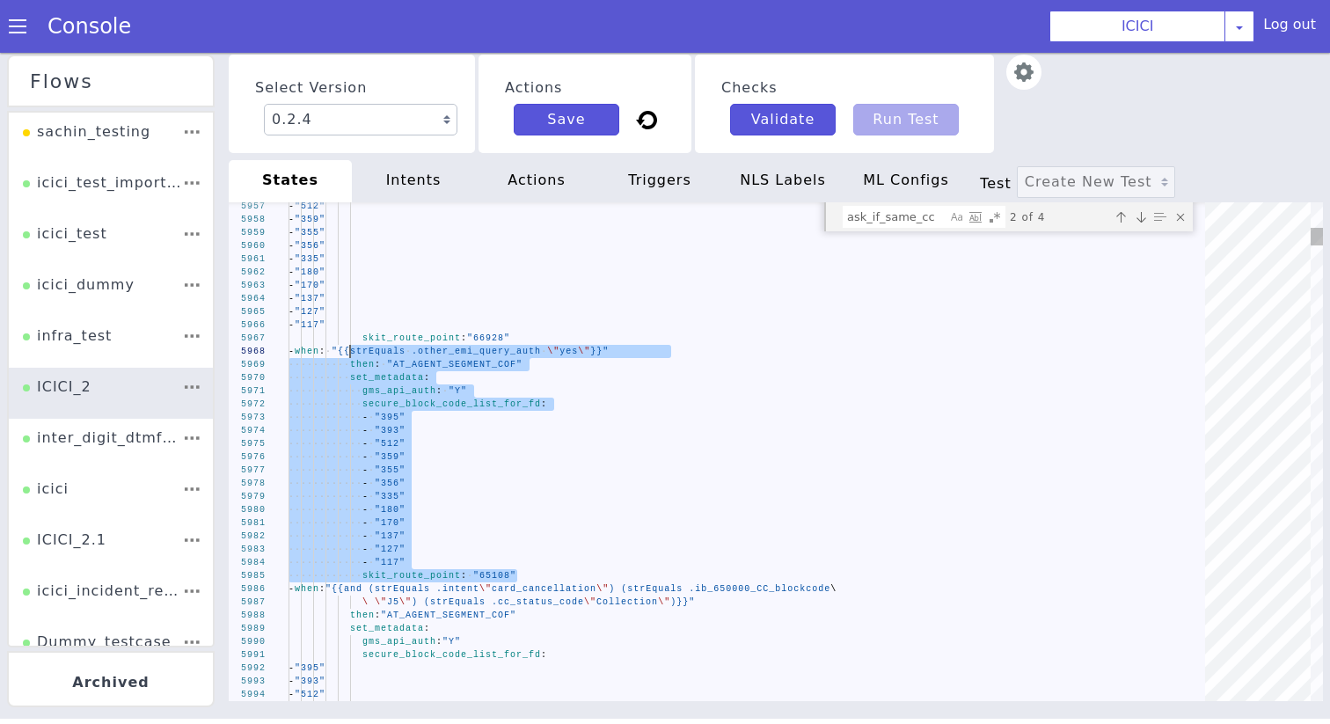
drag, startPoint x: 526, startPoint y: 577, endPoint x: 347, endPoint y: 356, distance: 283.9
click at [905, 215] on textarea "ask_if_same_cc" at bounding box center [894, 217] width 103 height 20
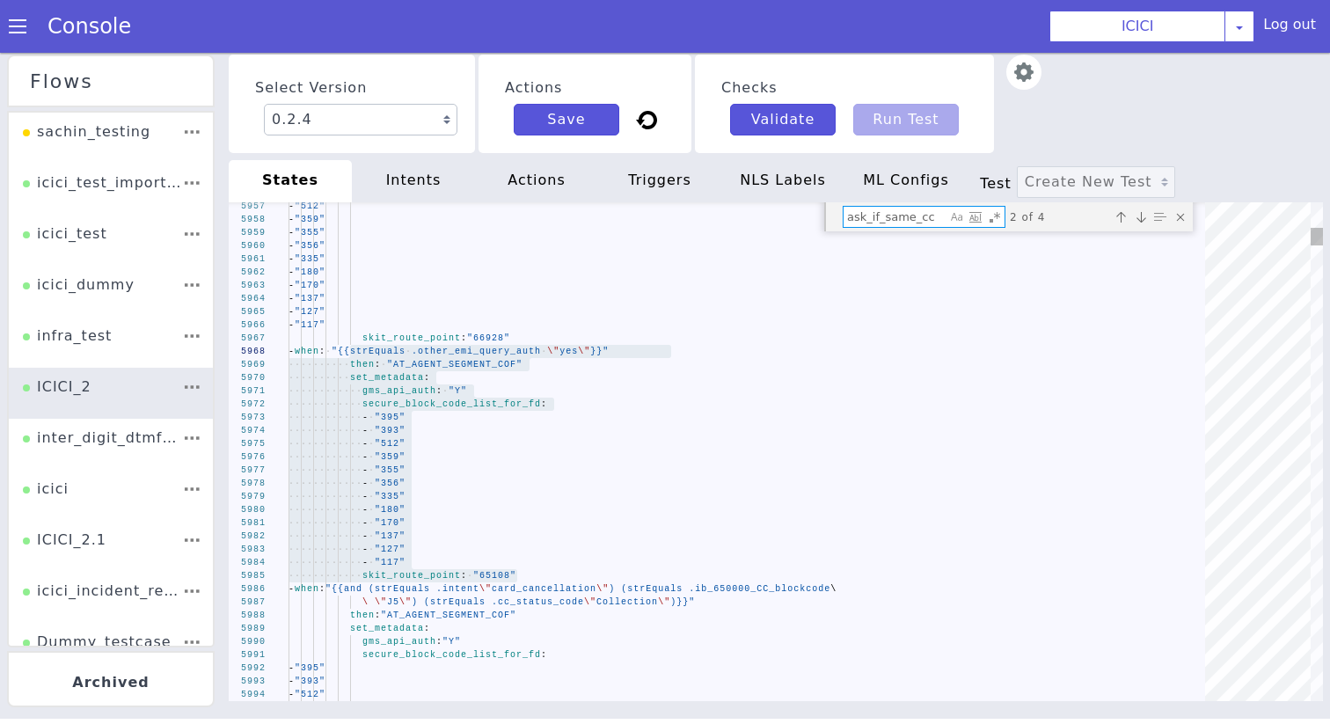
click at [905, 215] on textarea "ask_if_same_cc" at bounding box center [894, 217] width 103 height 20
paste textarea "CC_PIN_GENERATION_SUCCESSFUL_AUTH_2"
type textarea "state: "AT_AGENT_SEGMENT_COF" enable_validation_webhook: true validation_webhoo…"
type textarea "CC_PIN_GENERATION_SUCCESSFUL_AUTH_2"
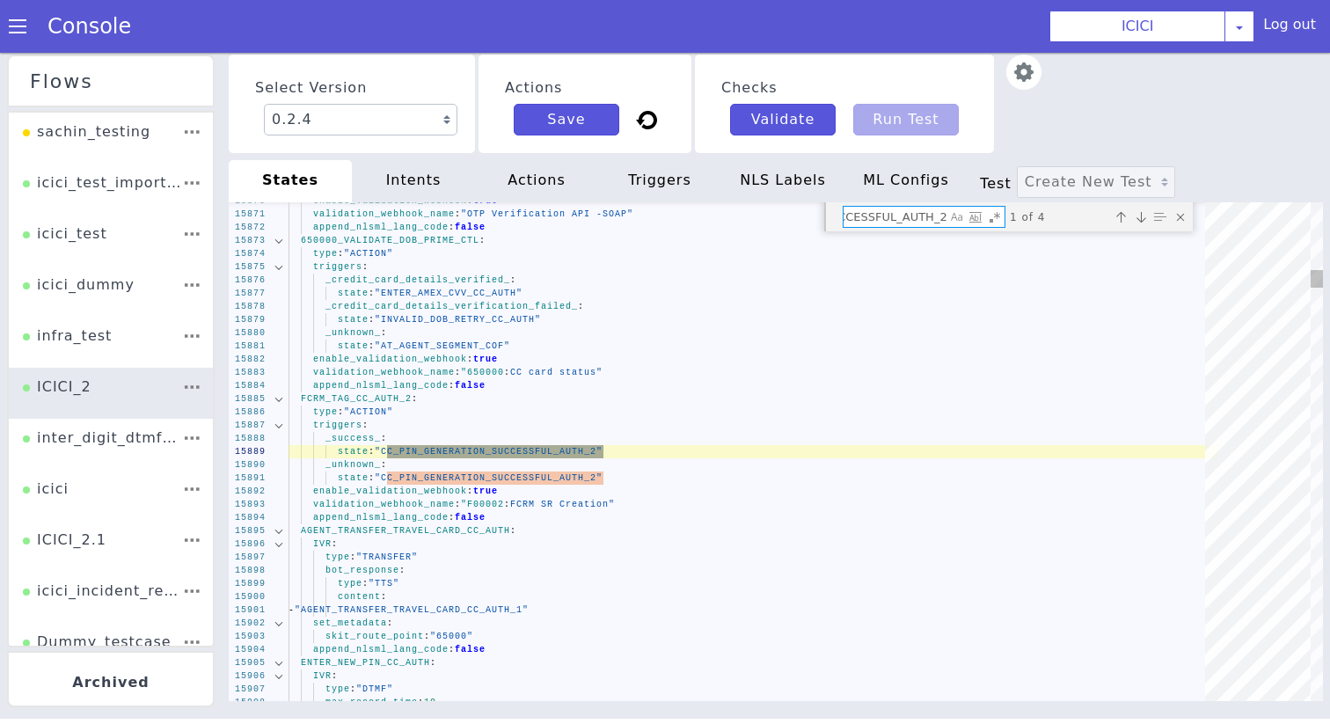
type textarea "validation_webhook_name: "650000: CC card status" append_nlsml_lang_code: false…"
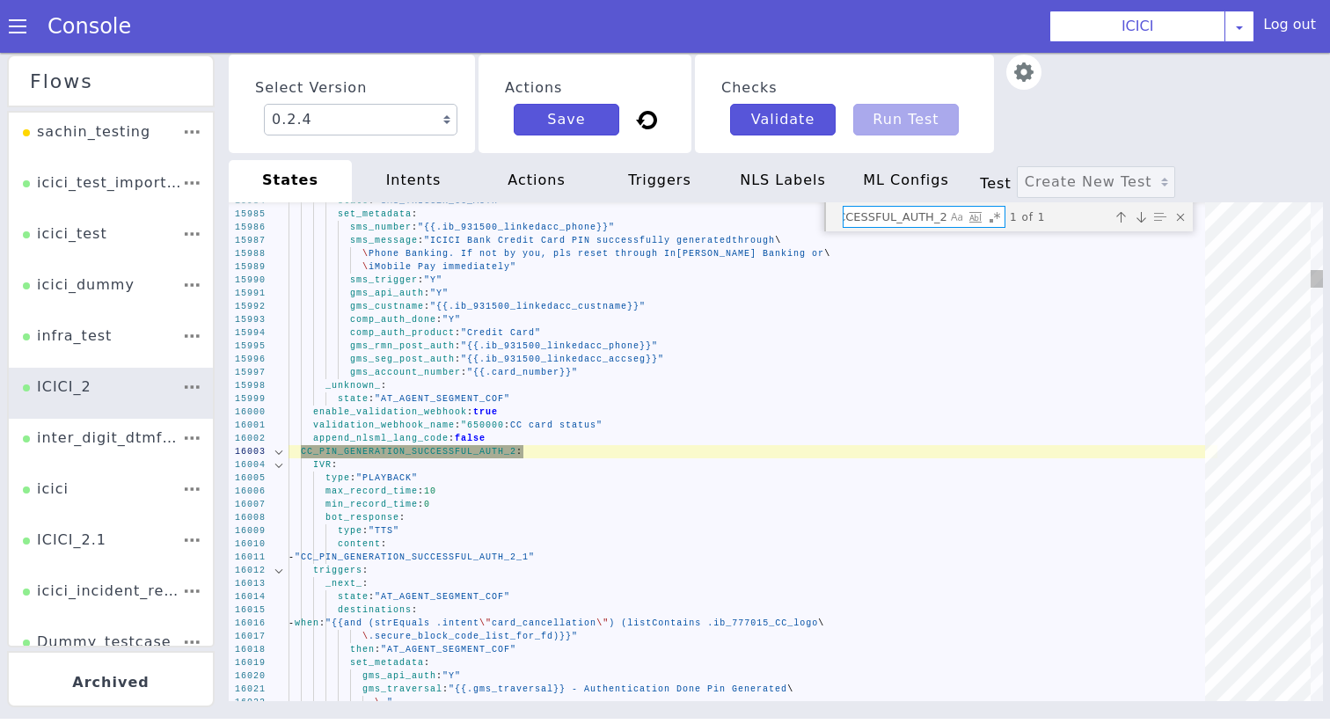
scroll to position [0, 155]
type textarea "CC_PIN_GENERATION_SUCCESSFUL_AUTH_2:"
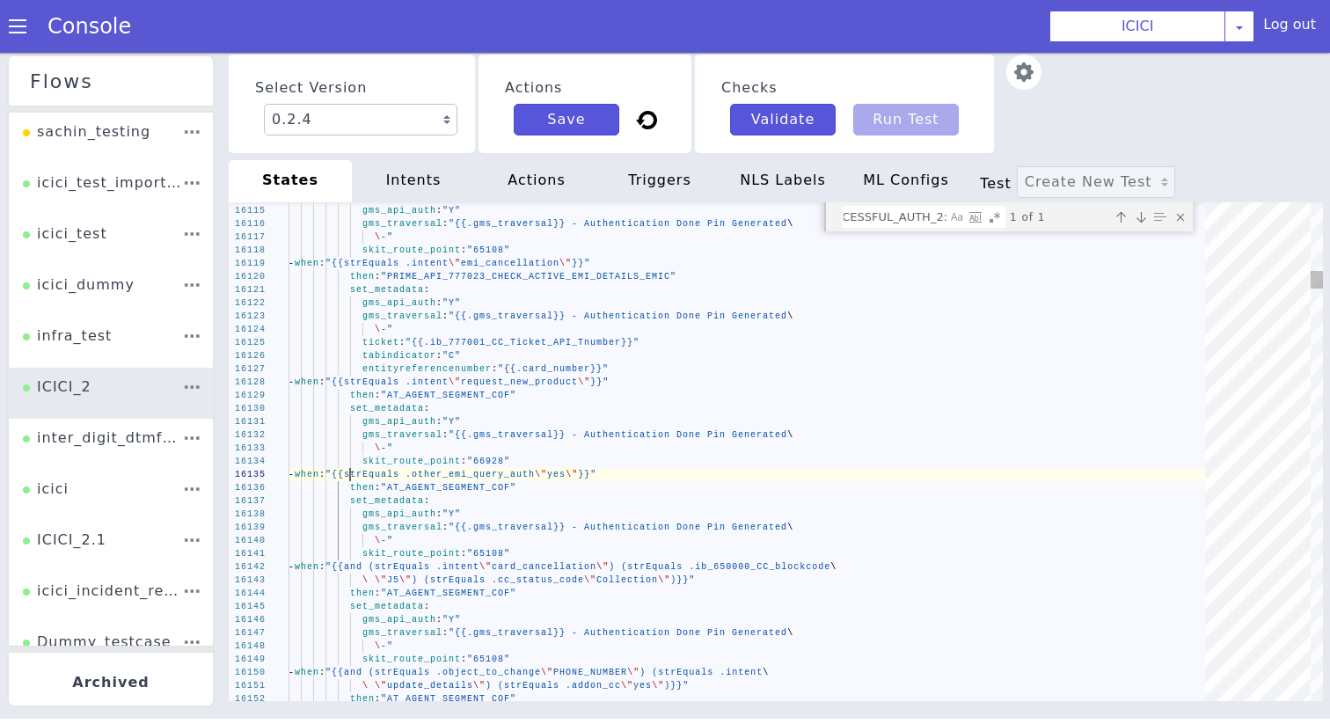
scroll to position [0, 0]
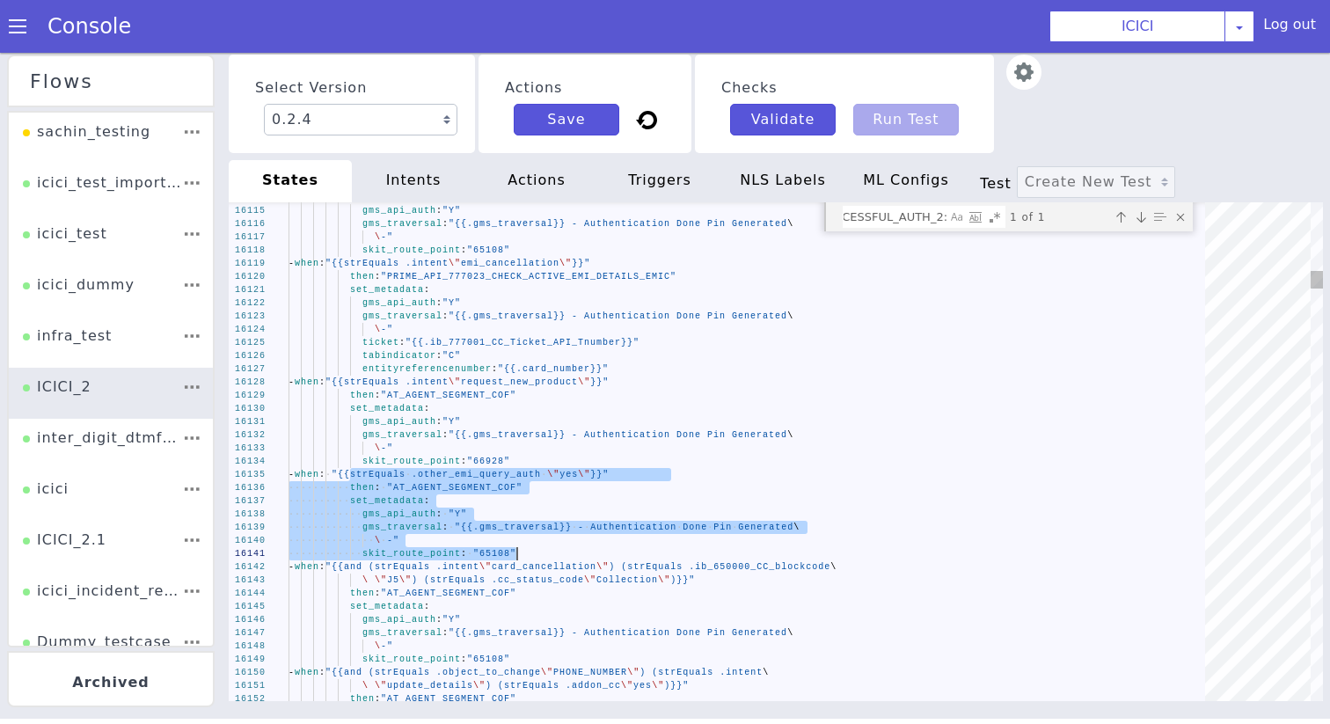
drag, startPoint x: 348, startPoint y: 478, endPoint x: 565, endPoint y: 545, distance: 226.7
drag, startPoint x: 542, startPoint y: 548, endPoint x: 353, endPoint y: 478, distance: 201.7
click at [932, 224] on textarea "CC_PIN_GENERATION_SUCCESSFUL_AUTH_2:" at bounding box center [894, 217] width 103 height 20
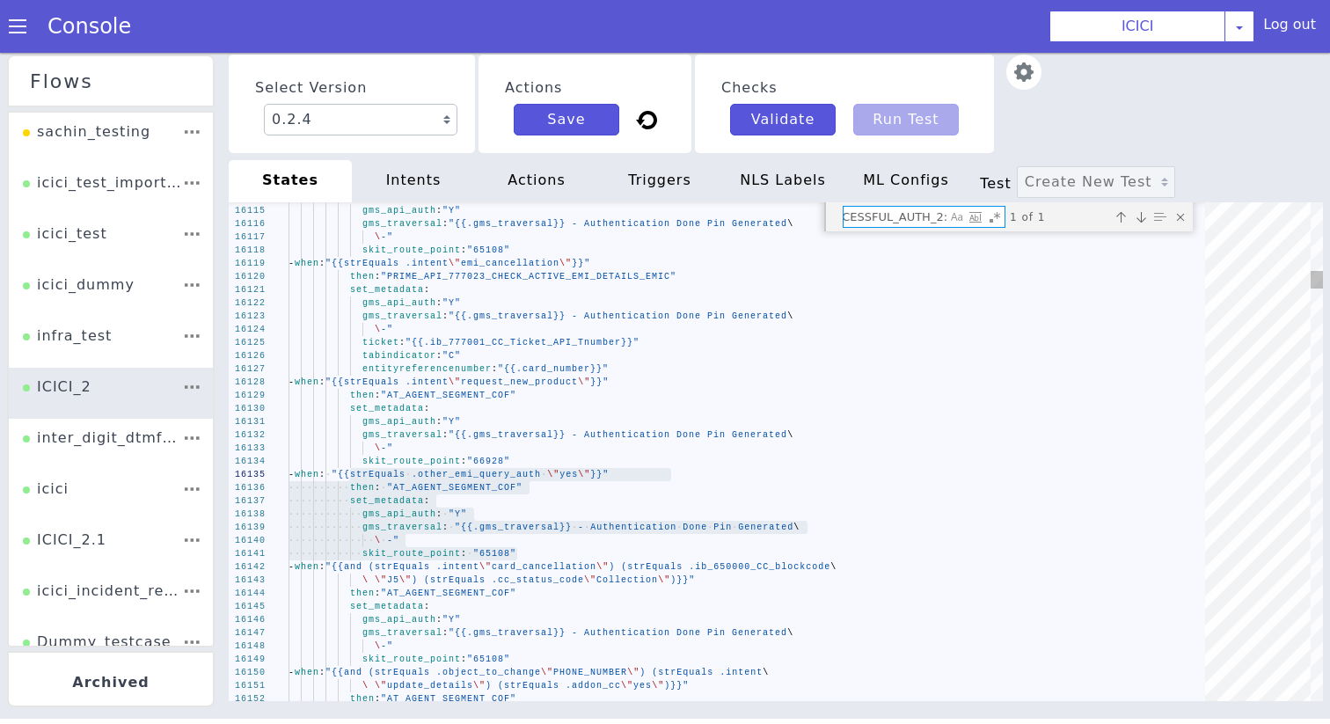
paste textarea "ASK_IF_SAME_ACCOUNT"
type textarea "state: "AGENT_TRANSFER_ACCOUNT_TEMPORARY_BLOCKED_ACCOUNT_AUTH" _success_: state…"
type textarea "ASK_IF_SAME_ACCOUNT"
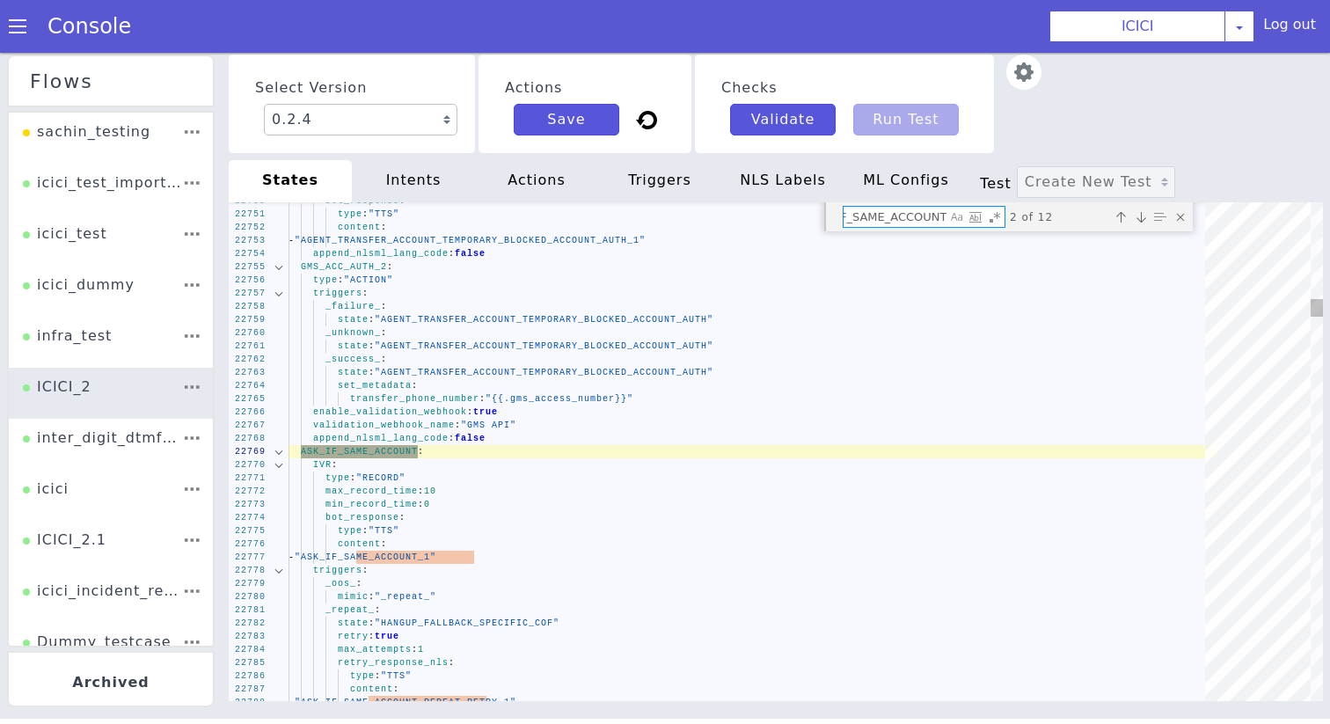
type textarea "state: "INSTRUCTION_BA" destinations: - when: "{{and (strEquals .comp_auth_done…"
type textarea "ASK_IF_SAME_ACCOUNT""
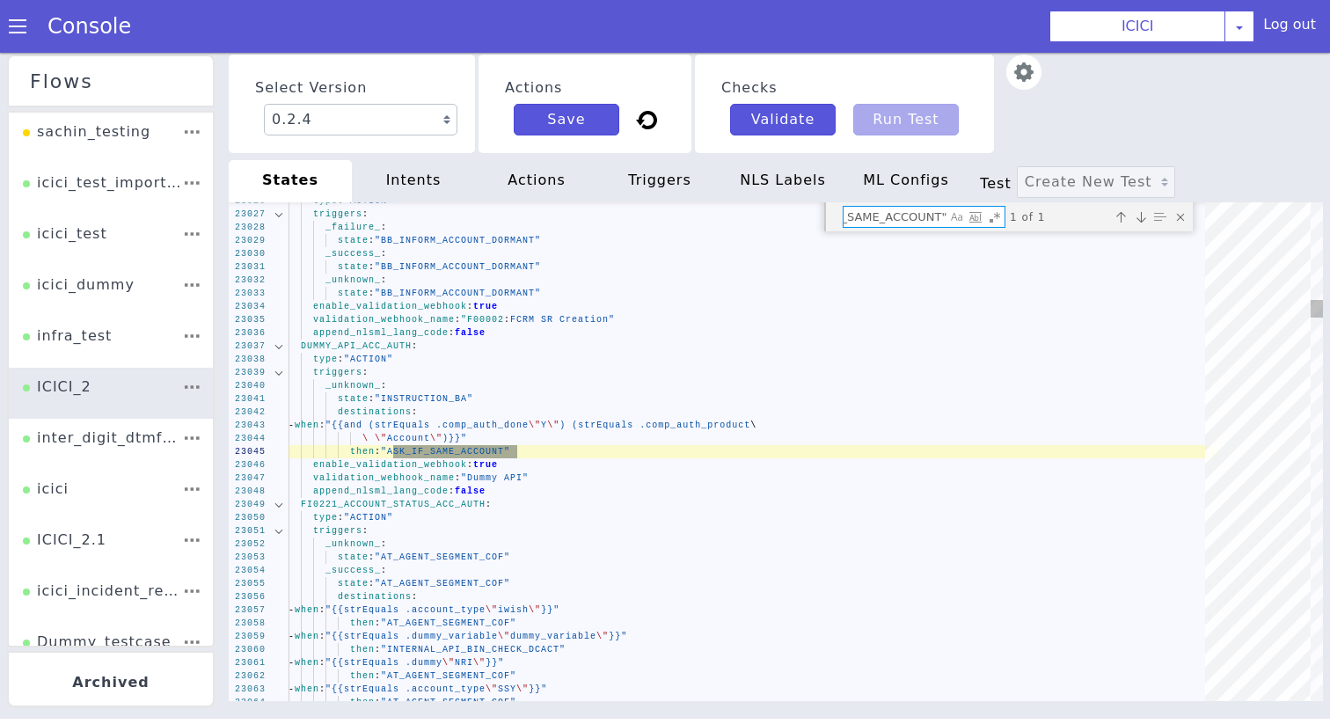
type textarea "state: "AGENT_TRANSFER_ACCOUNT_TEMPORARY_BLOCKED_ACCOUNT_AUTH" _success_: state…"
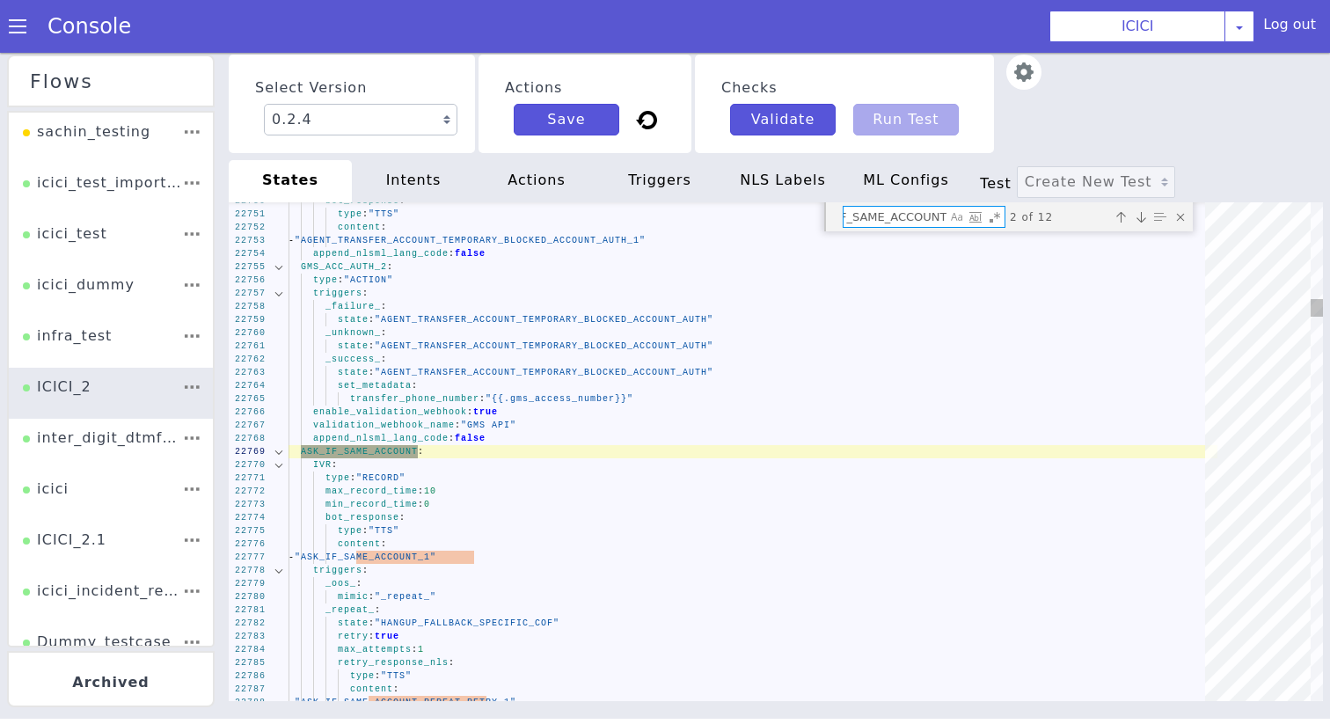
scroll to position [0, 41]
type textarea "ASK_IF_SAME_ACCOUNT:"
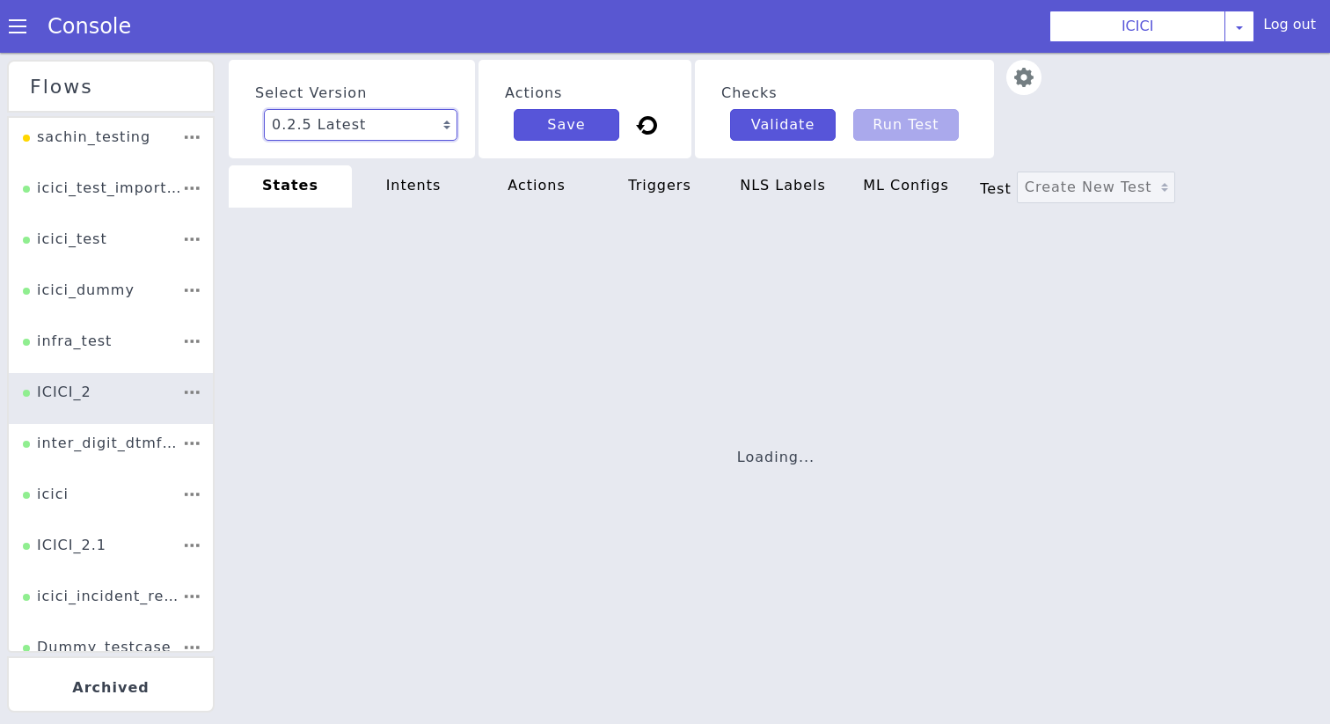
click at [326, 136] on select "0.2.5 Latest 0.2.4 0.2.3 0.2.2 0.2.1 0.2.0 0.1.10 0.1.9 0.1.8 0.1.7 0.1.6 0.1.5…" at bounding box center [360, 125] width 193 height 32
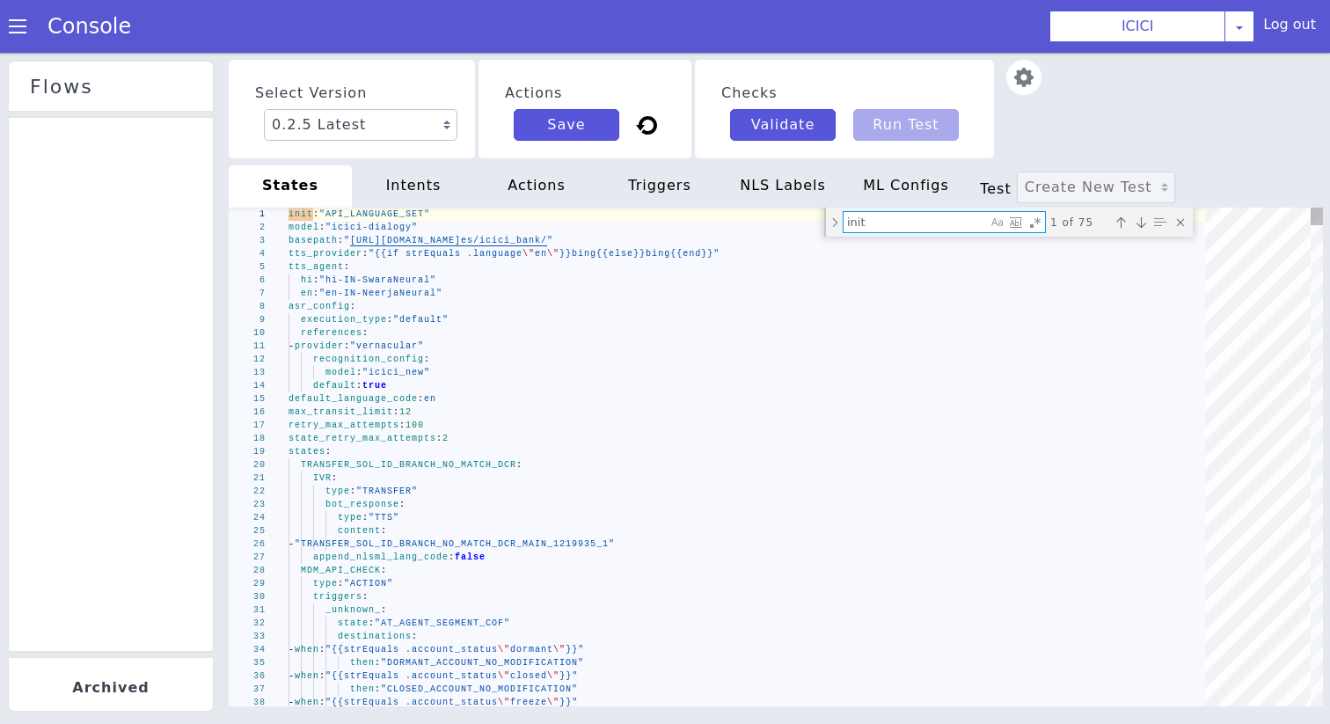
type textarea "ASK_IF_SAME_ACCOUNT: triggers: _confirm_: destinations: - when: '{{and (strEqua…"
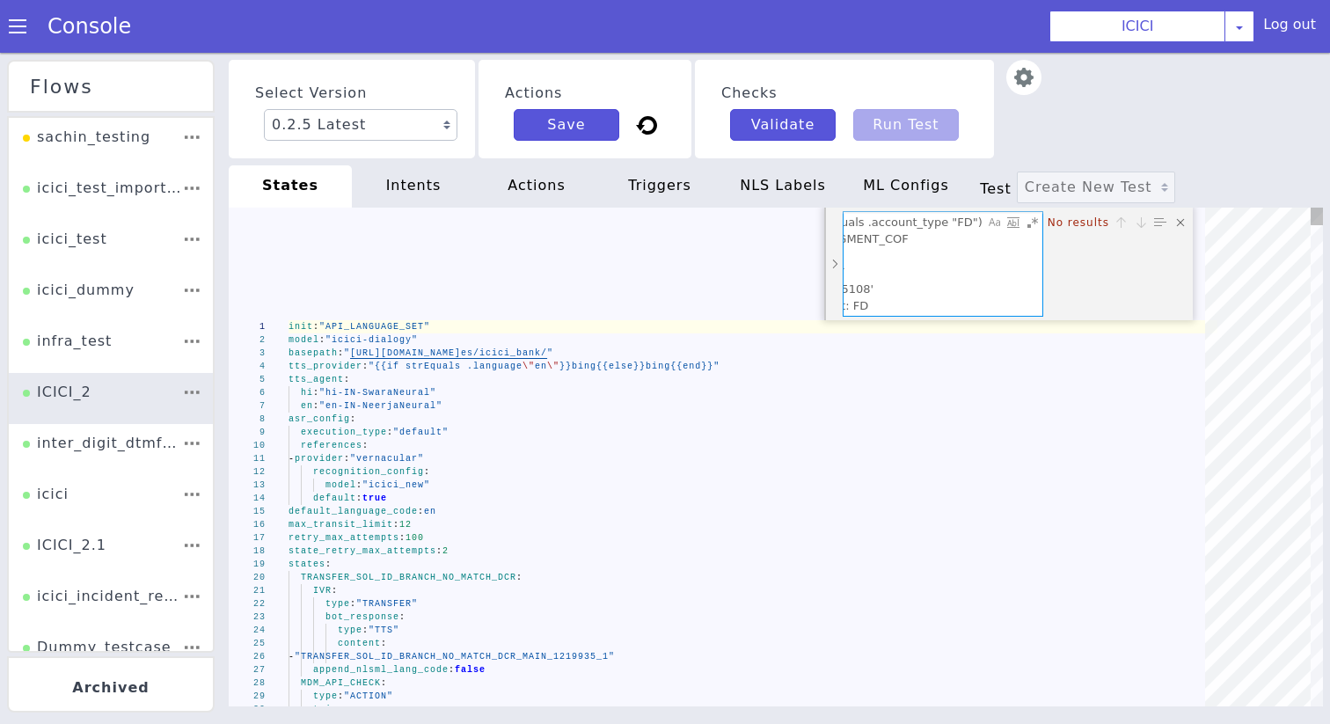
scroll to position [100, 400]
drag, startPoint x: 980, startPoint y: 207, endPoint x: 1018, endPoint y: 499, distance: 294.5
click at [1030, 477] on div "1 2 3 4 5 6 7 8 9 10 11 12 13 14 15 16 17 18 19 20 21 22 23 24 25 26 27 28 29 3…" at bounding box center [795, 416] width 1094 height 499
type textarea "set_metadata: transfer_phone_number: "{{.gms_access_number}}" enable_validation…"
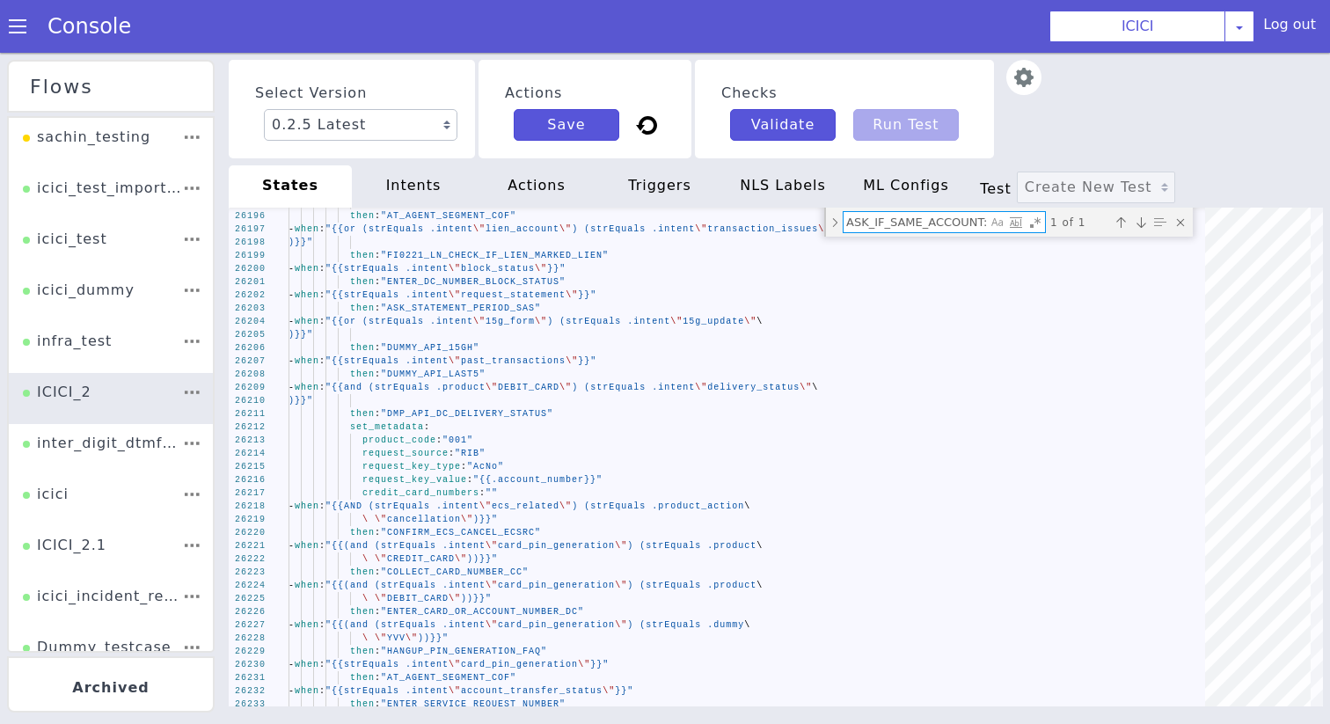
type textarea "ASK_IF_SAME_ACCOUNT:"
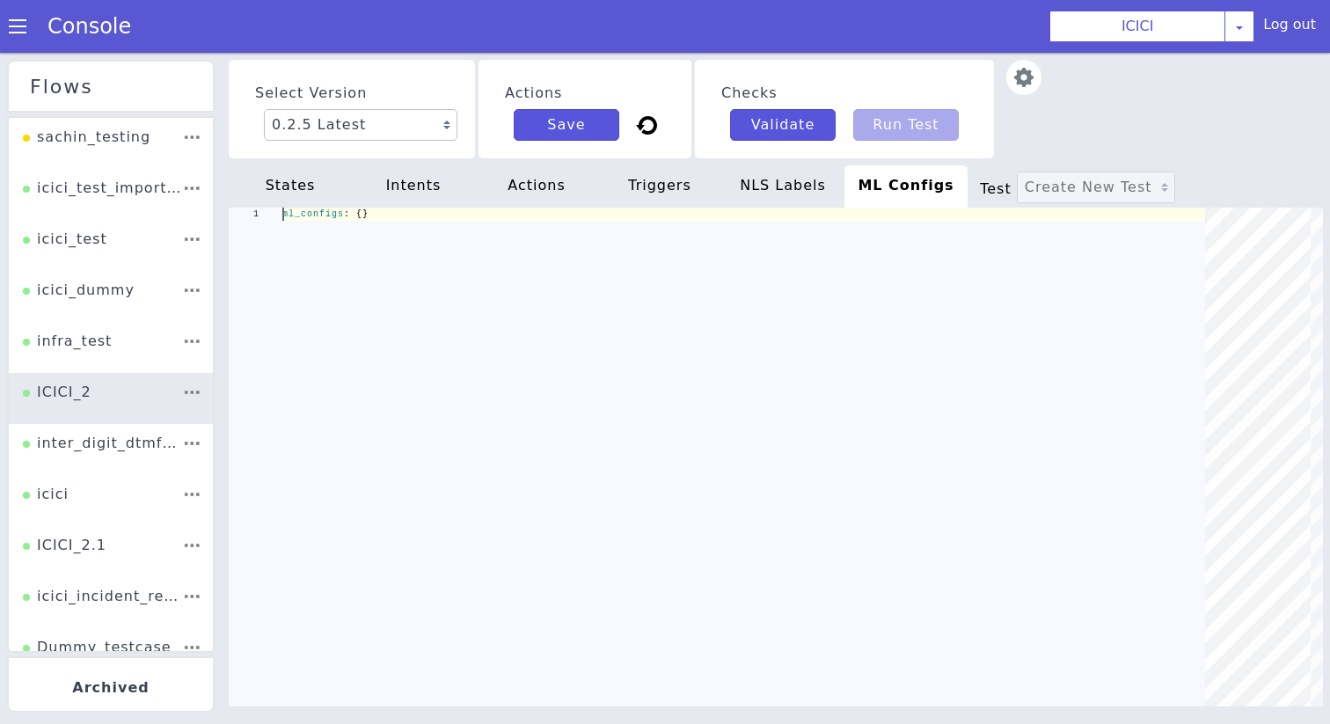
click at [316, 180] on div "states" at bounding box center [290, 186] width 123 height 42
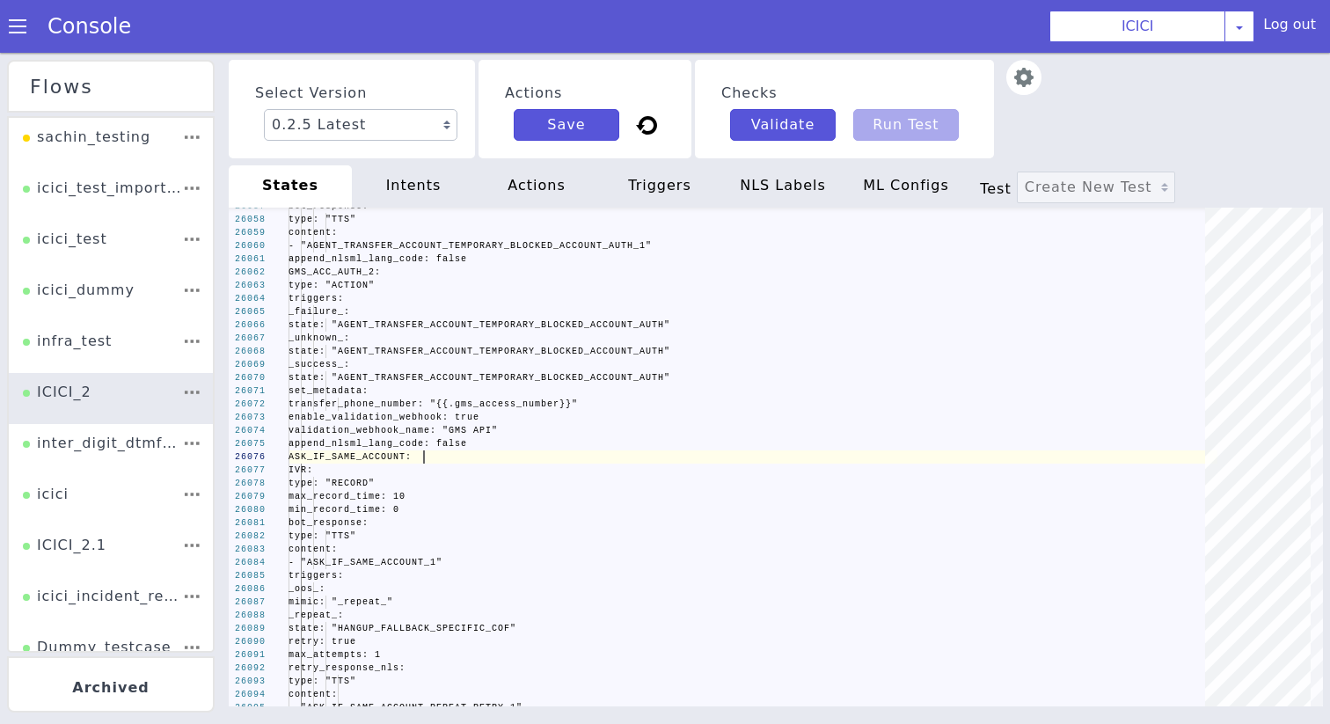
type textarea "set_metadata: transfer_phone_number: "{{.gms_access_number}}" enable_validation…"
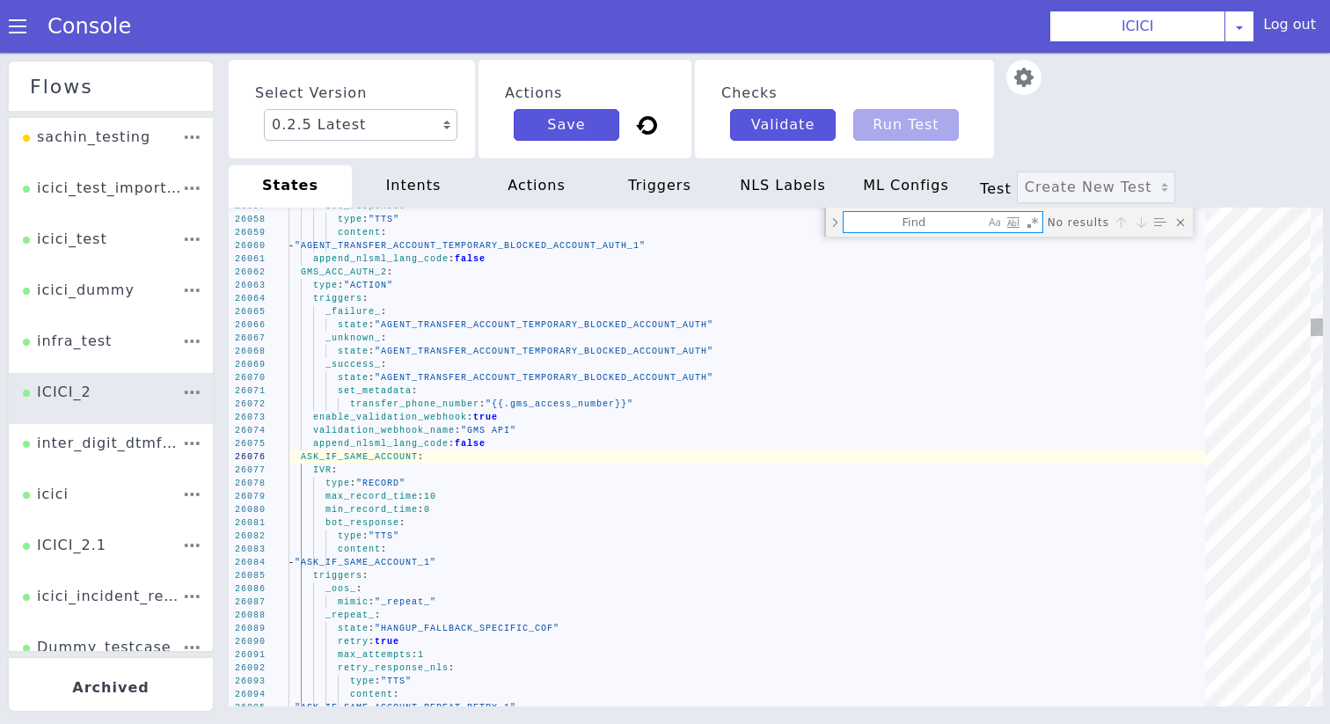
type textarea "651000_PIN_CHECK_PRIME_CTL_API_CC_AUTH"
type textarea "_failure_: state: "AT_AGENT_SEGMENT_COF" _unknown_: state: "AT_AGENT_SEGMENT_CO…"
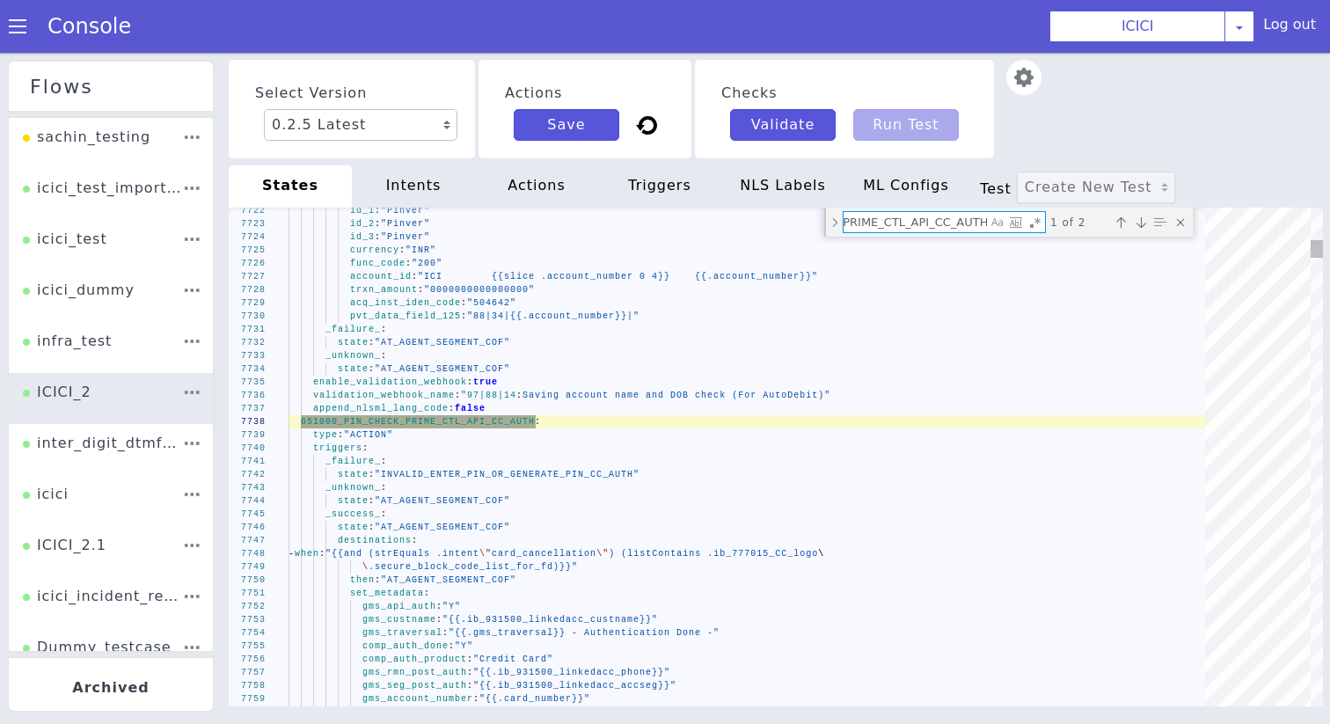
scroll to position [0, 127]
paste textarea "Find"
type textarea "651000_PIN_CHECK_PRIME_CTL_API_CC_AUTH:"
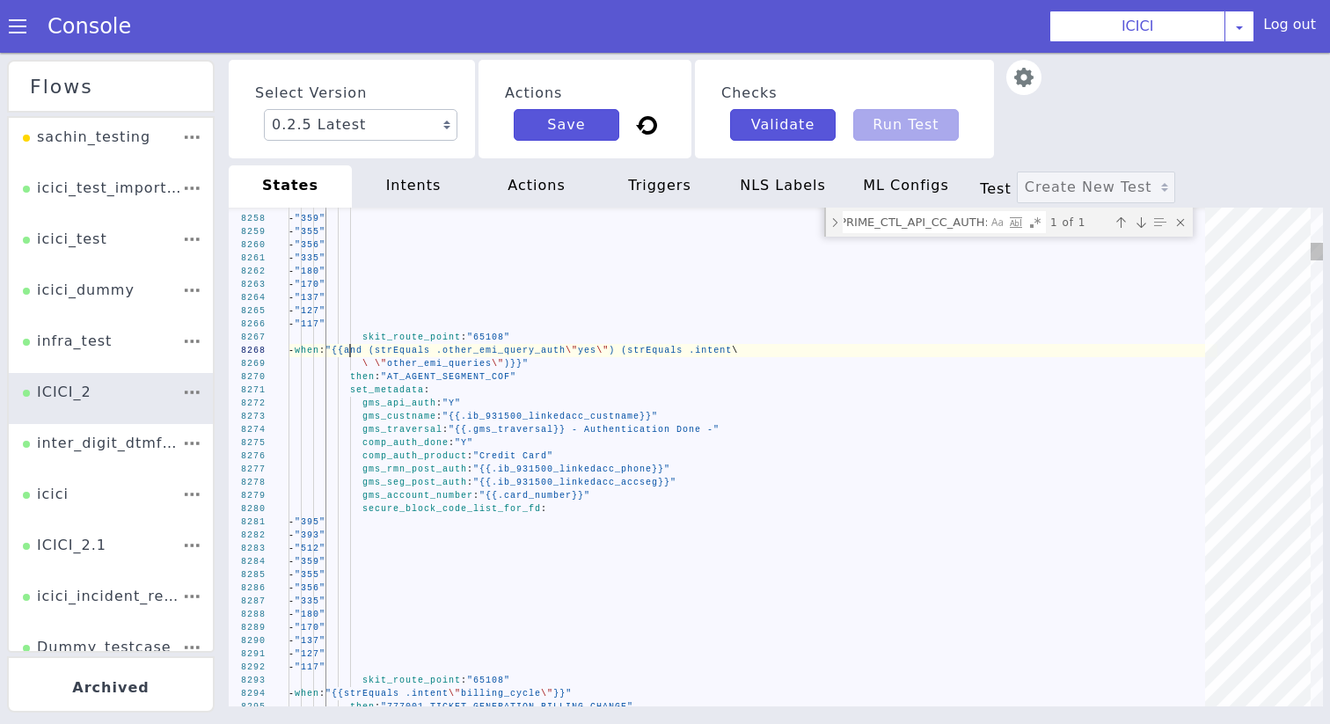
scroll to position [0, 0]
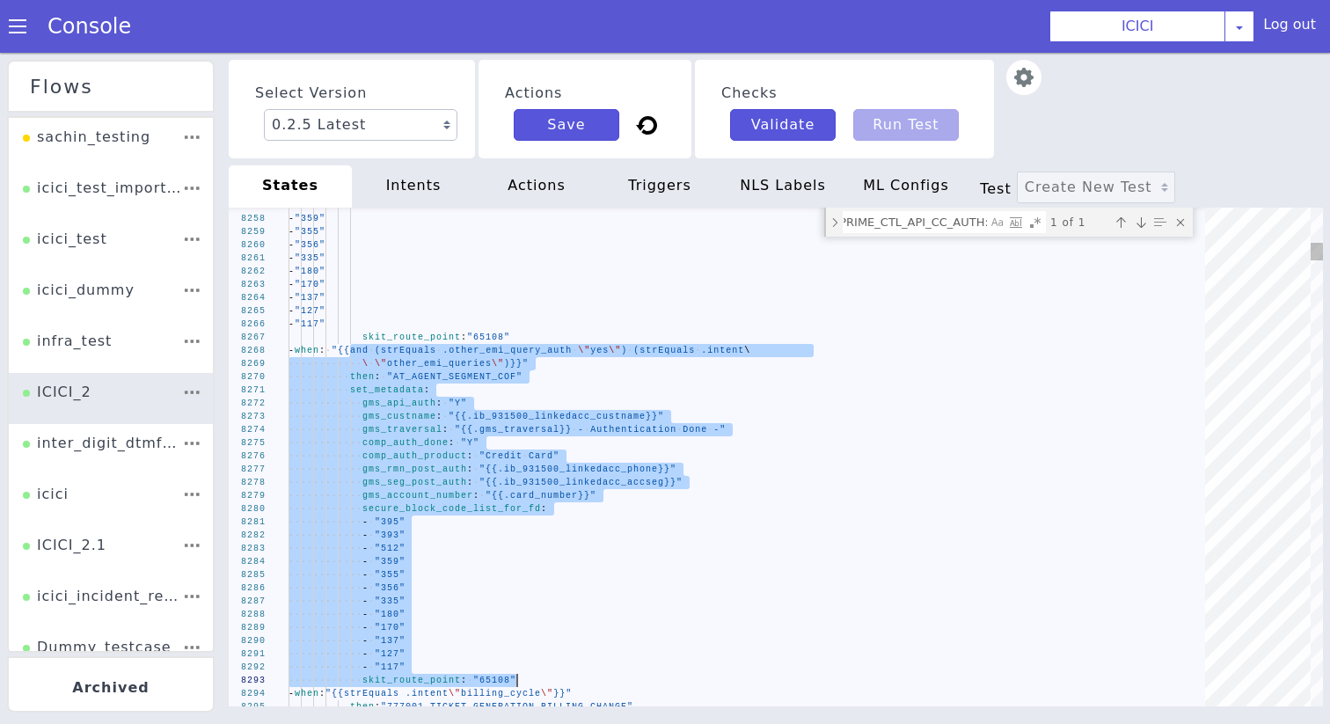
drag, startPoint x: 1734, startPoint y: 800, endPoint x: 1918, endPoint y: 1127, distance: 374.5
click at [899, 181] on textarea "651000_PIN_CHECK_PRIME_CTL_API_CC_AUTH:" at bounding box center [934, 181] width 143 height 20
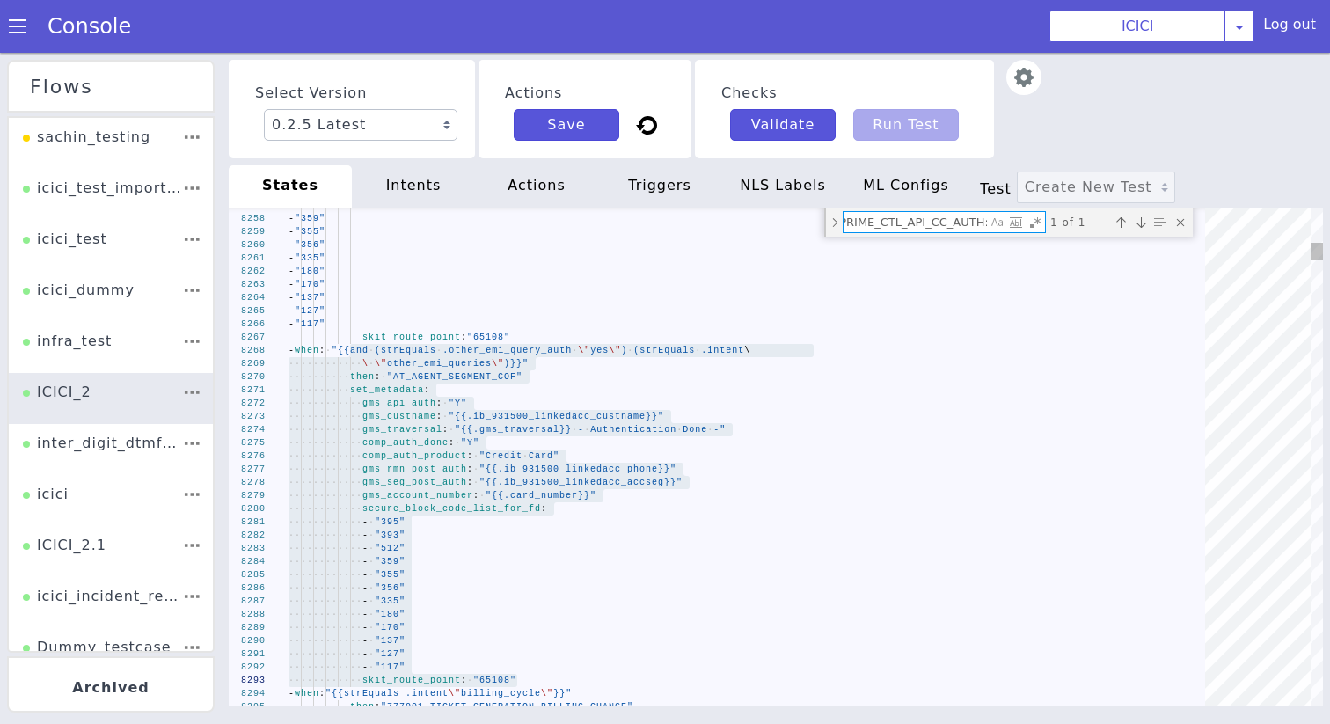
paste textarea "ASK_IF_SAME_CC"
type textarea "account_id: "ICI {{slice .account_number 0 4}} {{.account_number}}" trxn_amount…"
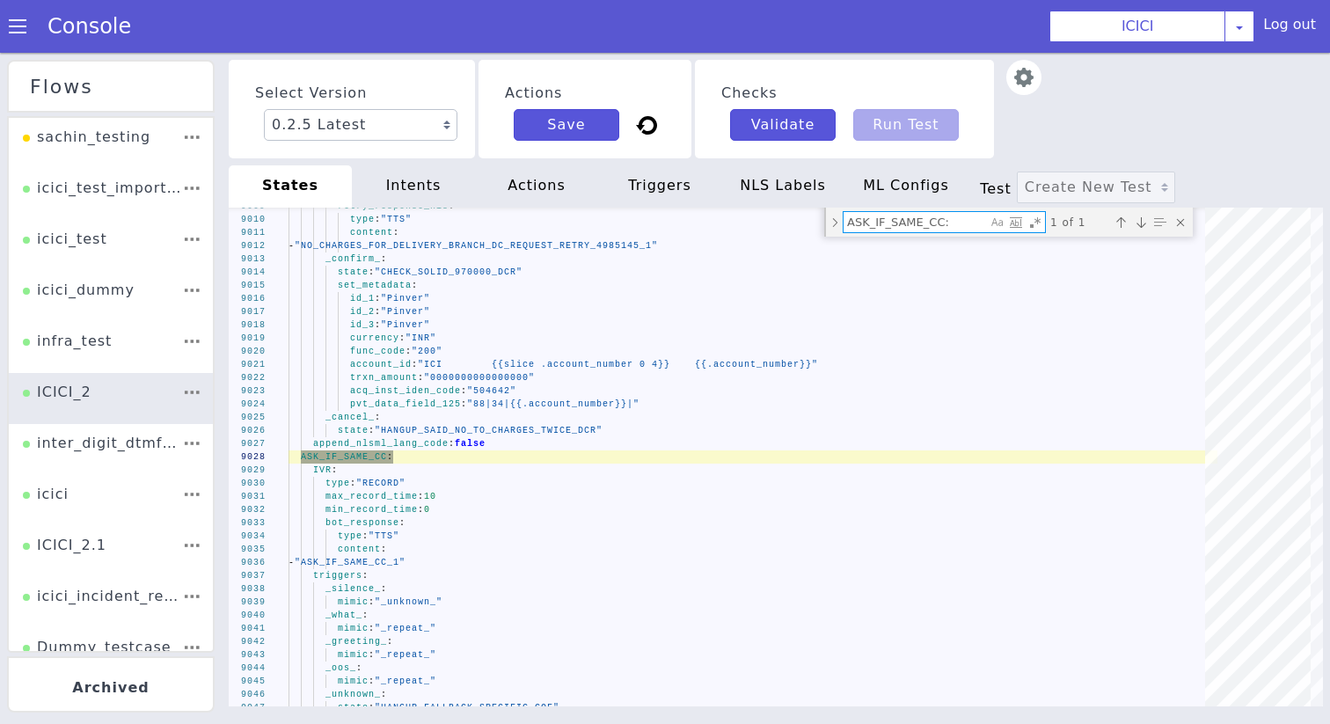
type textarea "ASK_IF_SAME_CC:"
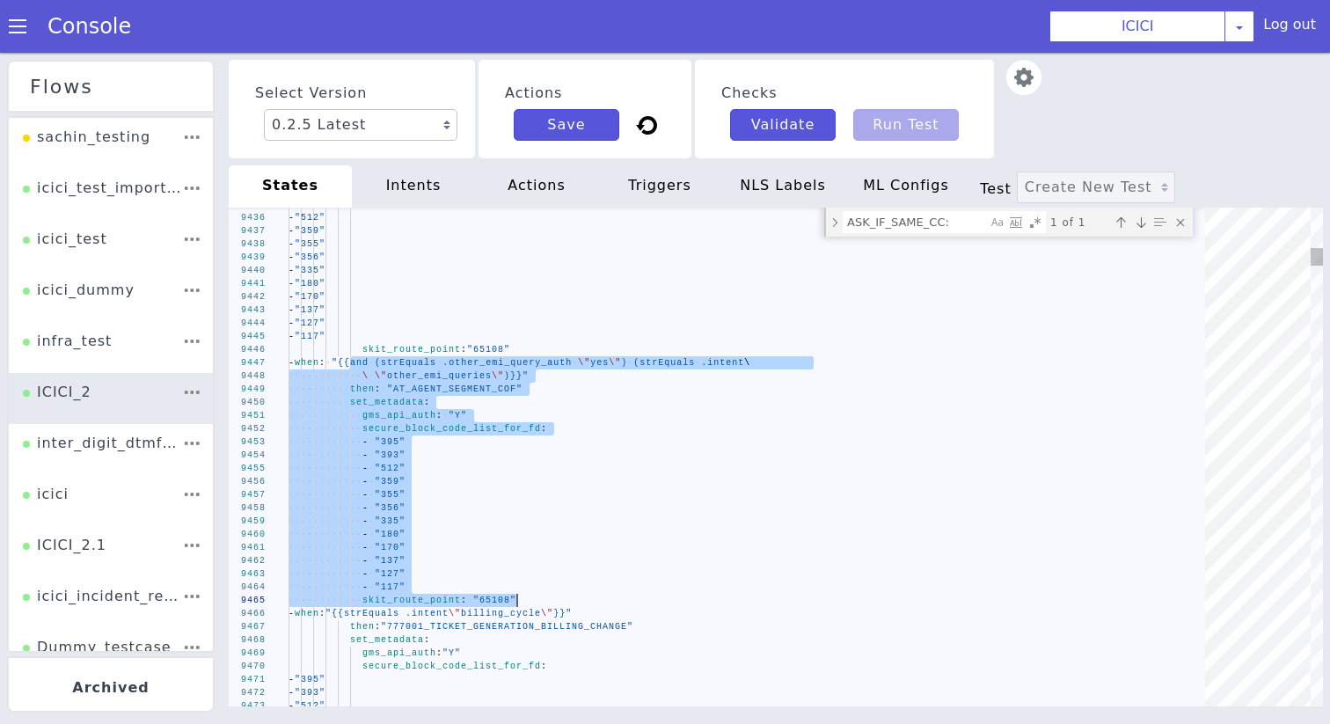
drag, startPoint x: 1468, startPoint y: 99, endPoint x: 1653, endPoint y: 332, distance: 297.9
click at [881, 190] on textarea "ASK_IF_SAME_CC:" at bounding box center [934, 181] width 143 height 20
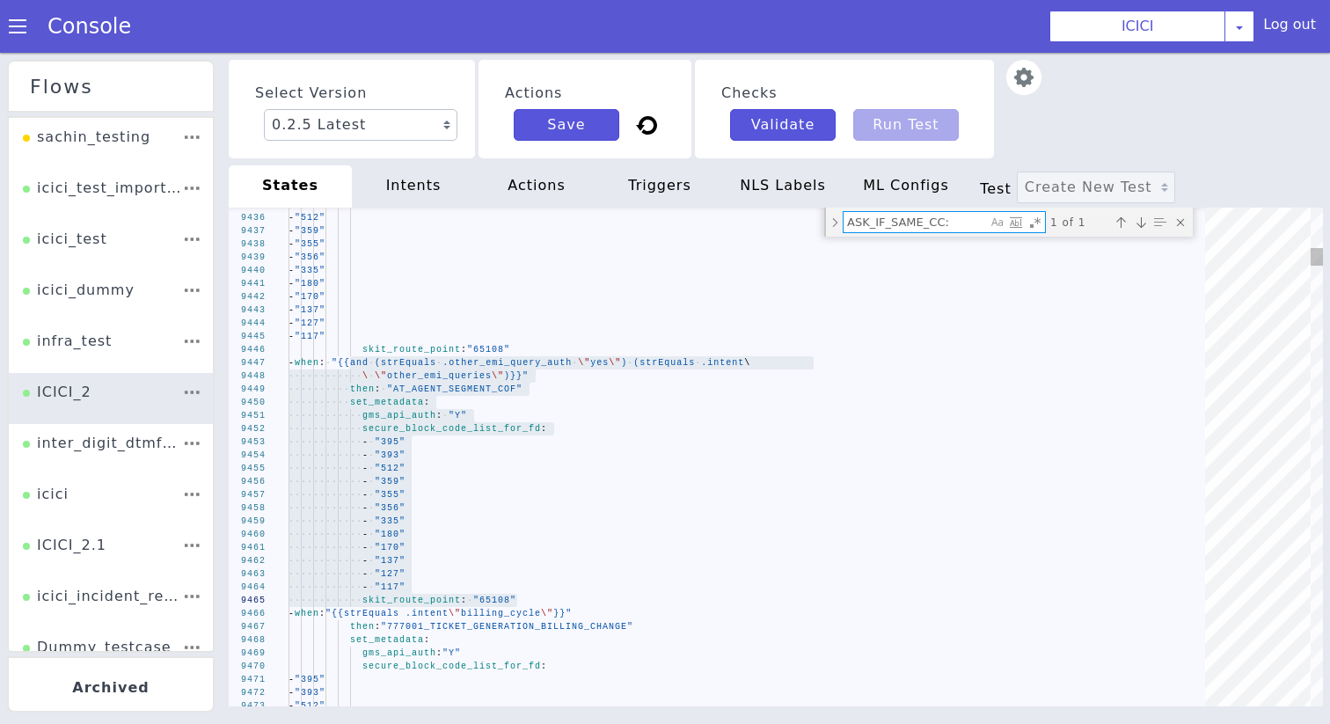
paste textarea "CC_PIN_GENERATION_SUCCESSFUL_AUTH_2"
type textarea "validation_webhook_name: "650000: CC card status" append_nlsml_lang_code: false…"
type textarea "CC_PIN_GENERATION_SUCCESSFUL_AUTH_2"
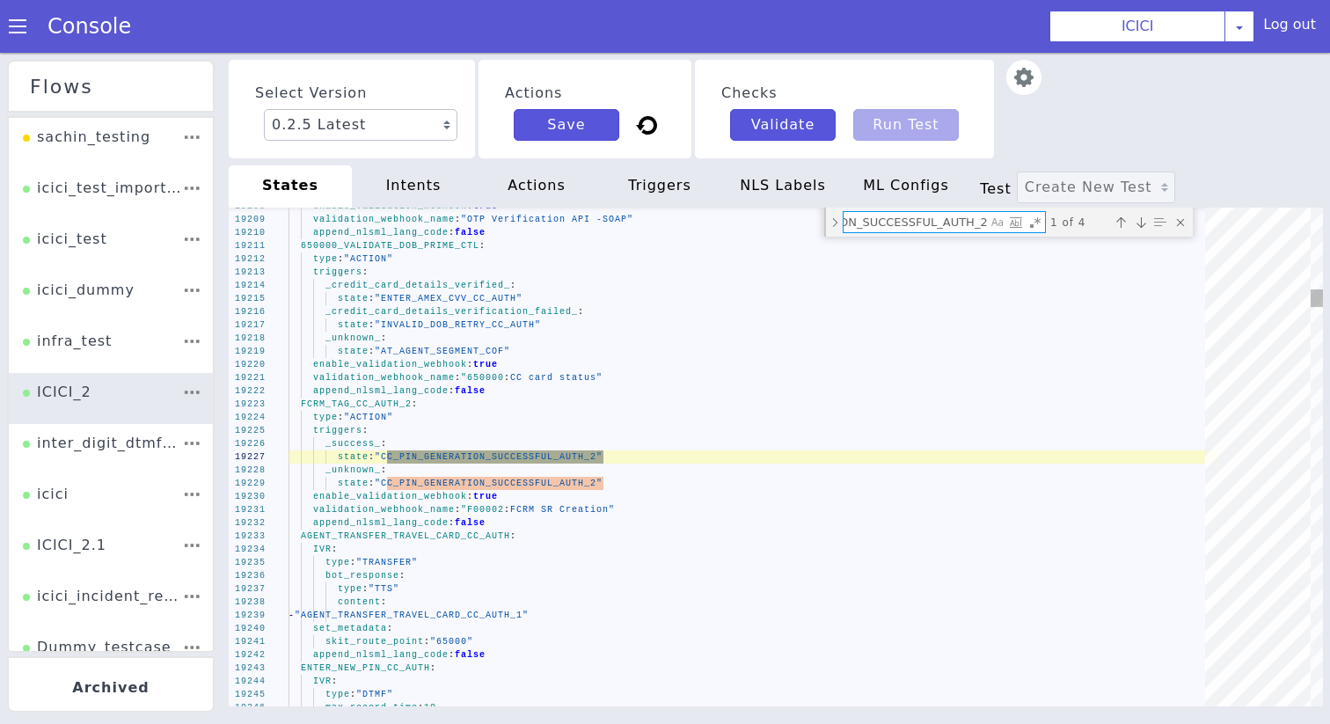
type textarea "CC_PIN_GENERATION_SUCCESSFUL_AUTH_2: IVR: type: "PLAYBACK" max_record_time: 10 …"
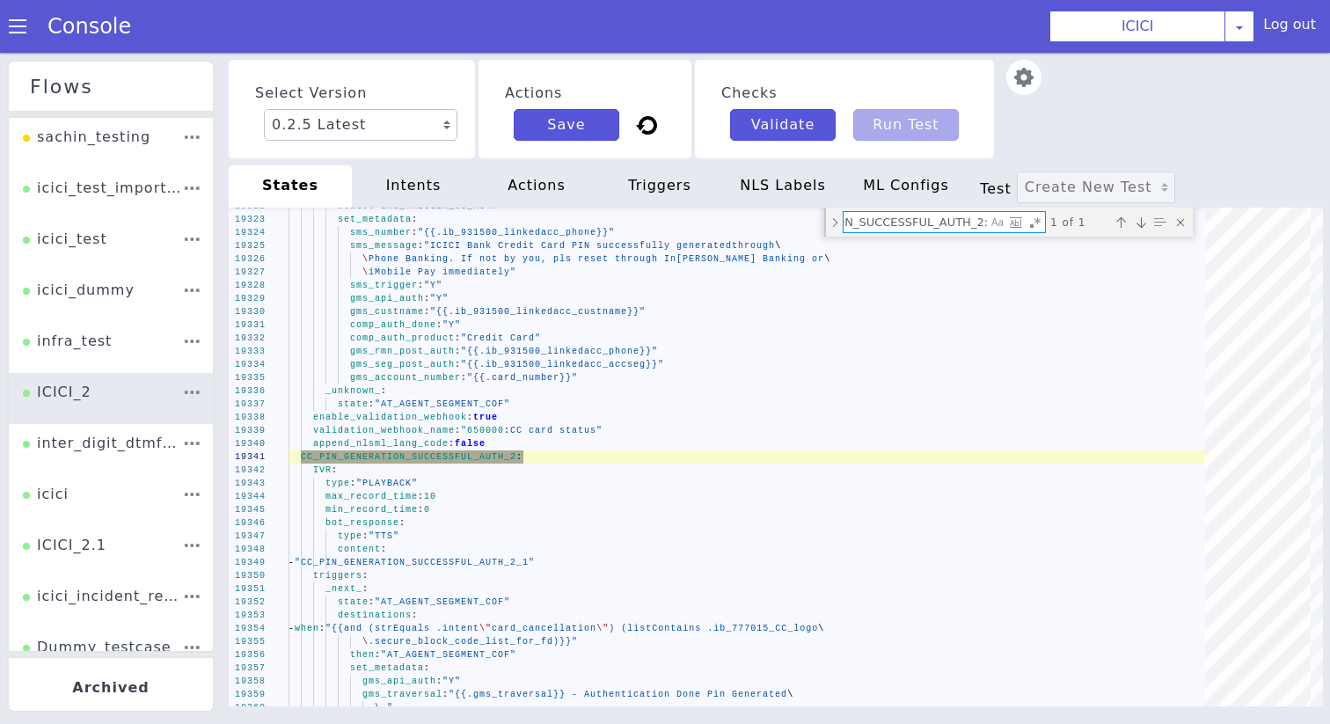
type textarea "CC_PIN_GENERATION_SUCCESSFUL_AUTH_2:"
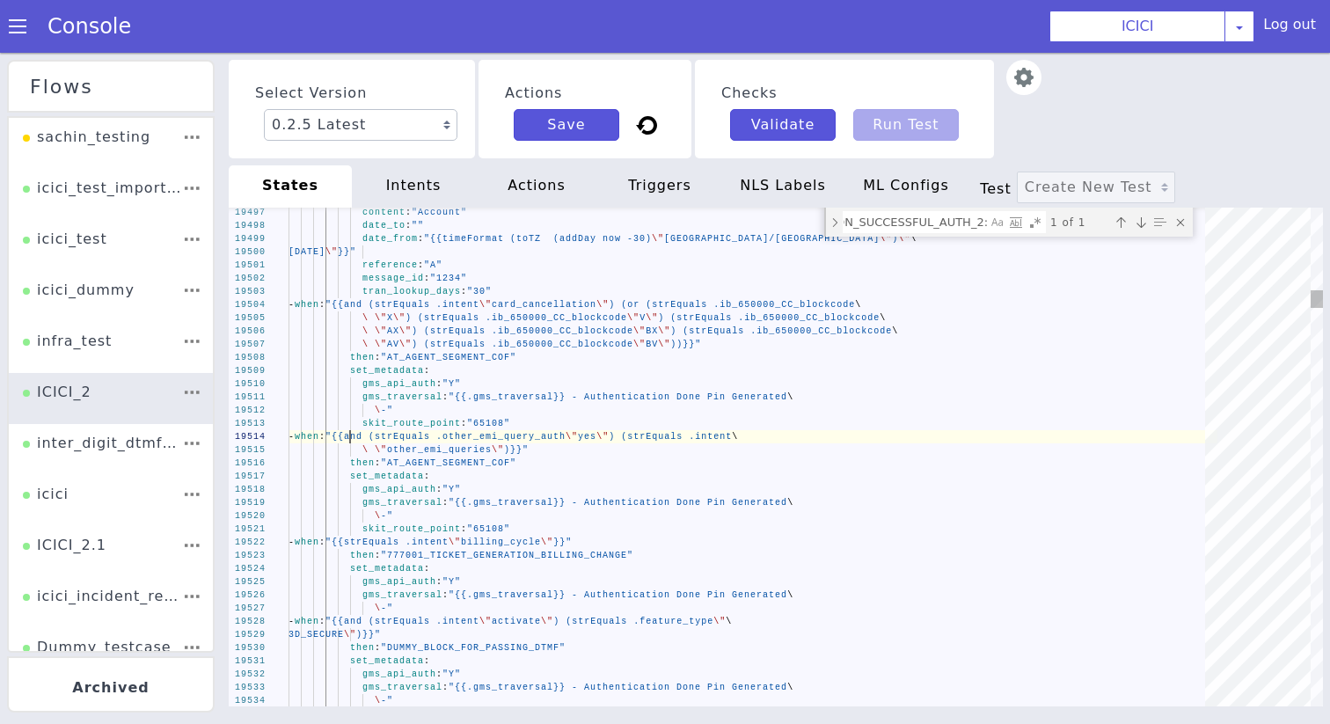
scroll to position [0, 0]
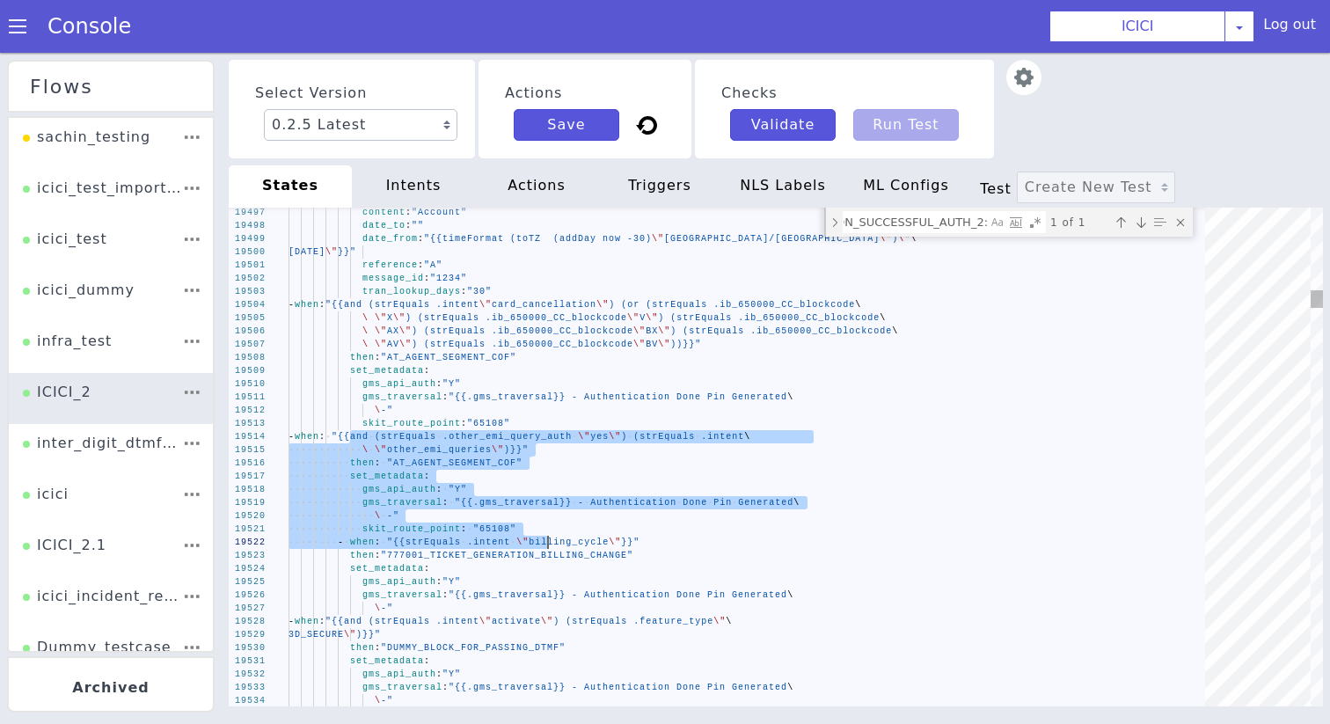
drag, startPoint x: 1607, startPoint y: 320, endPoint x: 1804, endPoint y: 416, distance: 219.1
drag, startPoint x: 1791, startPoint y: 412, endPoint x: 1609, endPoint y: 320, distance: 204.5
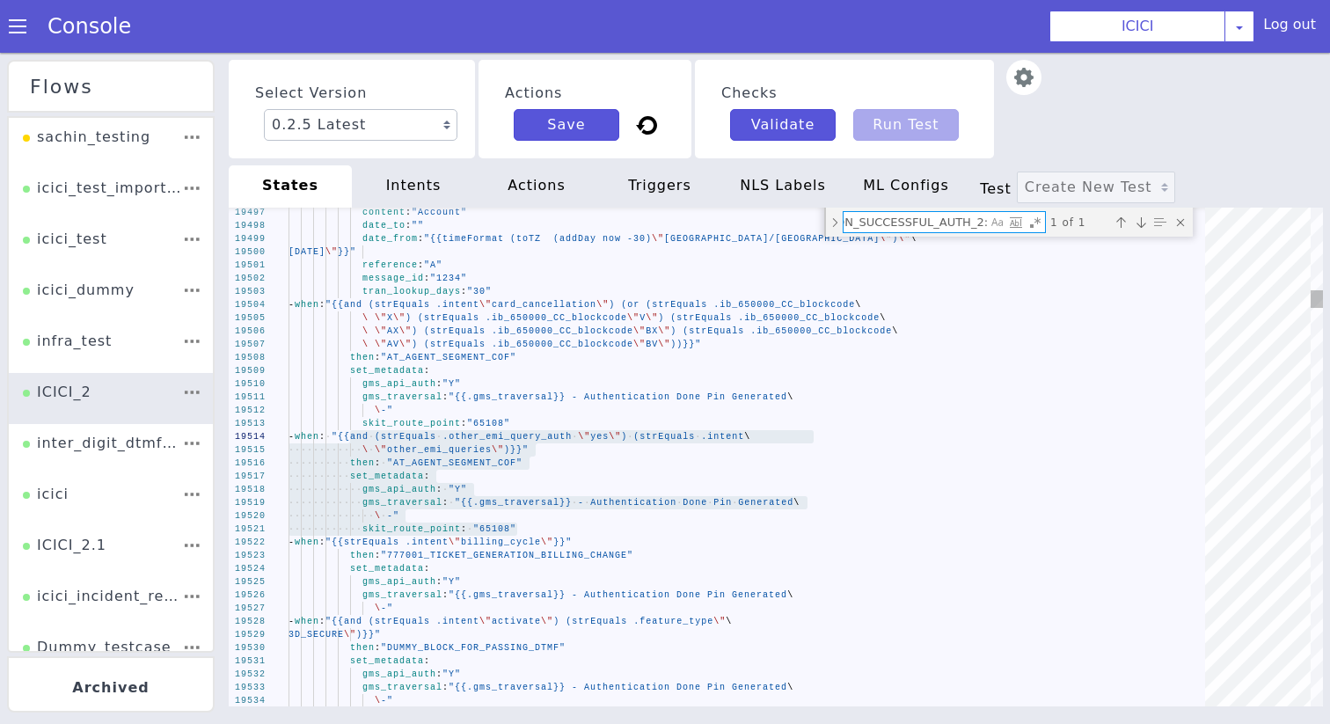
paste textarea "ASK_STATEMENT_PERIOD_SAS"
type textarea "then: "ENTER_DC_NUMBER_BLOCK_STATUS" - when: "{{strEquals .intent \"request_sta…"
type textarea "ASK_STATEMENT_PERIOD_SAS"
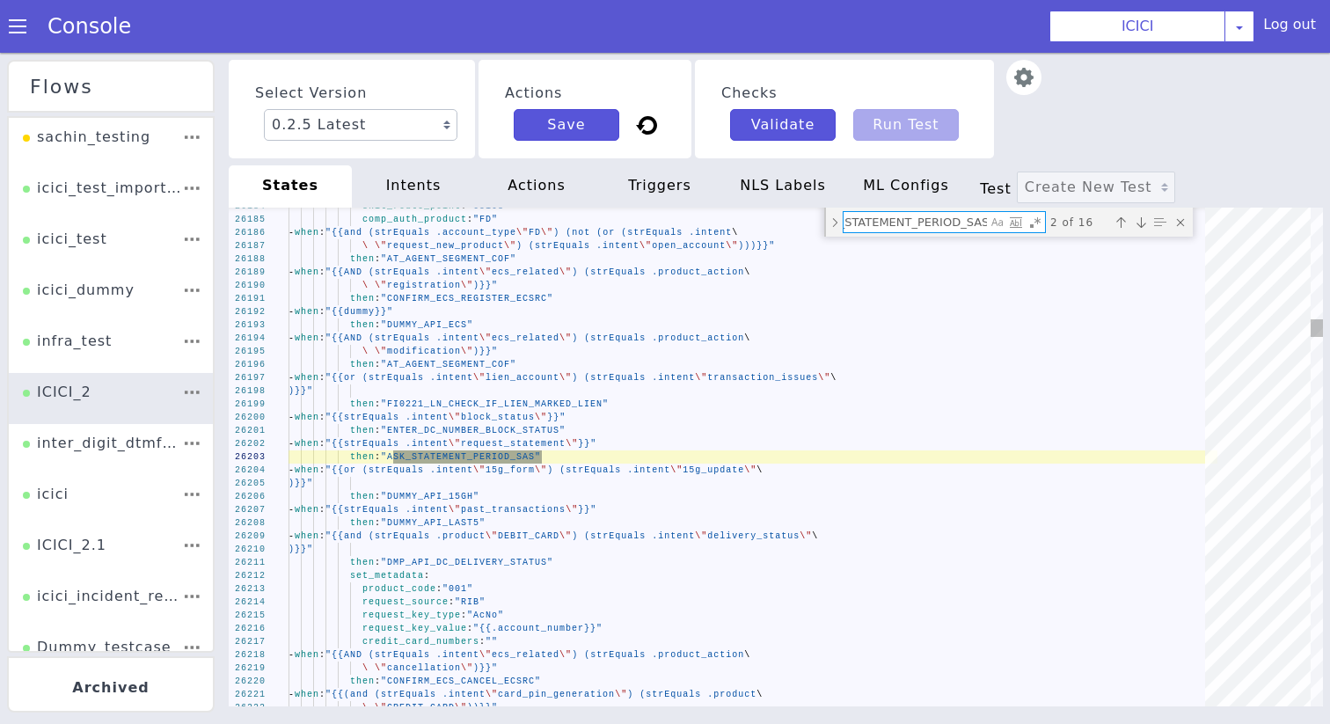
type textarea "state: "FINANCIAL_YEAR_STATEMENT_SENT_REPEAT_SAS" enable_validation_webhook: tr…"
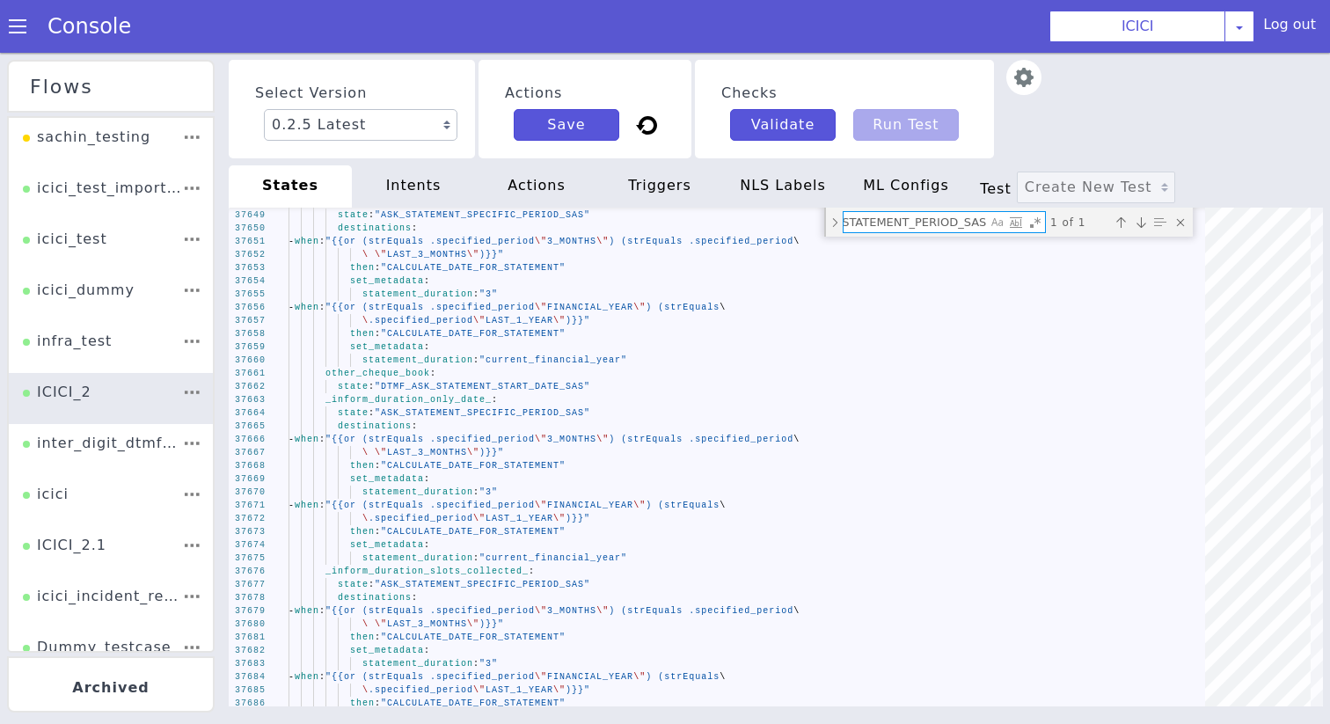
type textarea "ASK_STATEMENT_PERIOD_SAS:"
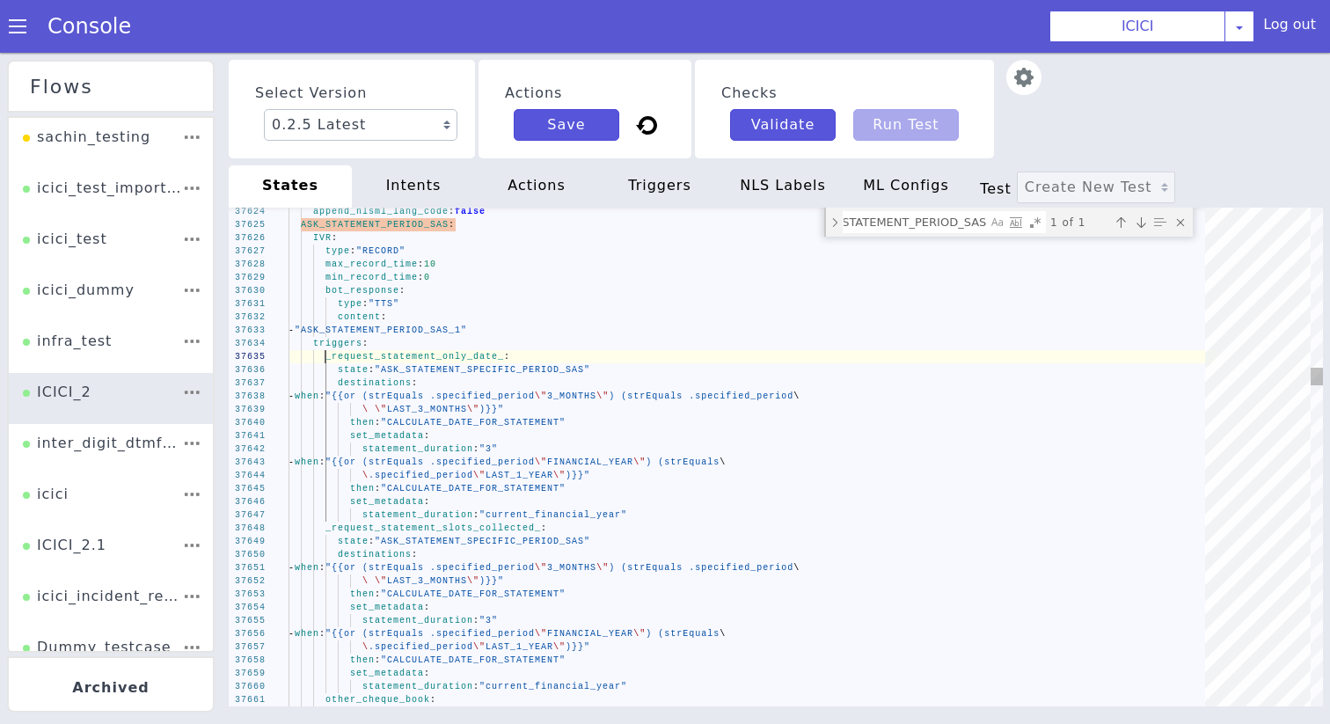
scroll to position [0, 0]
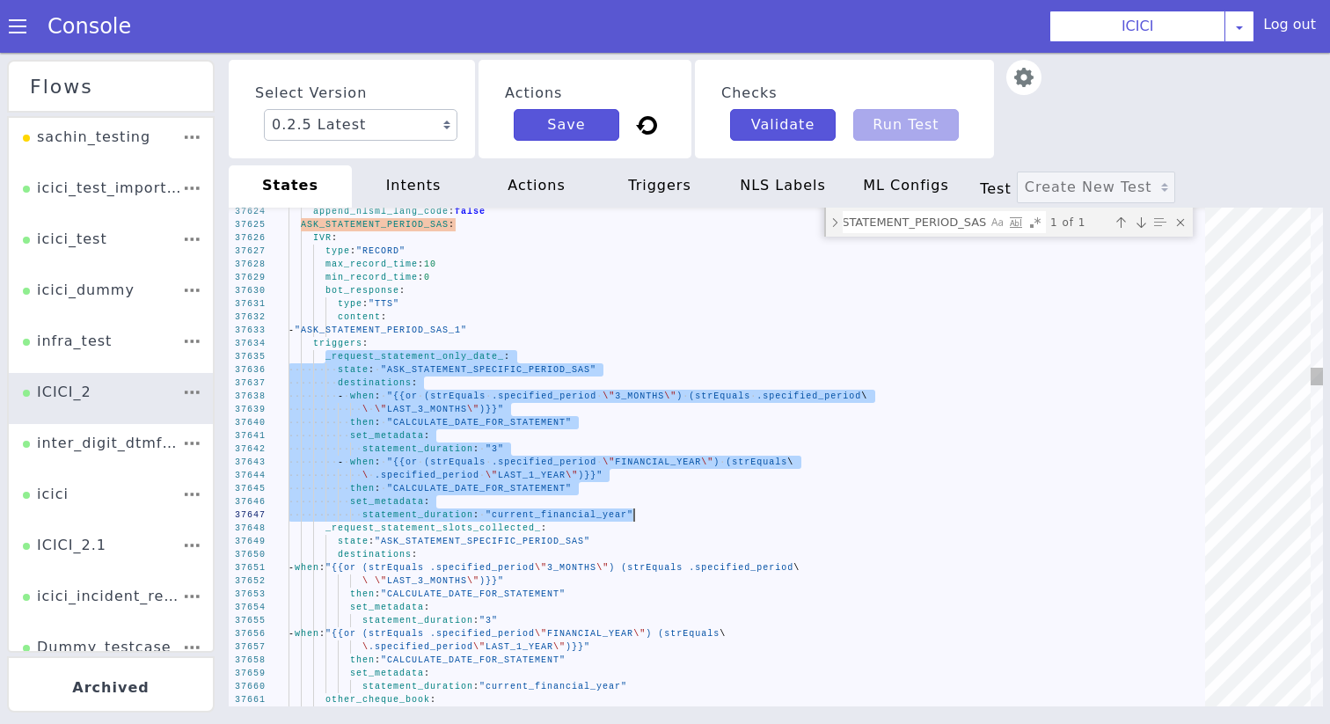
drag, startPoint x: 344, startPoint y: 321, endPoint x: 668, endPoint y: 480, distance: 360.7
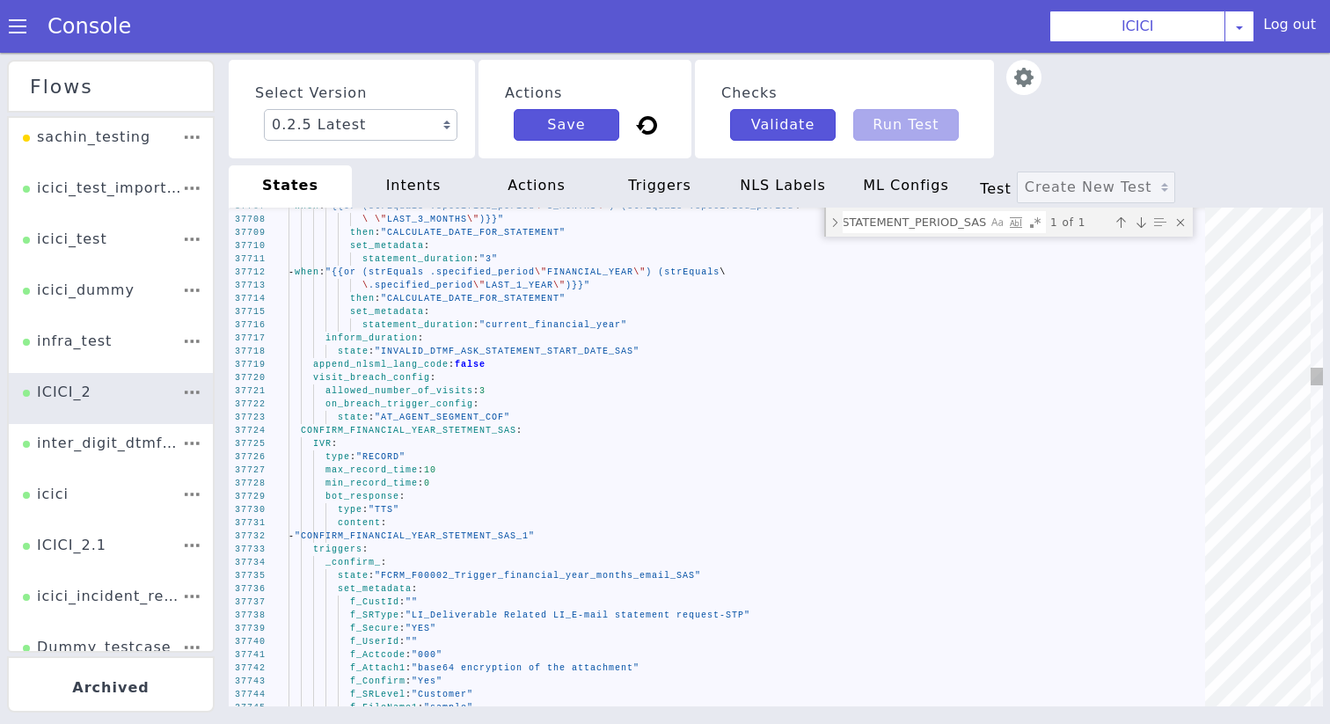
paste textarea "PRODUCT_OPA"
type textarea "type: "PLAYBACK" bot_response: type: "TTS" content: - "NEW_BANK_ACCOUNT_MAIN_11…"
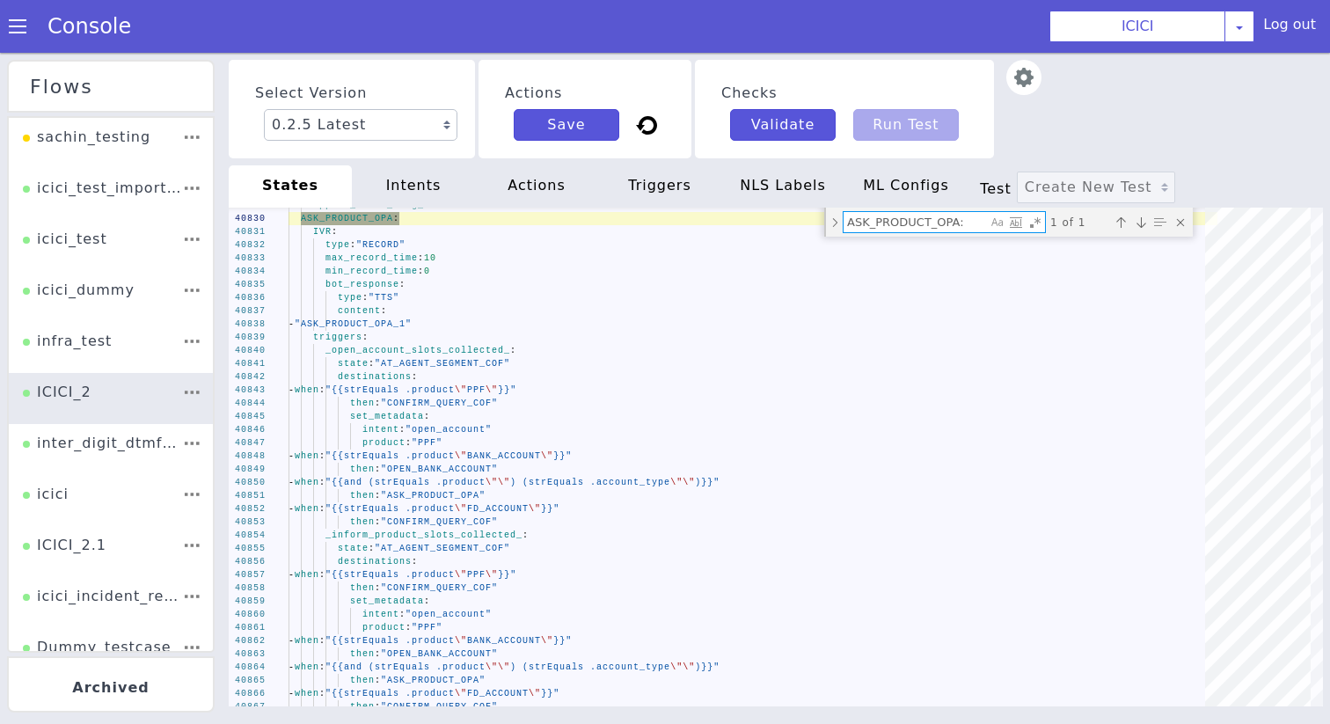
type textarea "ASK_PRODUCT_OPA:"
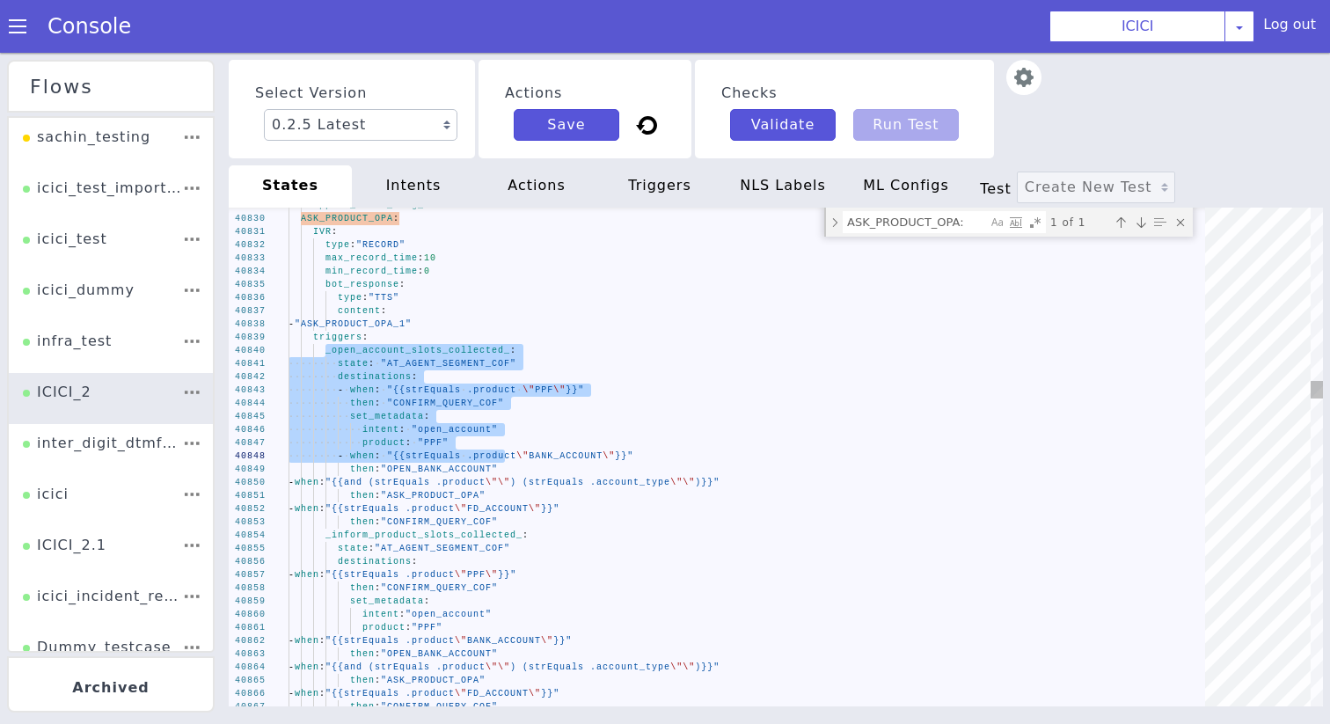
type textarea "IVR: type: "RECORD" max_record_time: 10 min_record_time: 0 bot_response: type: …"
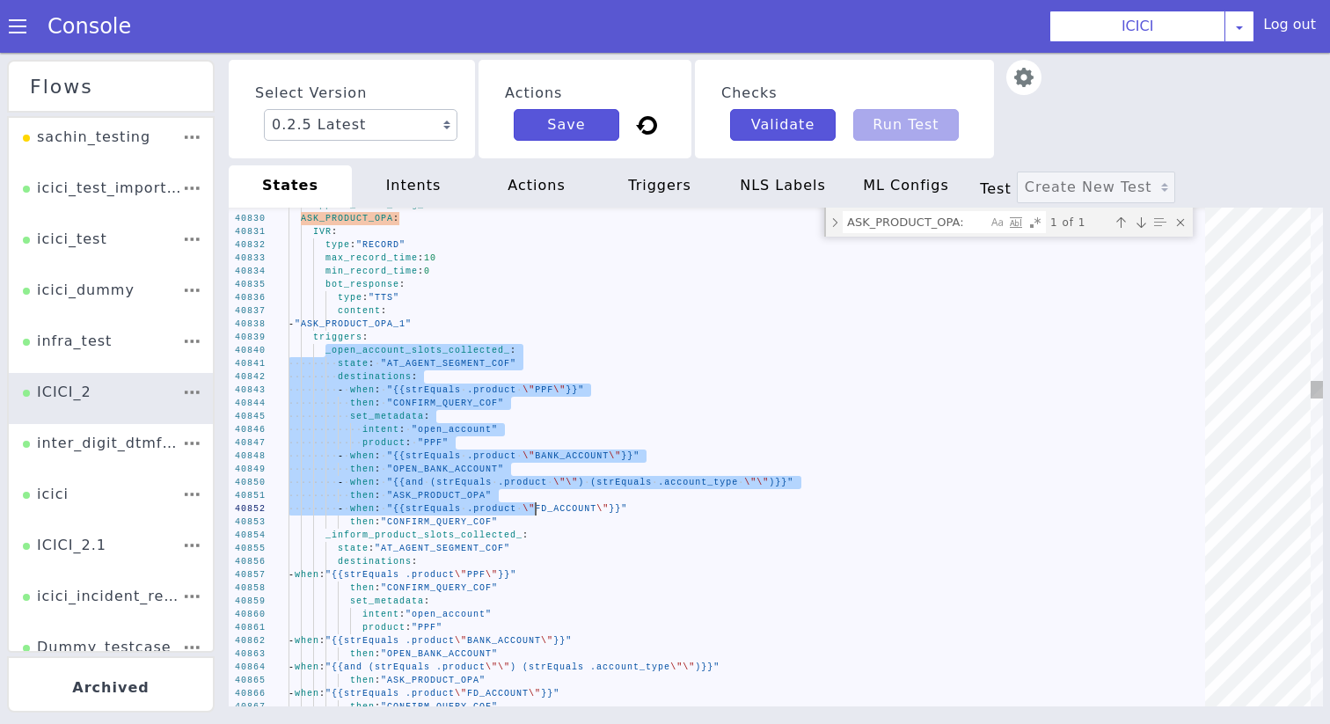
drag, startPoint x: 1582, startPoint y: 234, endPoint x: 1791, endPoint y: 394, distance: 263.5
click at [930, 178] on textarea "ASK_PRODUCT_OPA:" at bounding box center [934, 181] width 143 height 20
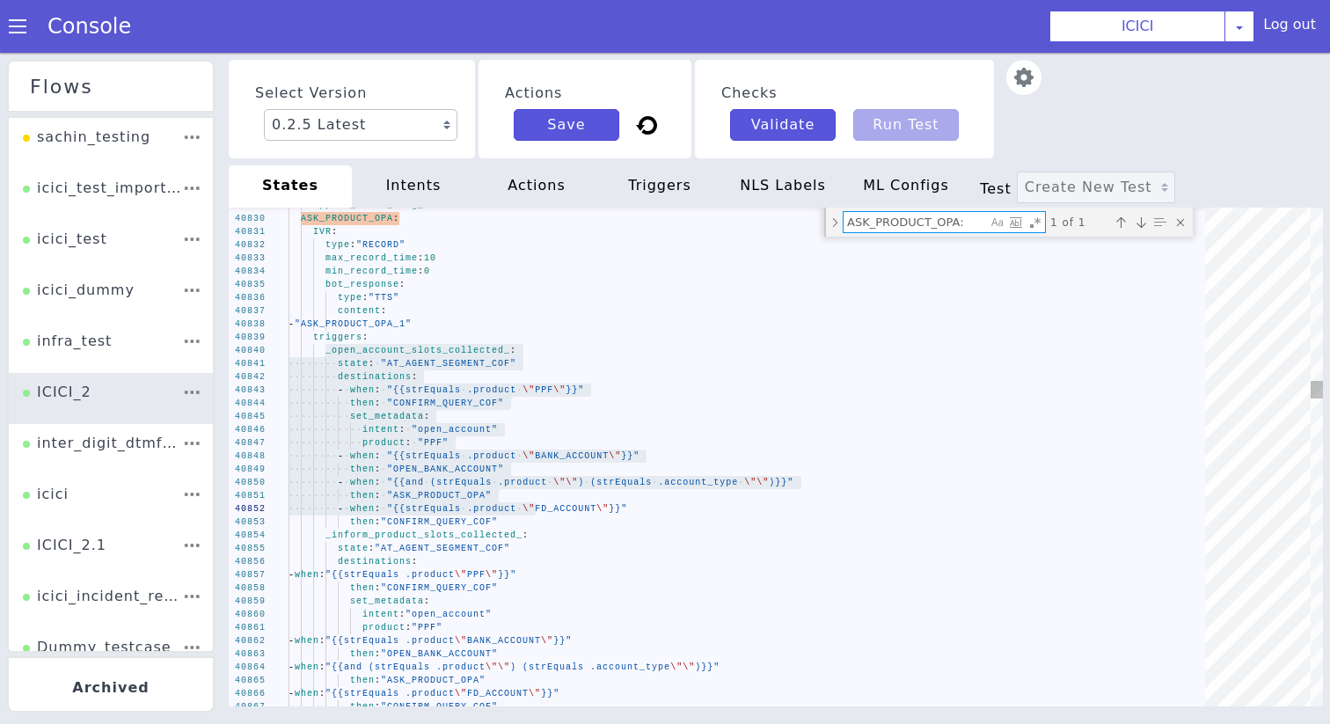
paste textarea "FI0221_ACCOUNT_STATUS_BB_ACC_AUTH"
type textarea "FI0221_ACCOUNT_STATUS_BB_ACC_AUTH:"
type textarea "type: "TRANSFER" bot_response: type: "TTS" content: - "TB_FAQ_UC_ACC_AUTH_1 (KS…"
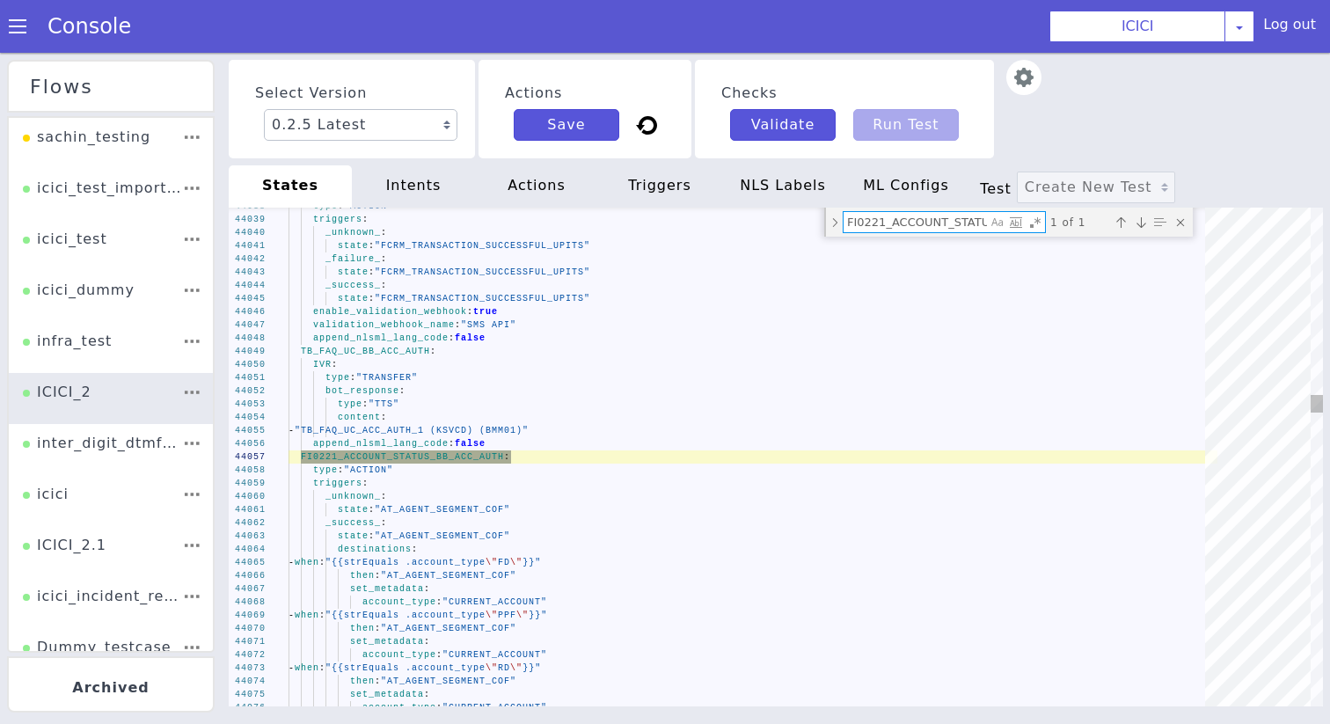
scroll to position [0, 97]
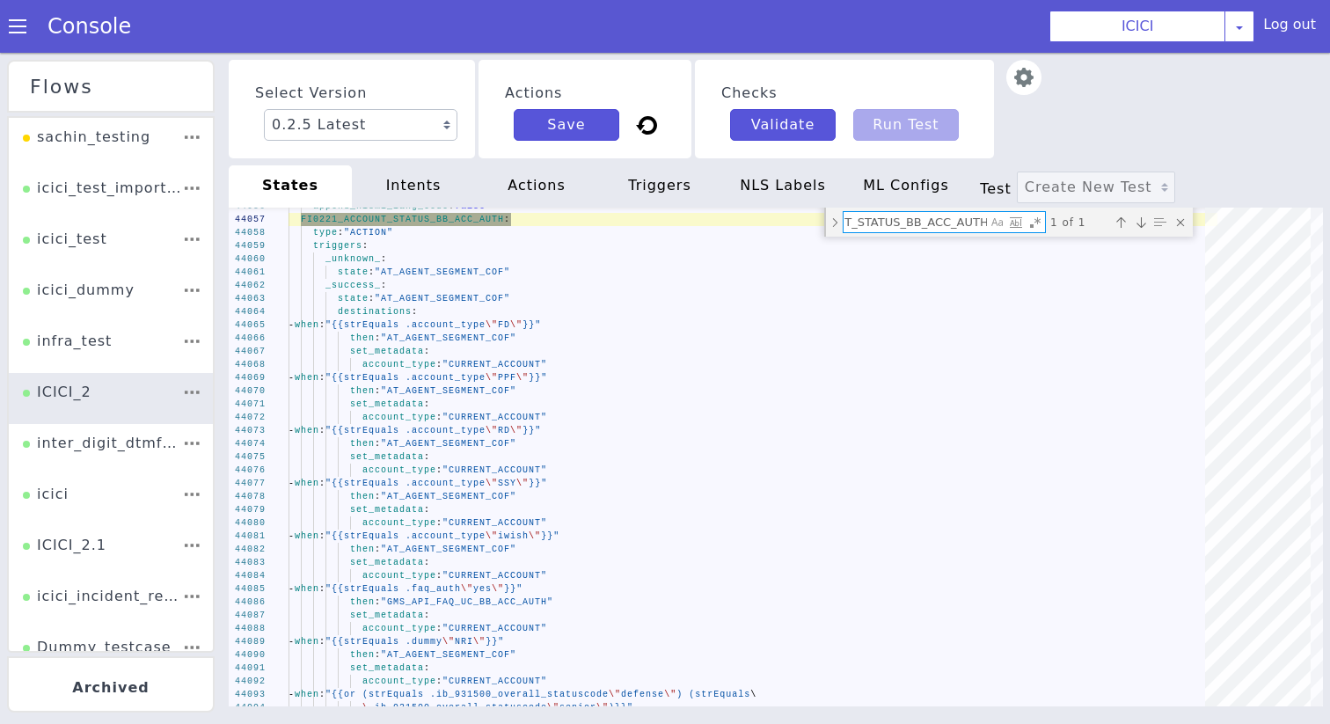
type textarea "FI0221_ACCOUNT_STATUS_BB_ACC_AUTH:"
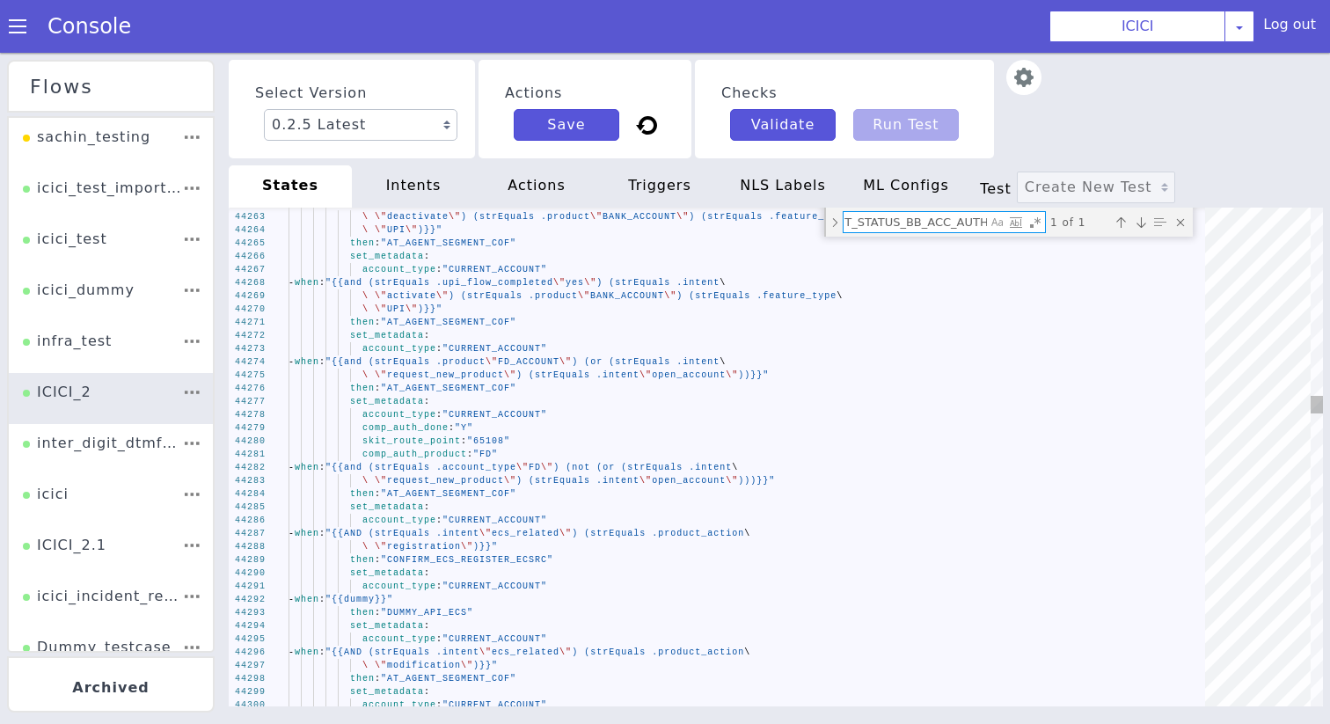
click at [886, 203] on textarea "FI0221_ACCOUNT_STATUS_BB_ACC_AUTH:" at bounding box center [923, 203] width 143 height 20
paste textarea "ASK_WHICH_EMI_QUERY"
type textarea "ASK_WHICH_EMI_QUERY: IVR: type: "DTMF" dtmf_max_digits: 1 max_wait_time: 10 max…"
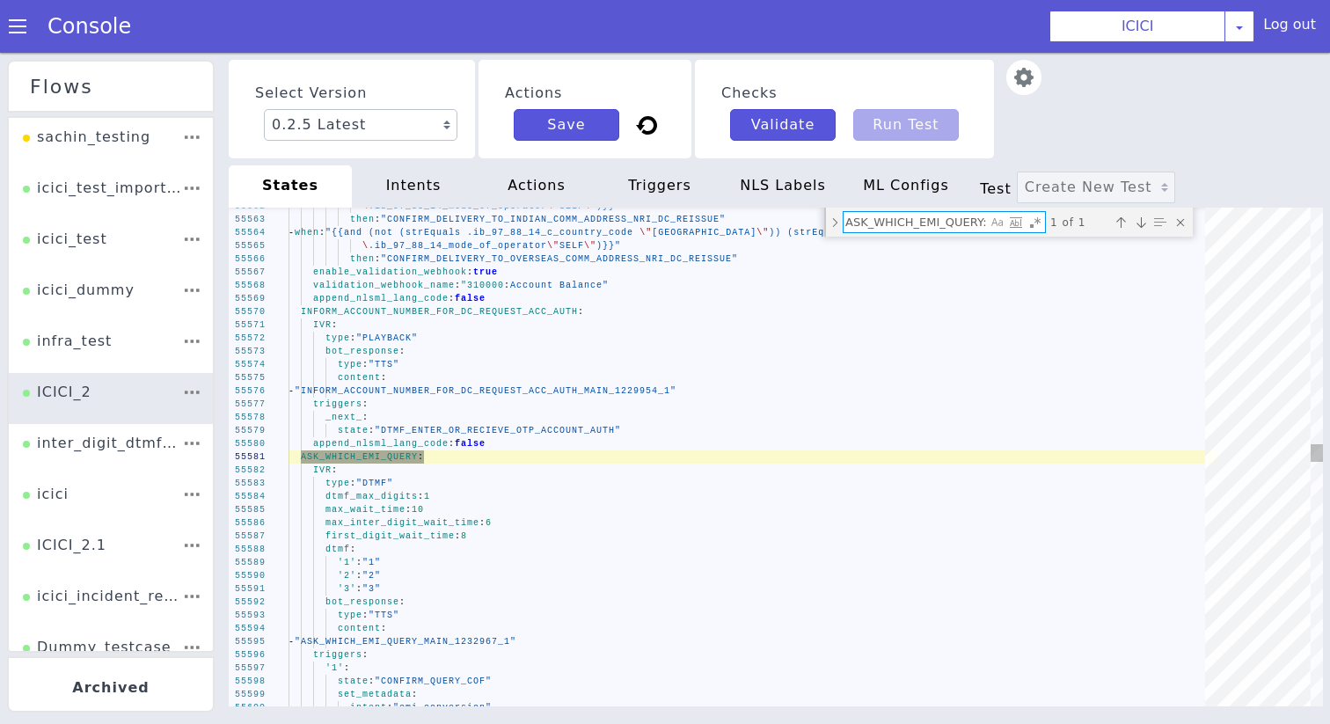
scroll to position [0, 0]
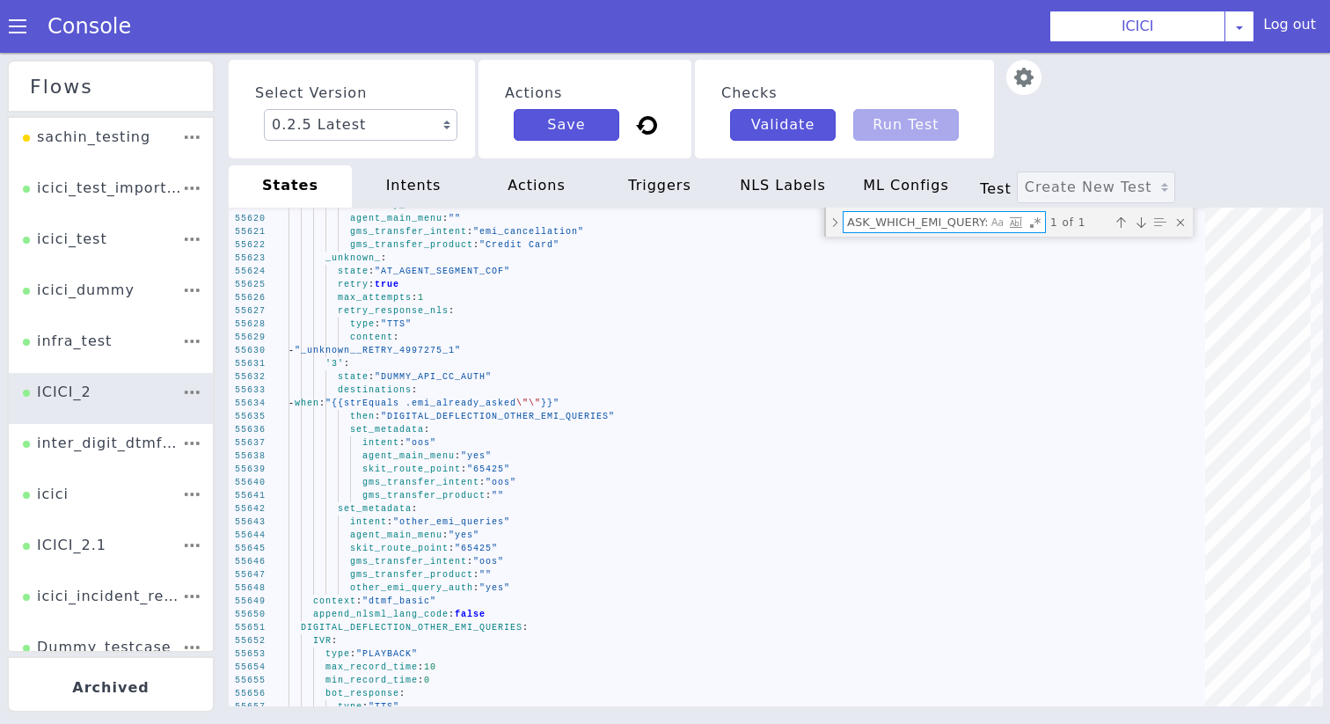
type textarea "ASK_WHICH_EMI_QUERY:"
paste textarea "IF_SAME_ACCOUNT_BB_ACC_AUTH"
type textarea "_cancel_: state: "ASK_NEW_QUERY_COF" _greeting_: mimic: "_repeat_" _confirm_: s…"
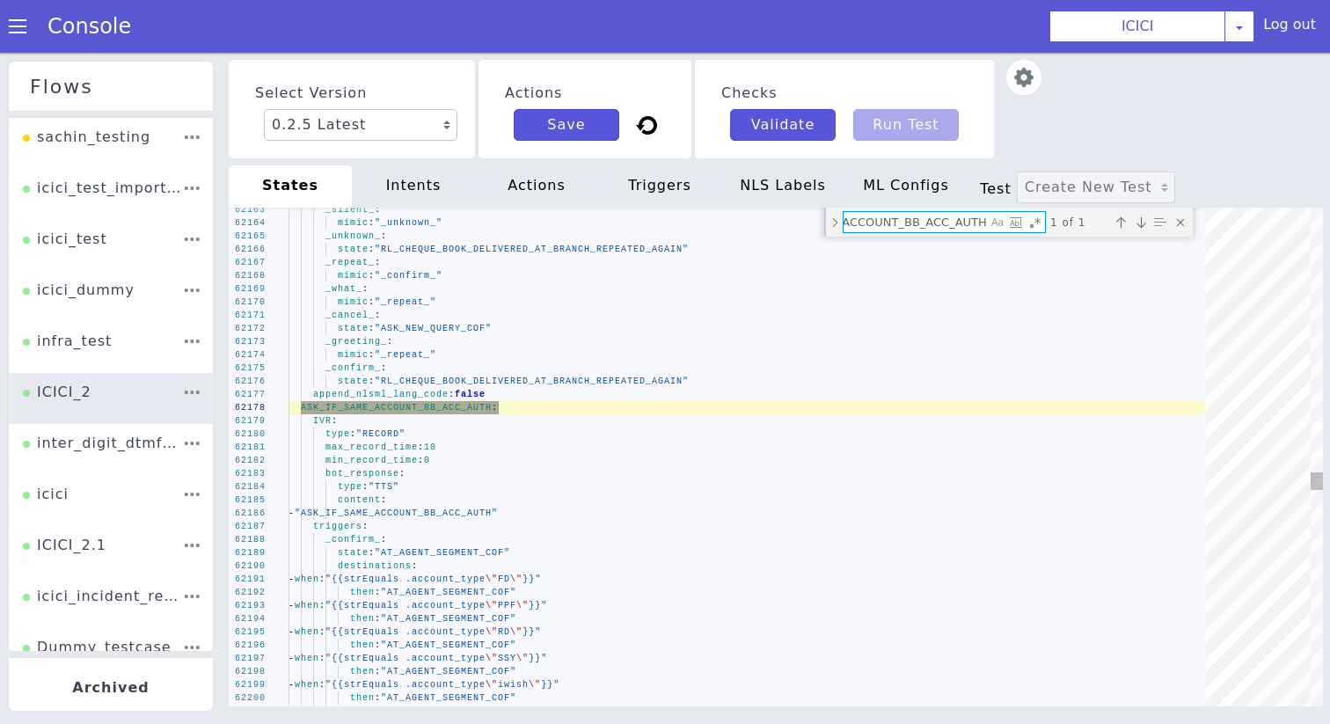
scroll to position [0, 90]
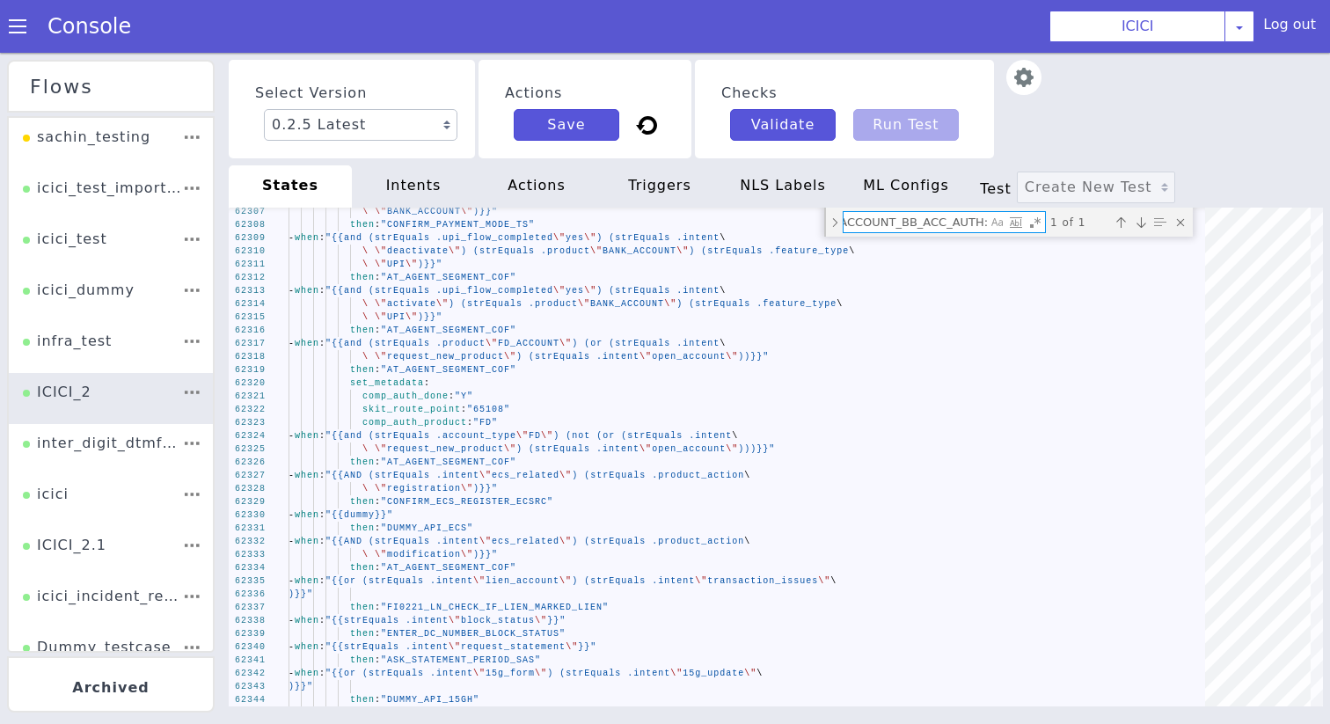
type textarea "ASK_IF_SAME_ACCOUNT_BB_ACC_AUTH:"
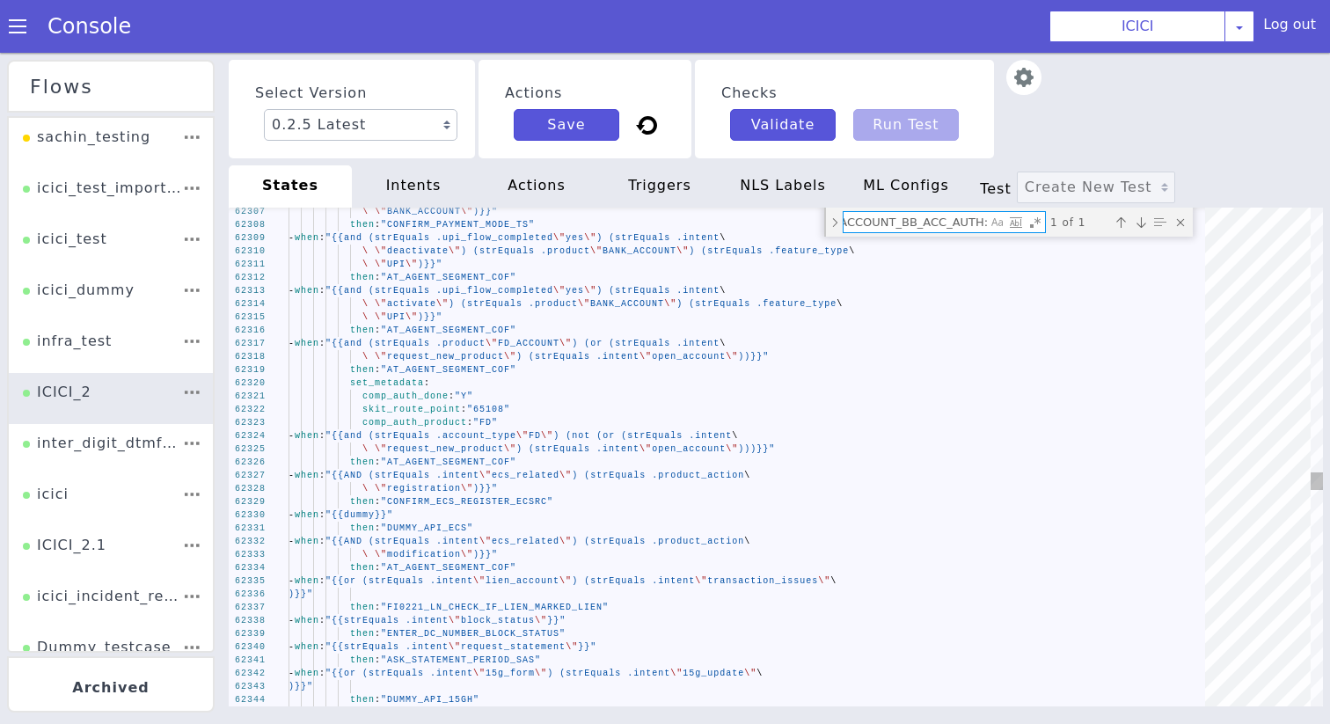
paste textarea "INVALID_DTMF_ASK_PRODUCT_APP_STATUS"
type textarea "check_product_SOV: "Savings journey" len_DTMF_ASK_PRODUCT_APP_STATUS: "{{len .d…"
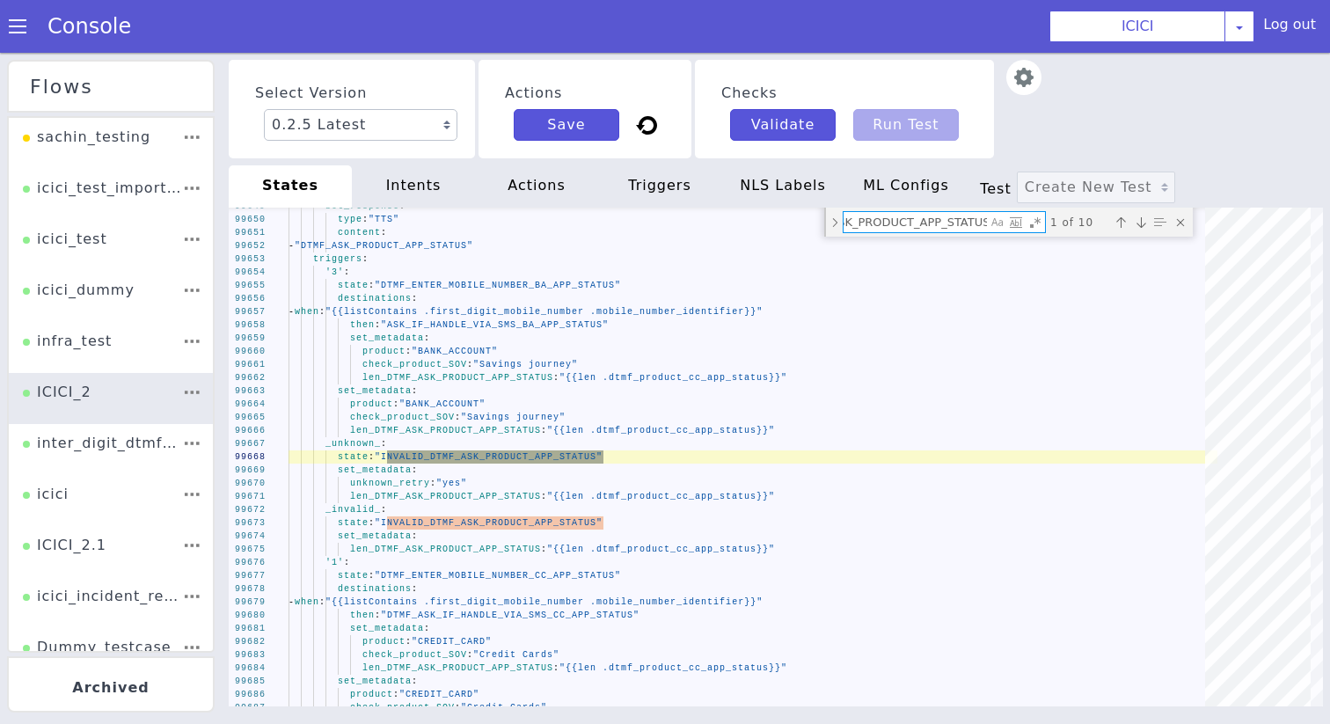
type textarea "INVALID_DTMF_ASK_PRODUCT_APP_STATUS"
type textarea "set_metadata: unknown_retry: "yes" len_DTMF_CONFIRM_ENTERED_MOBILE_LOAN_APP_STA…"
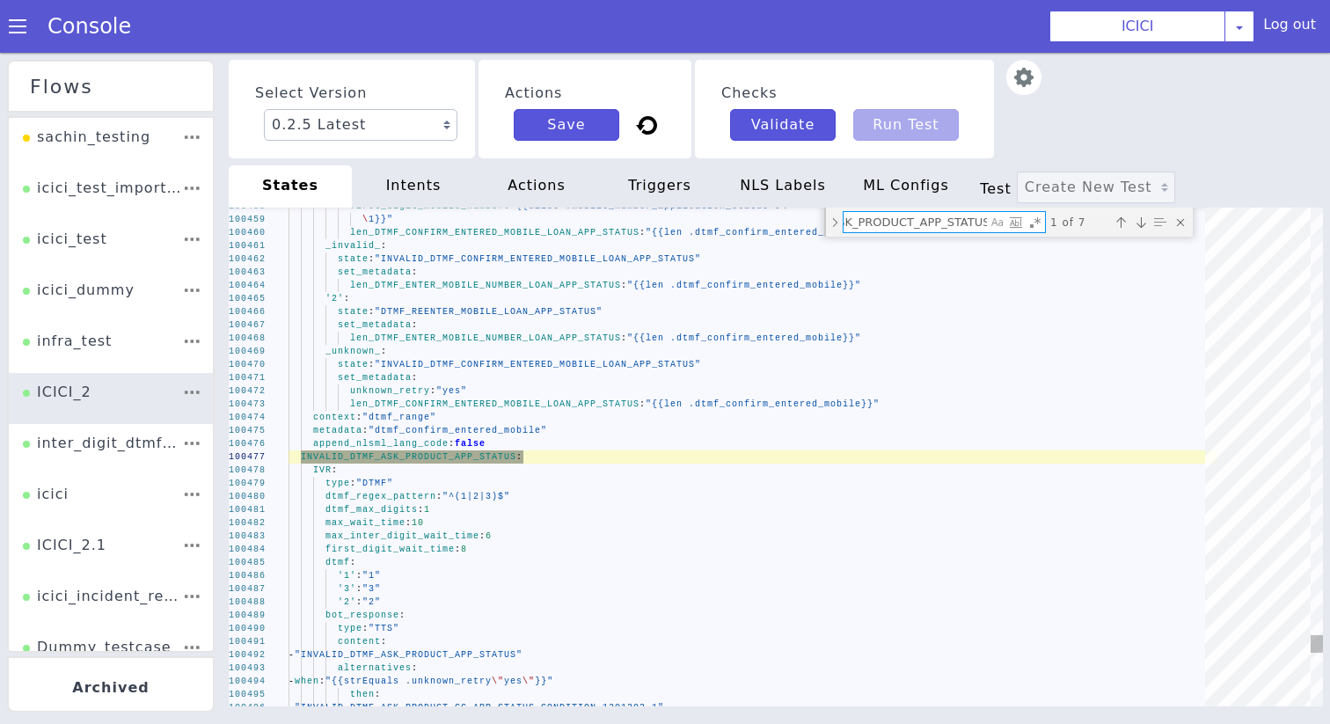
scroll to position [0, 110]
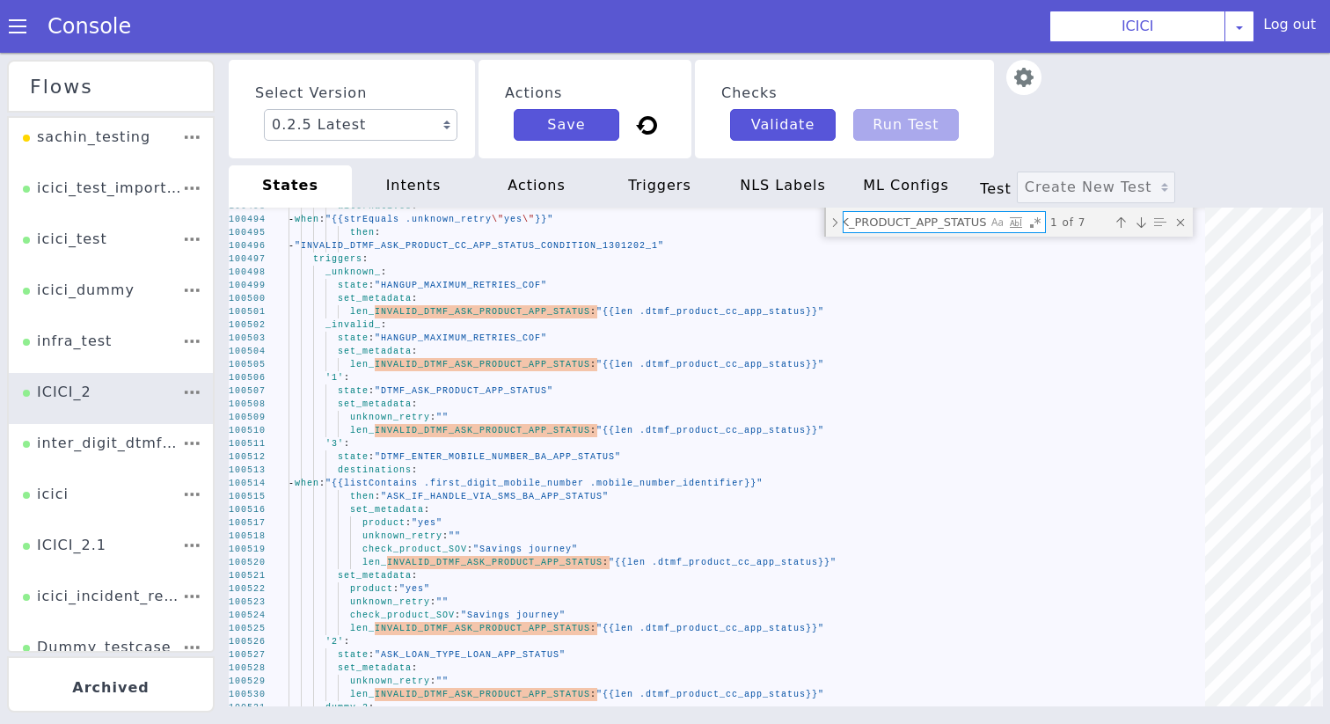
type textarea "INVALID_DTMF_ASK_PRODUCT_APP_STATUS:"
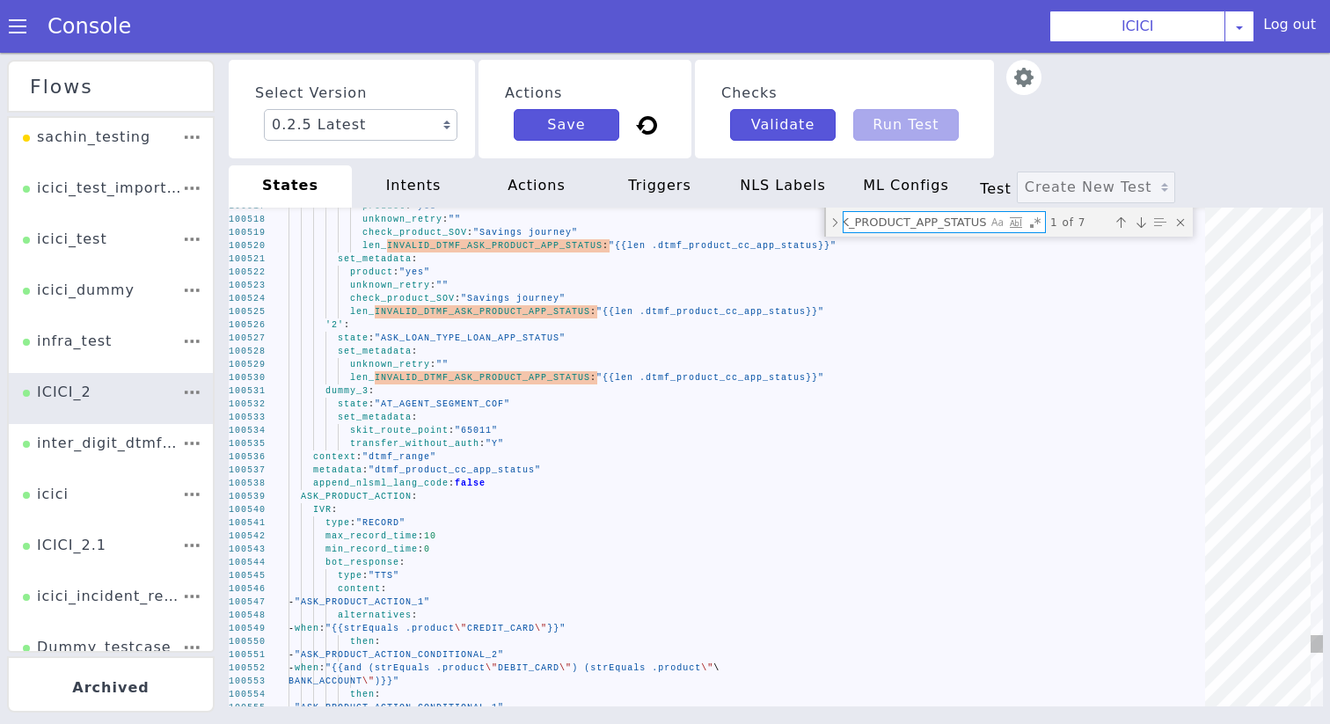
click at [916, 184] on textarea "INVALID_DTMF_ASK_PRODUCT_APP_STATUS:" at bounding box center [934, 181] width 143 height 20
click at [904, 206] on textarea "INVALID_DTMF_ASK_PRODUCT_APP_STATUS:" at bounding box center [922, 203] width 143 height 20
paste textarea "DTMF_CONFIRM_ENTERED_MOBILE_BA"
type textarea "unknown_retry: "" sov_mobile_number: "91-{{.caller_number}}" len_INVALID_DTMF_C…"
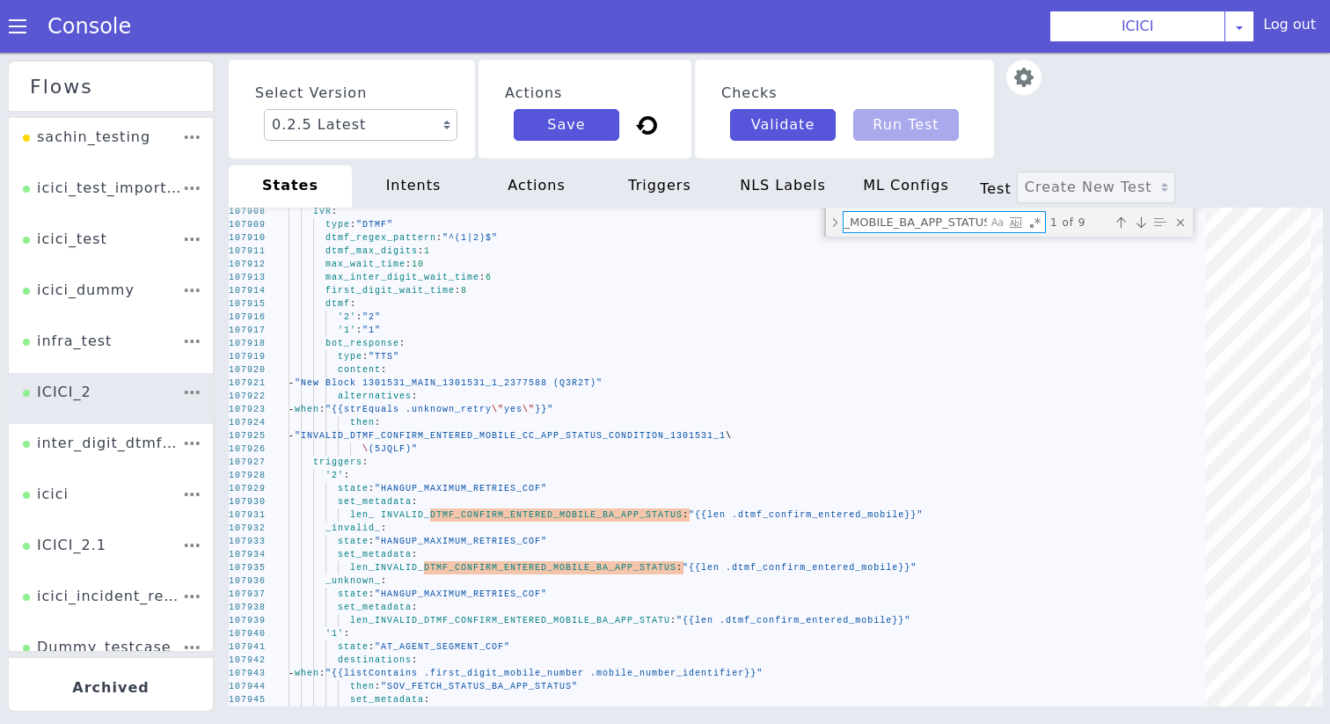
type textarea "DTMF_CONFIRM_ENTERED_MOBILE_BA_APP_STATUS:"
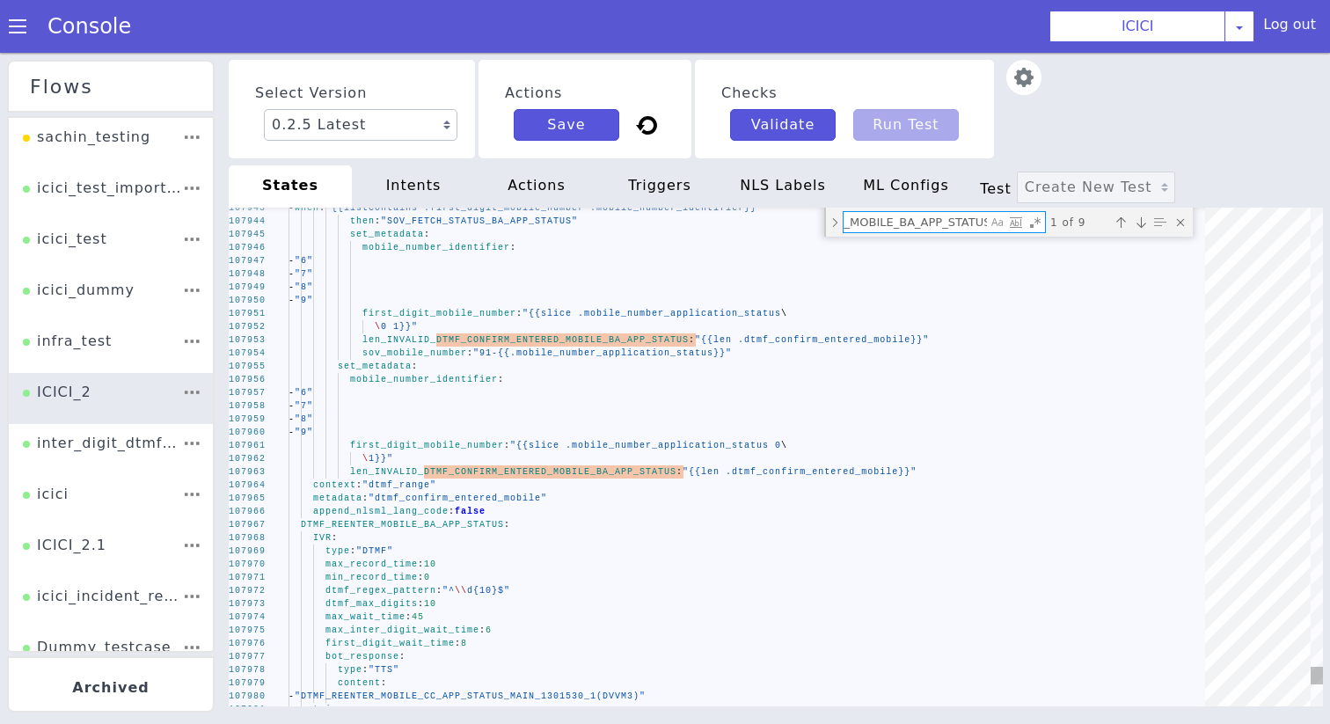
paste textarea "REENTER"
type textarea "first_digit_mobile_number: "{{slice .mobile_number_application_status 0\ \ 1}}"…"
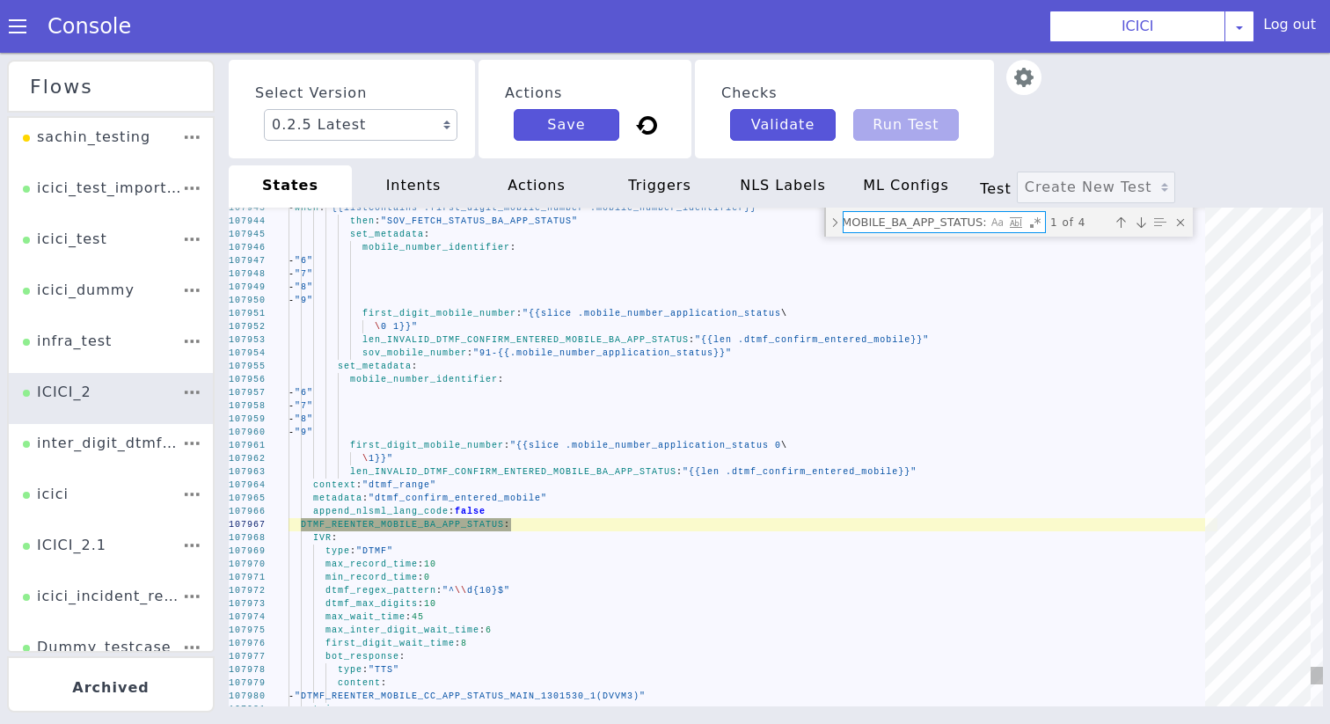
scroll to position [0, 98]
type textarea "DTMF_REENTER_MOBILE_BA_APP_STATUS:"
